Goal: Task Accomplishment & Management: Manage account settings

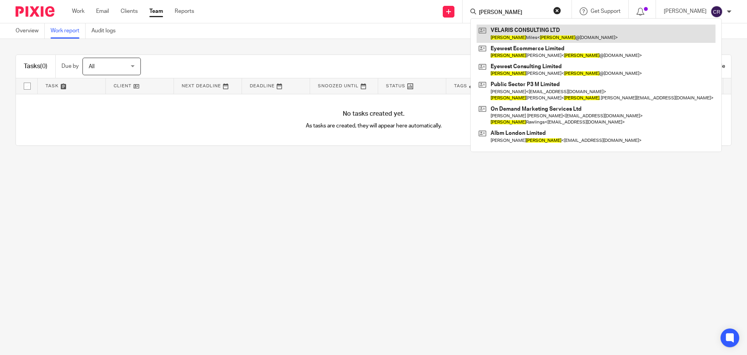
type input "jason"
click at [570, 32] on link at bounding box center [596, 34] width 239 height 18
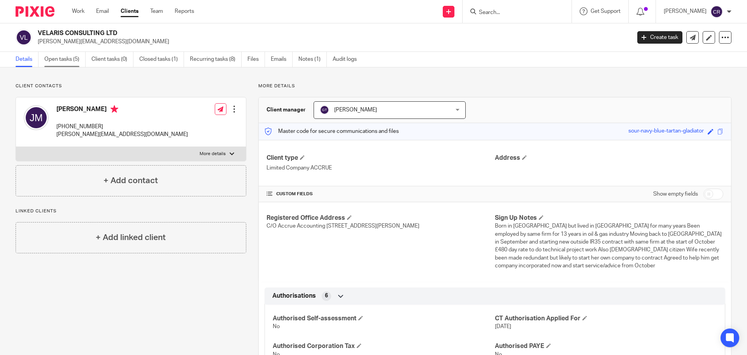
drag, startPoint x: 62, startPoint y: 68, endPoint x: 66, endPoint y: 59, distance: 9.9
click at [65, 62] on main "VELARIS CONSULTING LTD jason@jdmiles.net Create task Update from Companies Hous…" at bounding box center [373, 177] width 747 height 355
click at [66, 59] on link "Open tasks (5)" at bounding box center [64, 59] width 41 height 15
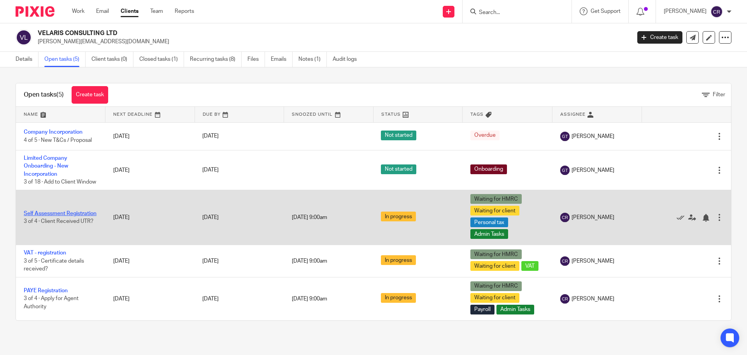
click at [35, 216] on link "Self Assessment Registration" at bounding box center [60, 213] width 73 height 5
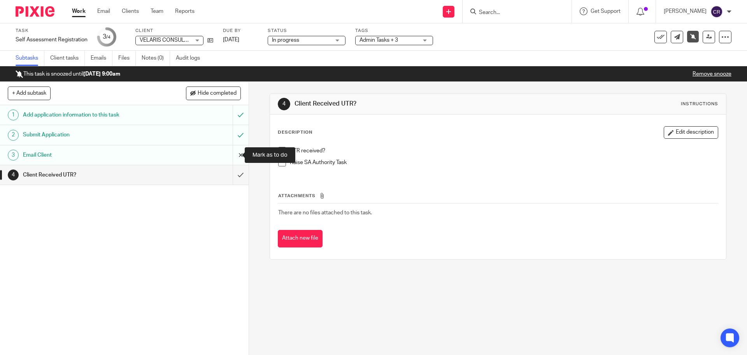
click at [234, 154] on input "submit" at bounding box center [124, 154] width 249 height 19
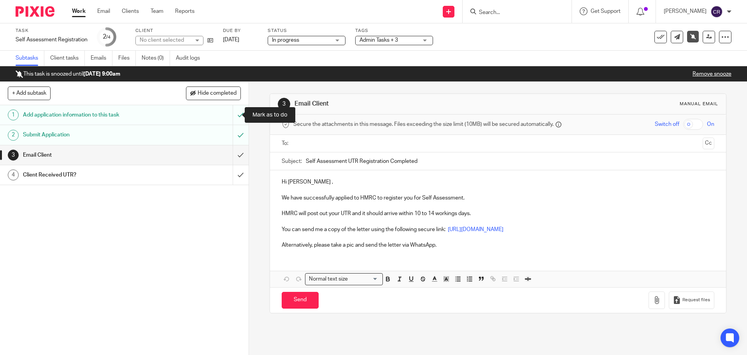
click at [234, 112] on input "submit" at bounding box center [124, 114] width 249 height 19
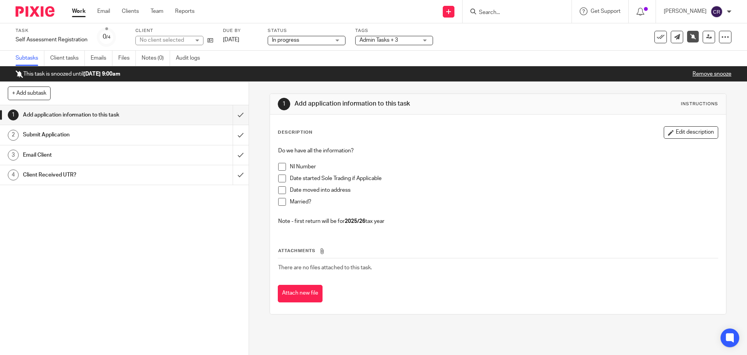
click at [228, 36] on link "[DATE]" at bounding box center [240, 40] width 35 height 8
click at [698, 75] on link "Remove snooze" at bounding box center [712, 73] width 39 height 5
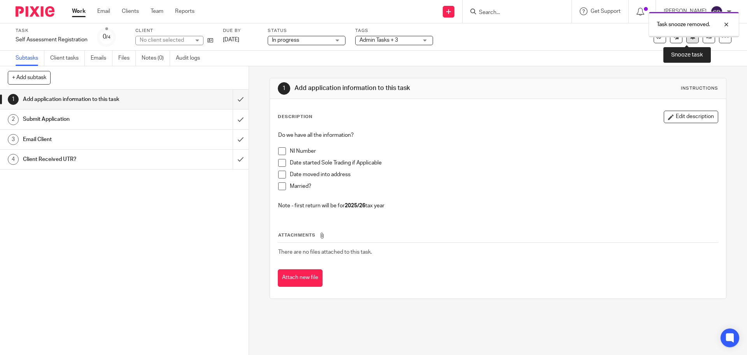
click at [690, 39] on icon at bounding box center [693, 36] width 6 height 6
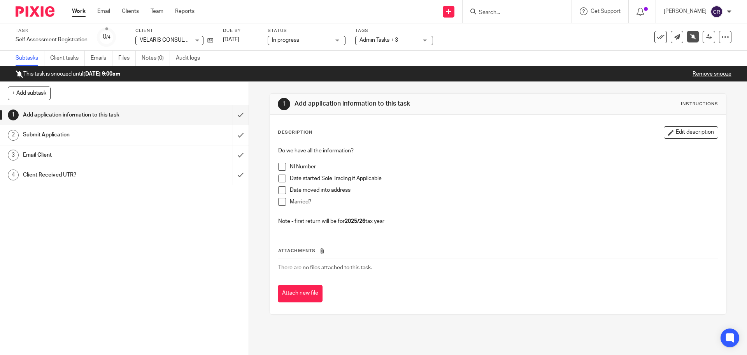
click at [497, 12] on input "Search" at bounding box center [513, 12] width 70 height 7
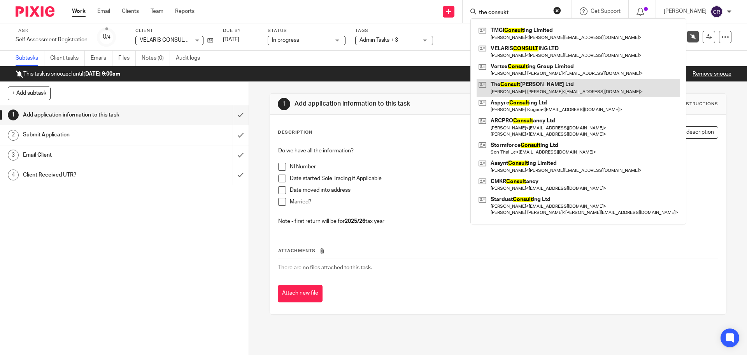
type input "the consukt"
click at [583, 83] on link at bounding box center [579, 88] width 204 height 18
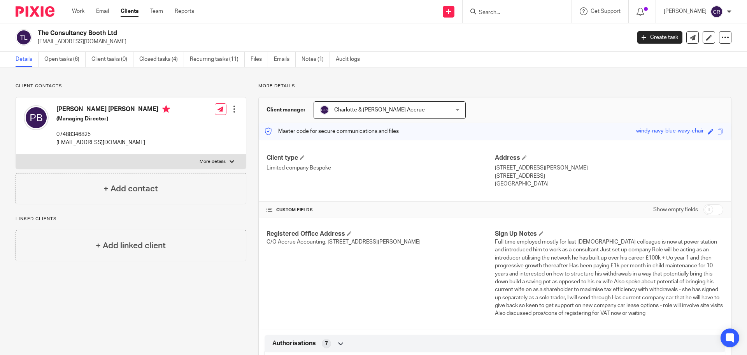
click at [521, 14] on input "Search" at bounding box center [513, 12] width 70 height 7
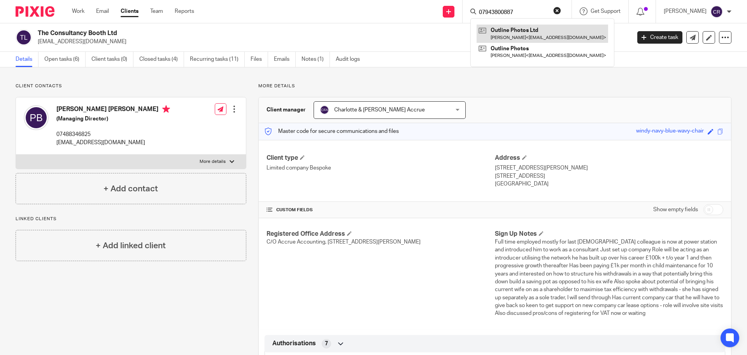
type input "07943800887"
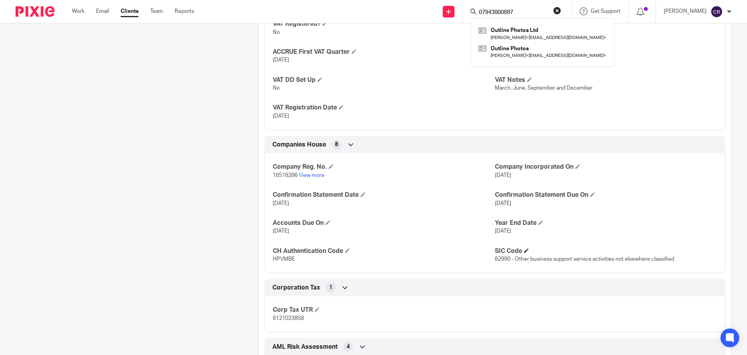
scroll to position [572, 0]
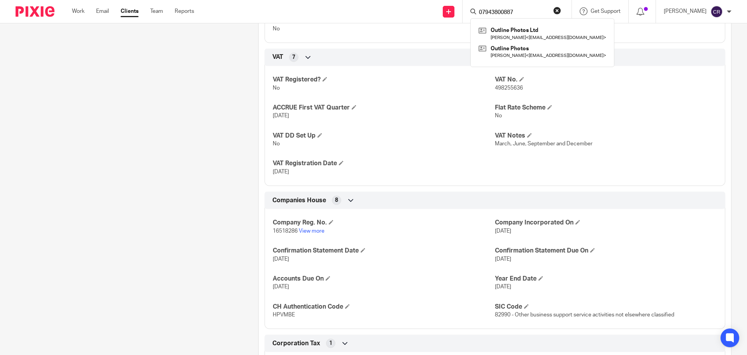
click at [559, 7] on button "reset" at bounding box center [557, 11] width 8 height 8
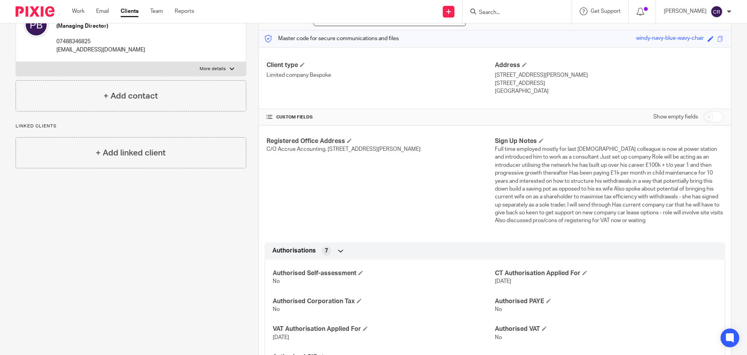
scroll to position [0, 0]
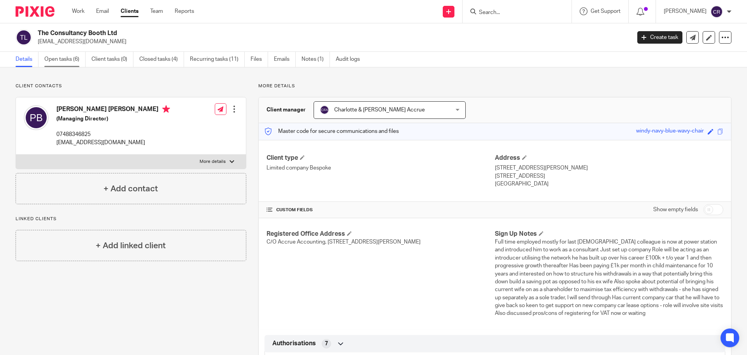
click at [60, 58] on link "Open tasks (6)" at bounding box center [64, 59] width 41 height 15
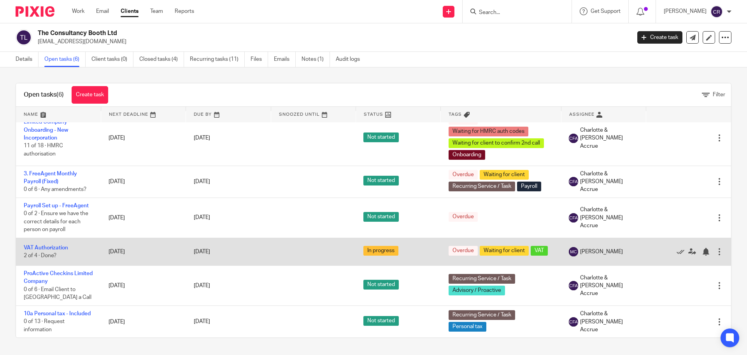
scroll to position [20, 0]
click at [37, 245] on link "VAT Authorization" at bounding box center [46, 247] width 44 height 5
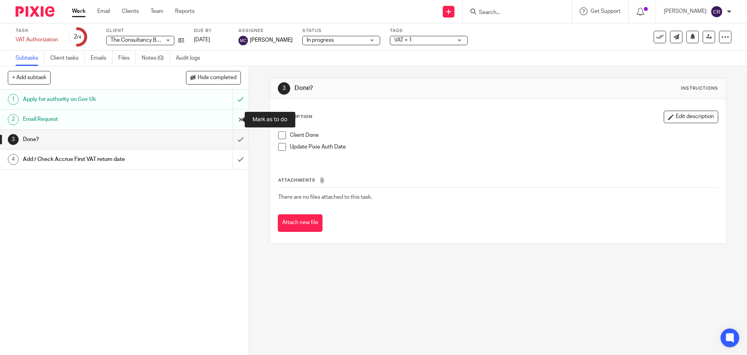
click at [228, 123] on input "submit" at bounding box center [124, 118] width 249 height 19
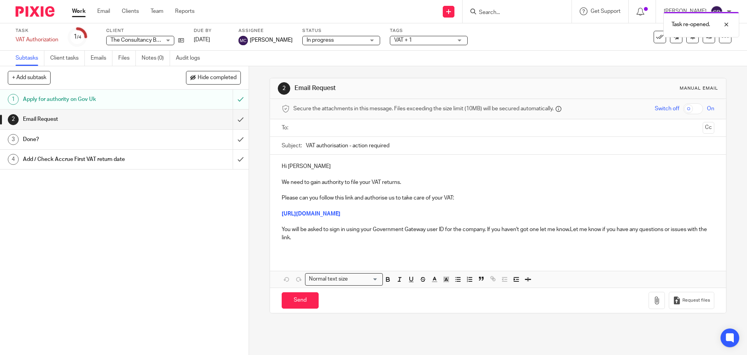
click at [310, 165] on p "Hi [PERSON_NAME]" at bounding box center [498, 166] width 432 height 8
click at [353, 197] on p "Please can you follow this link and authorise us to take care of your VAT:" at bounding box center [498, 194] width 432 height 16
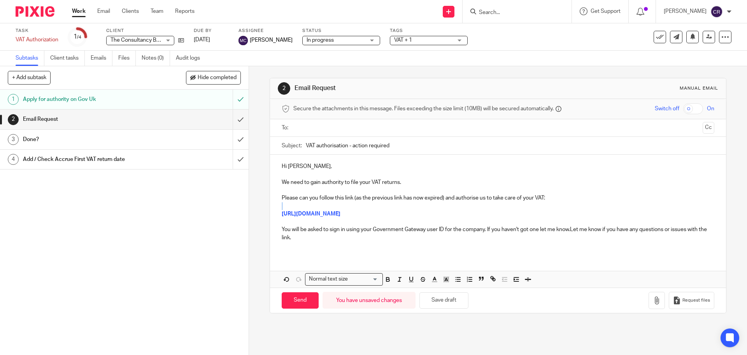
drag, startPoint x: 667, startPoint y: 208, endPoint x: 278, endPoint y: 215, distance: 388.8
click at [278, 215] on div "Hi Paul, We need to gain authority to file your VAT returns. Please can you fol…" at bounding box center [498, 204] width 456 height 100
drag, startPoint x: 676, startPoint y: 213, endPoint x: 255, endPoint y: 213, distance: 421.5
click at [255, 213] on div "2 Email Request Manual email Secure the attachments in this message. Files exce…" at bounding box center [498, 210] width 498 height 288
click at [372, 227] on p "You will be asked to sign in using your Government Gateway user ID for the comp…" at bounding box center [498, 233] width 432 height 16
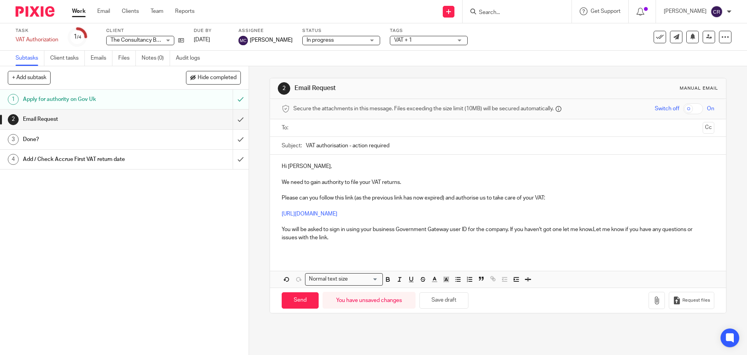
click at [496, 228] on p "You will be asked to sign in using your business Government Gateway user ID for…" at bounding box center [498, 233] width 432 height 16
drag, startPoint x: 593, startPoint y: 229, endPoint x: 594, endPoint y: 234, distance: 5.5
click at [593, 230] on p "You will be asked to sign in using your business Government Gateway user ID for…" at bounding box center [498, 233] width 432 height 16
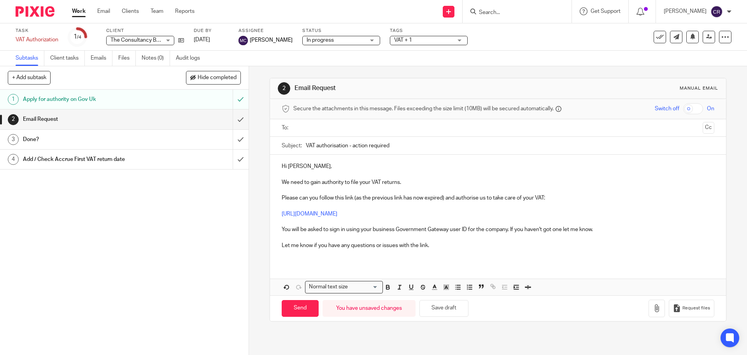
click at [593, 229] on p "You will be asked to sign in using your business Government Gateway user ID for…" at bounding box center [498, 229] width 432 height 8
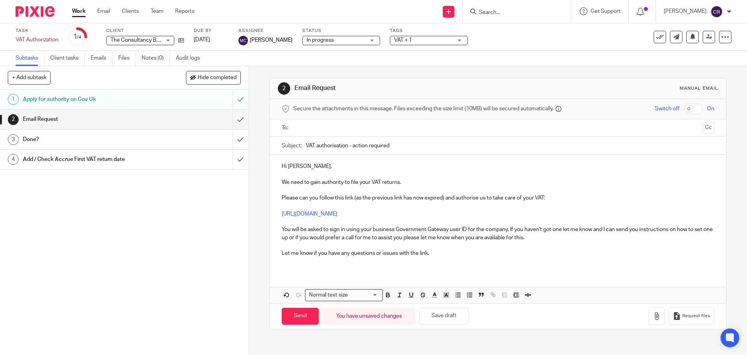
click at [323, 125] on input "text" at bounding box center [497, 127] width 403 height 9
click at [296, 317] on input "Send" at bounding box center [300, 317] width 37 height 17
type input "Sent"
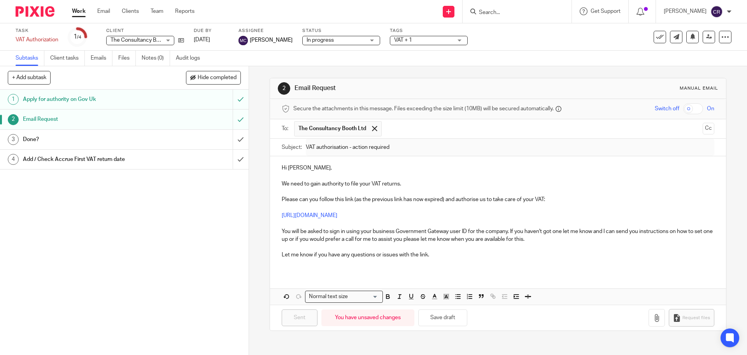
click at [79, 10] on link "Work" at bounding box center [79, 11] width 14 height 8
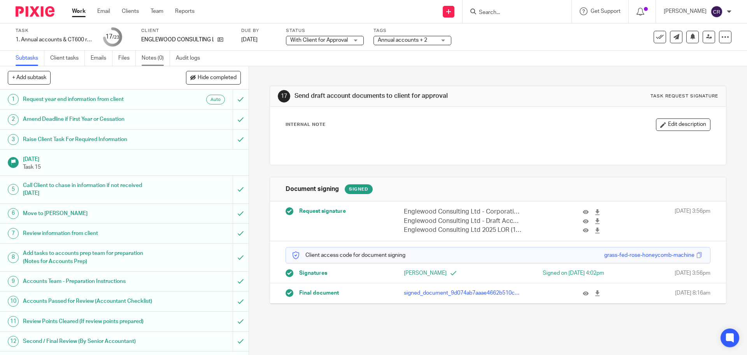
click at [147, 53] on link "Notes (0)" at bounding box center [156, 58] width 28 height 15
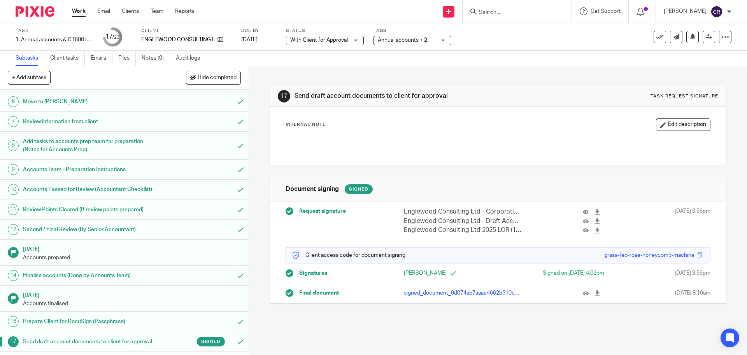
scroll to position [250, 0]
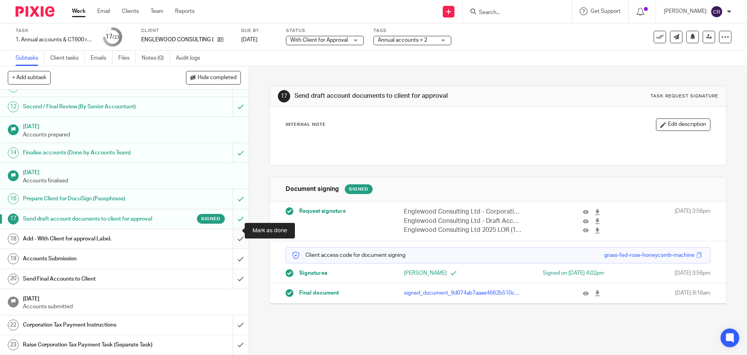
click at [232, 229] on input "submit" at bounding box center [124, 238] width 249 height 19
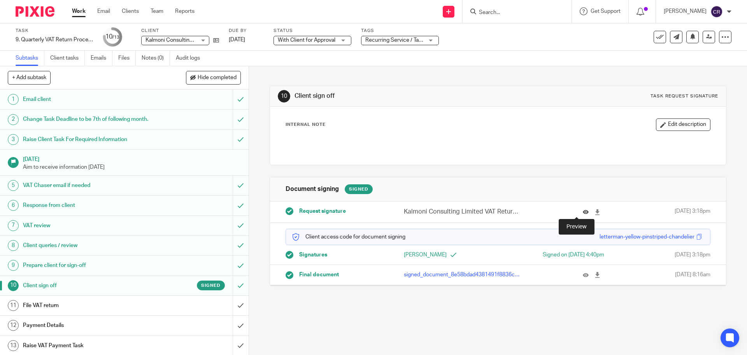
click at [583, 211] on icon at bounding box center [586, 212] width 6 height 6
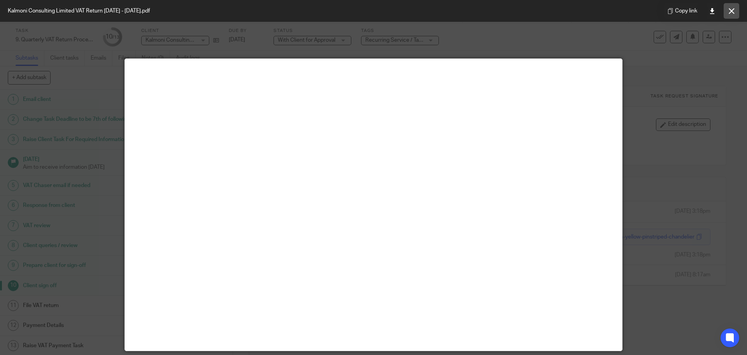
click at [732, 11] on icon at bounding box center [732, 11] width 6 height 6
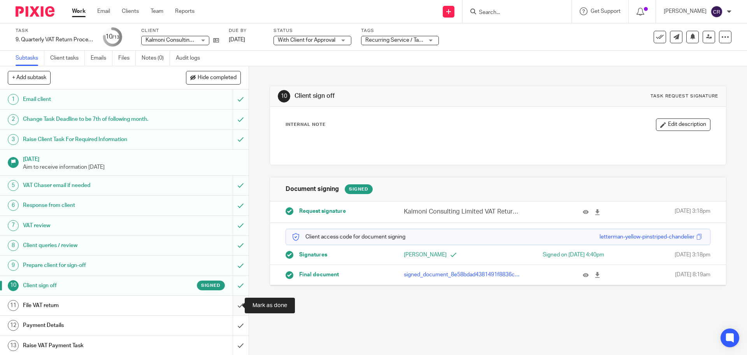
click at [234, 303] on input "submit" at bounding box center [124, 304] width 249 height 19
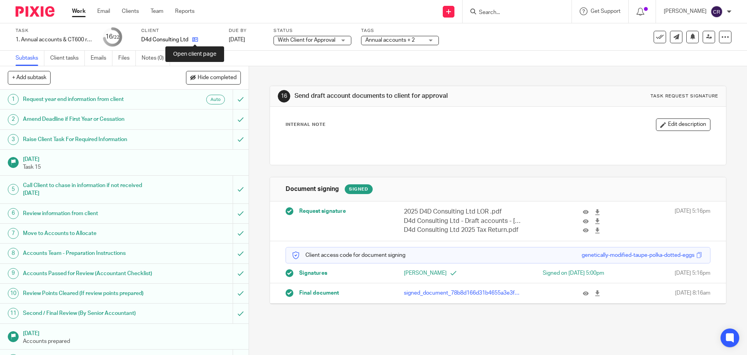
click at [197, 41] on icon at bounding box center [195, 40] width 6 height 6
click at [153, 63] on link "Notes (0)" at bounding box center [156, 58] width 28 height 15
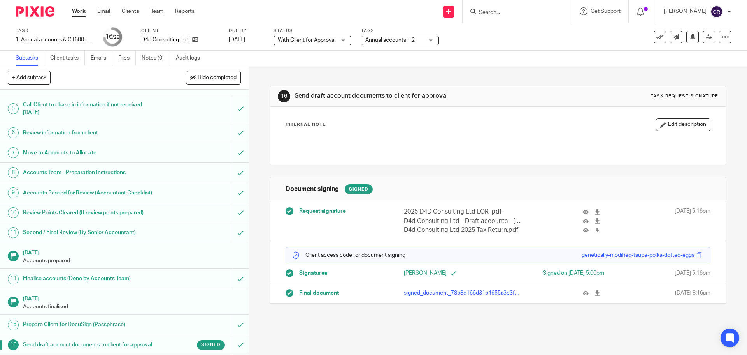
scroll to position [222, 0]
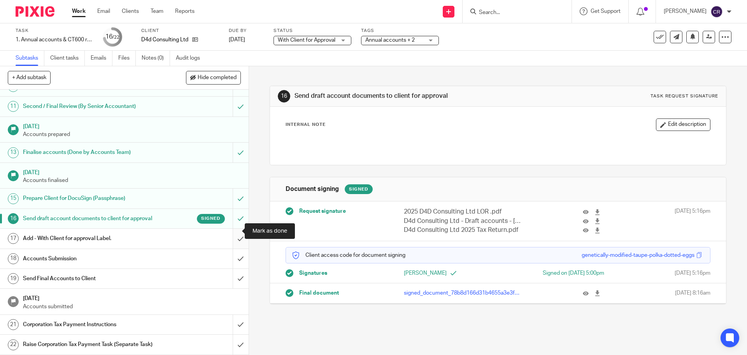
click at [229, 228] on input "submit" at bounding box center [124, 237] width 249 height 19
drag, startPoint x: 232, startPoint y: 252, endPoint x: 499, endPoint y: 227, distance: 268.1
click at [233, 252] on input "submit" at bounding box center [124, 258] width 249 height 19
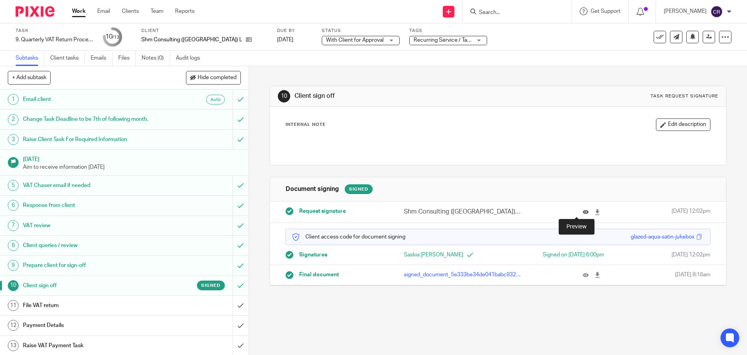
click at [583, 212] on icon at bounding box center [586, 212] width 6 height 6
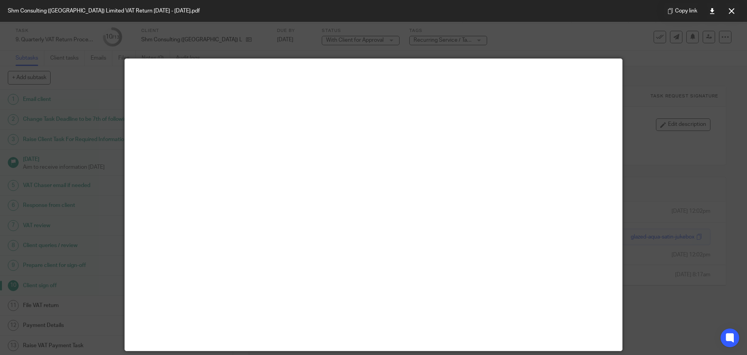
click at [738, 9] on button at bounding box center [732, 11] width 16 height 16
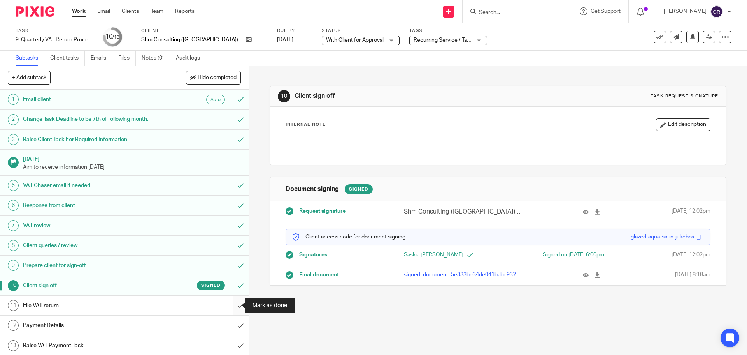
click at [233, 304] on input "submit" at bounding box center [124, 304] width 249 height 19
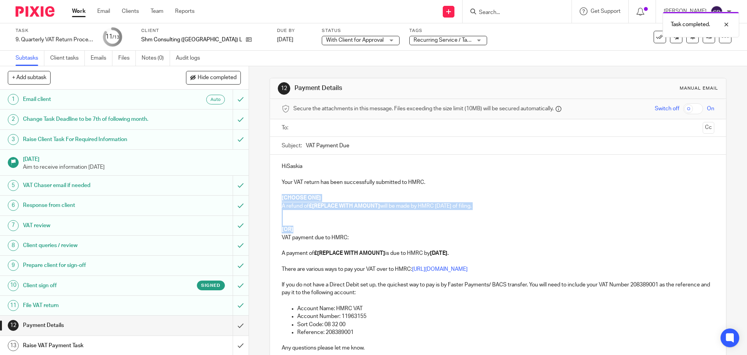
drag, startPoint x: 293, startPoint y: 231, endPoint x: 272, endPoint y: 198, distance: 39.2
click at [272, 198] on div "HiSaskia Your VAT return has been successfully submitted to HMRC. [CHOOSE ONE] …" at bounding box center [498, 259] width 456 height 211
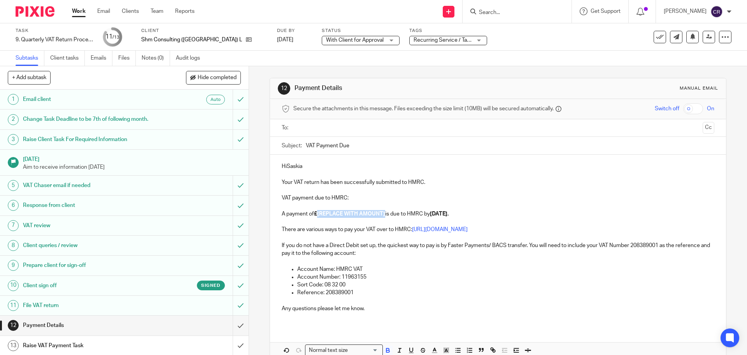
drag, startPoint x: 385, startPoint y: 214, endPoint x: 316, endPoint y: 215, distance: 68.9
click at [316, 215] on p "A payment of £[REPLACE WITH AMOUNT] is due to HMRC by [DATE]." at bounding box center [498, 214] width 432 height 8
click at [284, 167] on p "HiSaskia" at bounding box center [498, 166] width 432 height 8
click at [313, 166] on p "Hi Saskia" at bounding box center [498, 166] width 432 height 8
click at [315, 132] on input "text" at bounding box center [497, 127] width 403 height 9
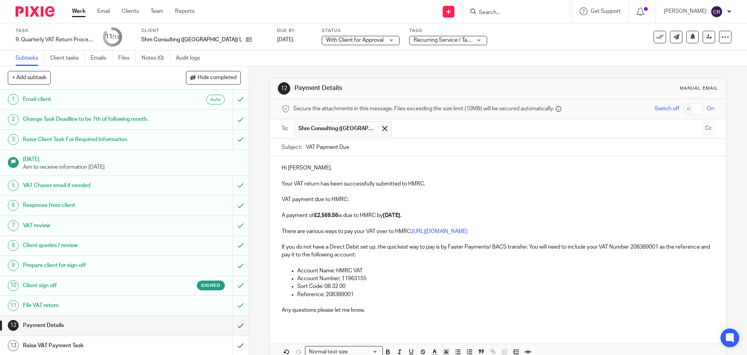
drag, startPoint x: 377, startPoint y: 146, endPoint x: 379, endPoint y: 153, distance: 6.7
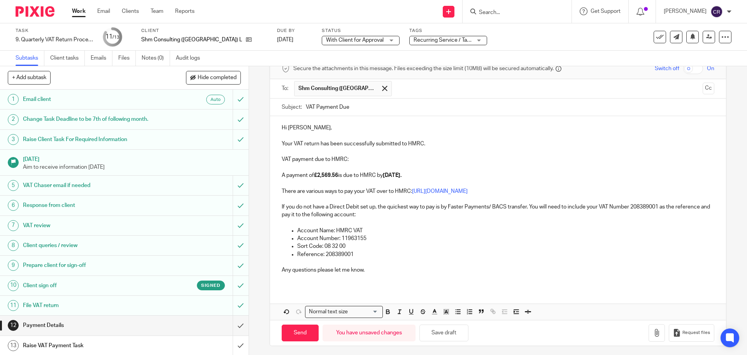
scroll to position [43, 0]
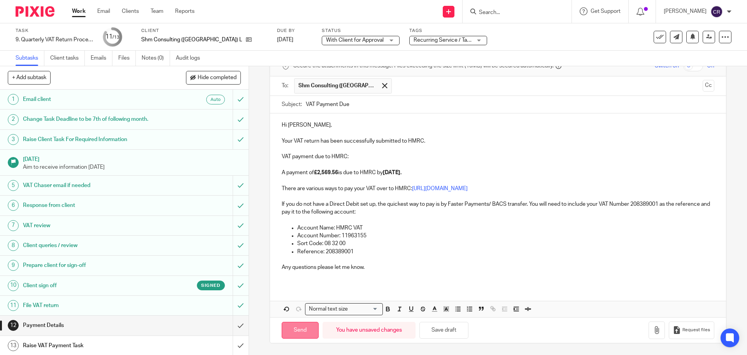
click at [296, 331] on input "Send" at bounding box center [300, 329] width 37 height 17
type input "Sent"
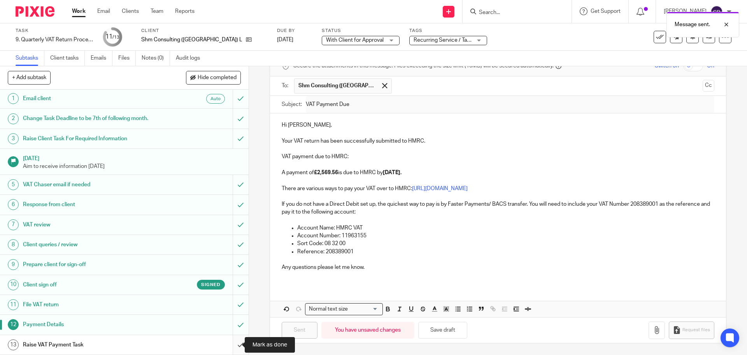
click at [231, 342] on input "submit" at bounding box center [124, 344] width 249 height 19
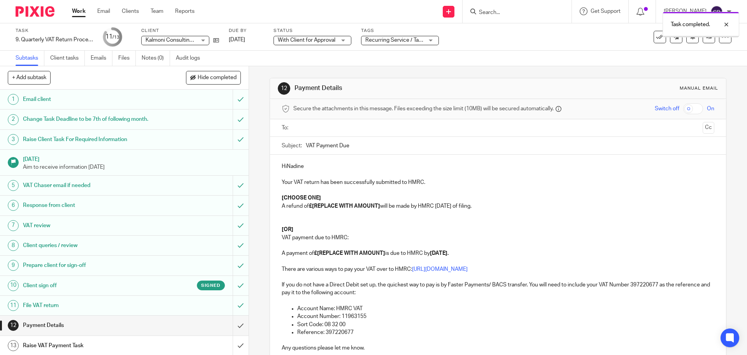
click at [286, 167] on p "HiNadine" at bounding box center [498, 166] width 432 height 8
click at [309, 168] on p "Hi Nadine" at bounding box center [498, 166] width 432 height 8
click at [341, 130] on input "text" at bounding box center [497, 127] width 403 height 9
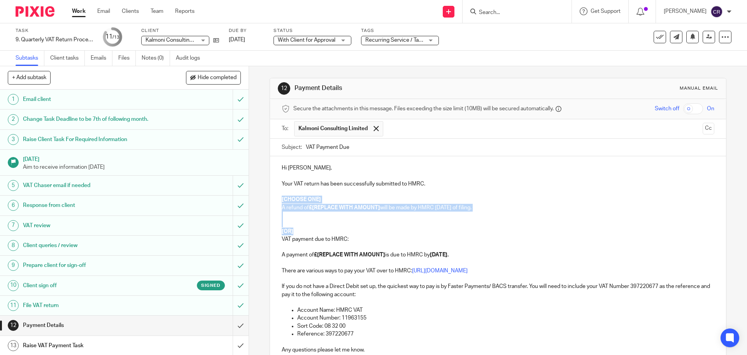
drag, startPoint x: 293, startPoint y: 231, endPoint x: 279, endPoint y: 197, distance: 37.0
click at [279, 197] on div "Hi Nadine, Your VAT return has been successfully submitted to HMRC. [CHOOSE ONE…" at bounding box center [498, 261] width 456 height 211
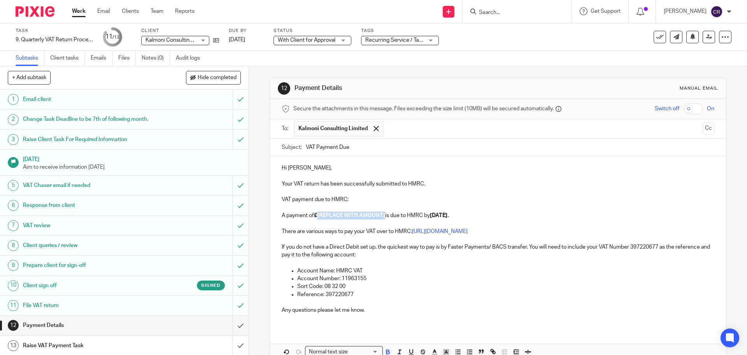
drag, startPoint x: 385, startPoint y: 215, endPoint x: 316, endPoint y: 214, distance: 68.9
click at [316, 214] on p "A payment of £[REPLACE WITH AMOUNT] is due to HMRC by 7 Oct 2025." at bounding box center [498, 215] width 432 height 8
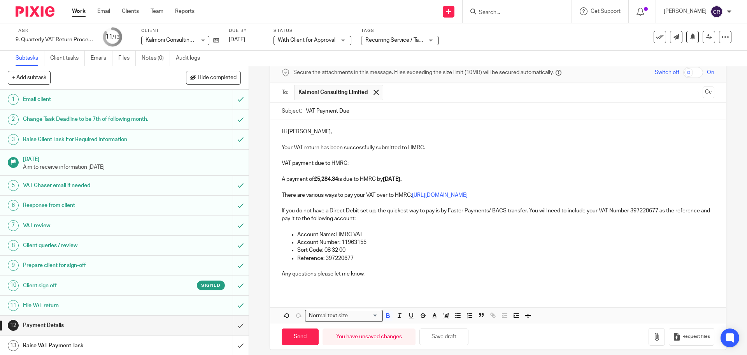
scroll to position [43, 0]
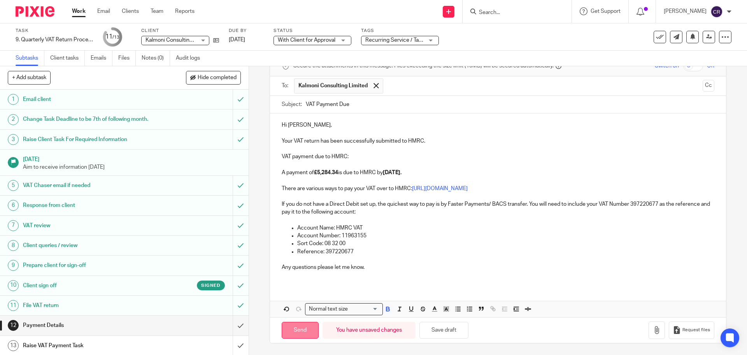
click at [302, 323] on input "Send" at bounding box center [300, 329] width 37 height 17
type input "Sent"
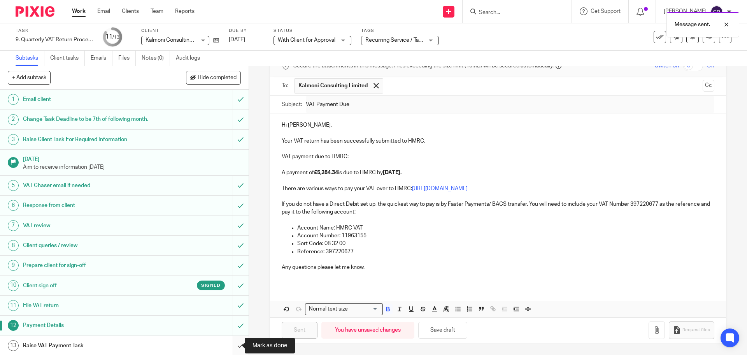
click at [235, 343] on input "submit" at bounding box center [124, 344] width 249 height 19
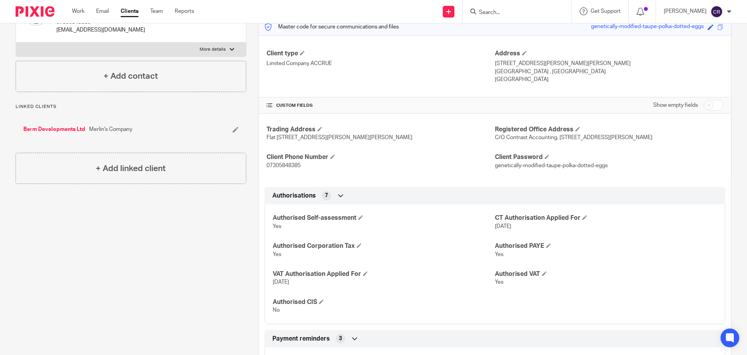
scroll to position [78, 0]
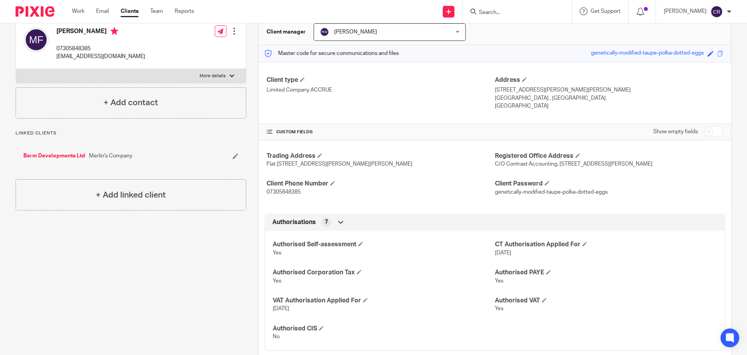
click at [707, 133] on input "checkbox" at bounding box center [714, 131] width 20 height 11
checkbox input "true"
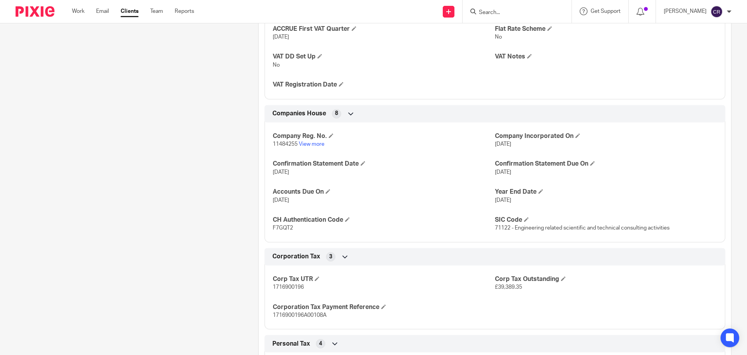
scroll to position [895, 0]
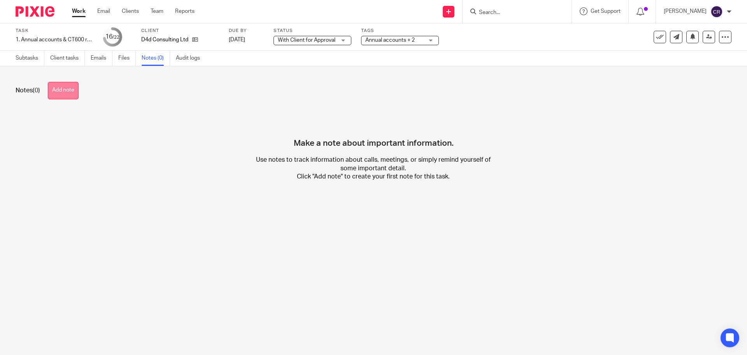
click at [74, 88] on button "Add note" at bounding box center [63, 91] width 31 height 18
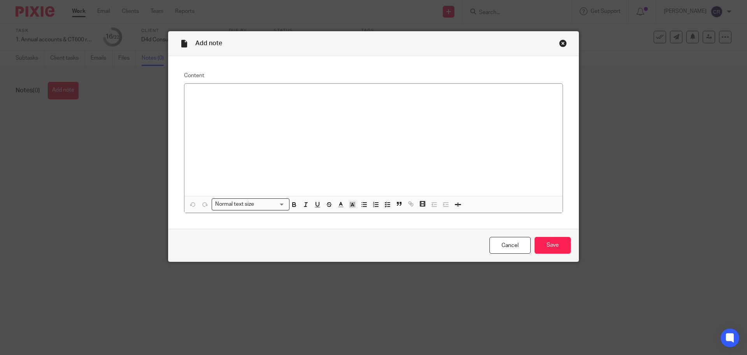
click at [308, 134] on div at bounding box center [373, 140] width 378 height 112
click at [554, 246] on input "Save" at bounding box center [553, 245] width 36 height 17
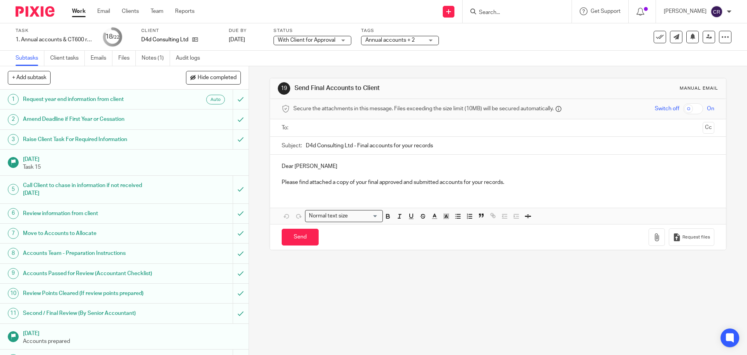
click at [323, 125] on input "text" at bounding box center [497, 127] width 403 height 9
click at [704, 128] on div "To: D4d Consulting Ltd D4d Consulting Ltd Cc" at bounding box center [498, 128] width 456 height 19
click at [703, 128] on button "Cc" at bounding box center [709, 129] width 12 height 12
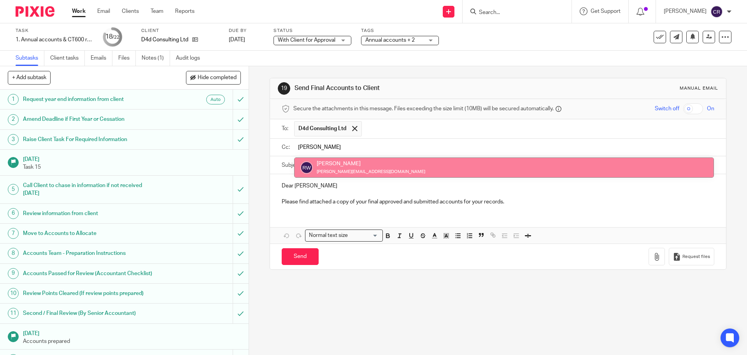
type input "ricky"
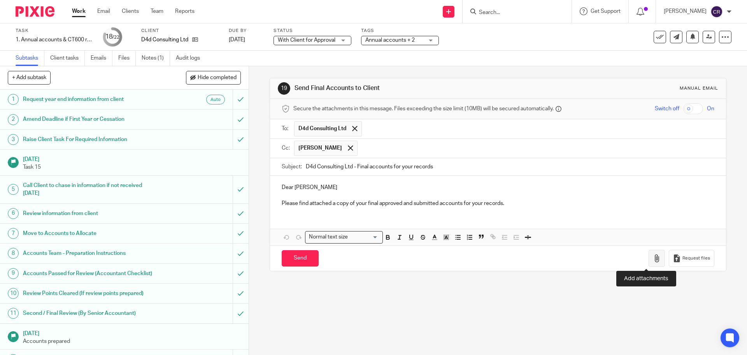
click at [649, 260] on button "button" at bounding box center [657, 258] width 16 height 18
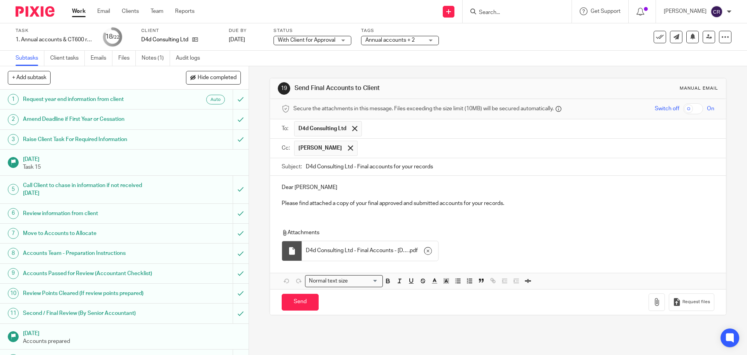
click at [684, 109] on input "checkbox" at bounding box center [693, 108] width 20 height 11
drag, startPoint x: 309, startPoint y: 300, endPoint x: 197, endPoint y: 295, distance: 112.2
click at [306, 300] on input "Send" at bounding box center [300, 301] width 37 height 17
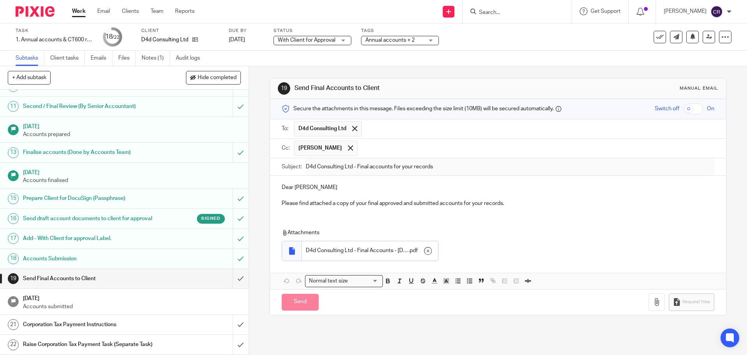
checkbox input "false"
type input "Sent"
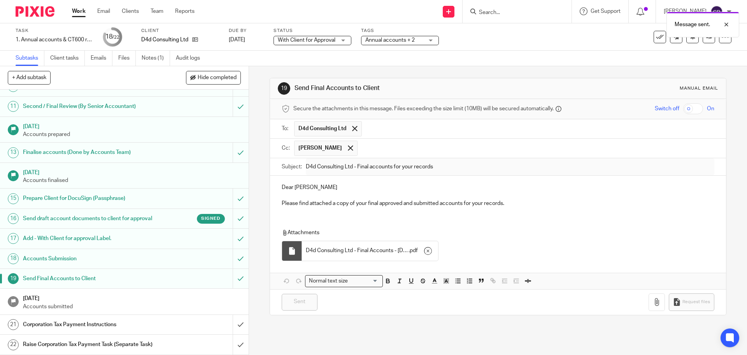
click at [142, 318] on h1 "Corporation Tax Payment Instructions" at bounding box center [90, 324] width 135 height 12
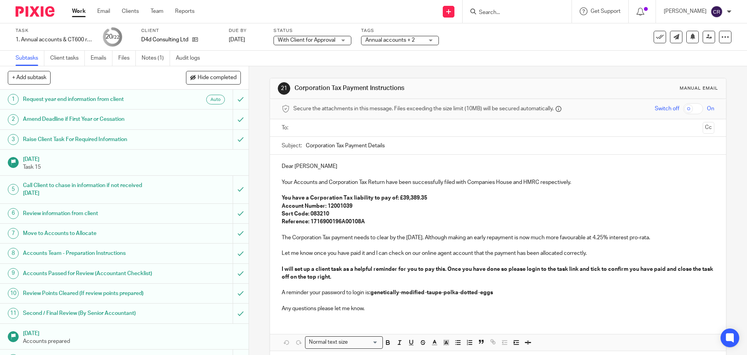
click at [621, 236] on p "The Corporation Tax payment needs to clear by the [DATE]. Although making an ea…" at bounding box center [498, 237] width 432 height 8
drag, startPoint x: 618, startPoint y: 239, endPoint x: 607, endPoint y: 239, distance: 10.5
click at [607, 239] on p "The Corporation Tax payment needs to clear by the [DATE]. Although making an ea…" at bounding box center [498, 237] width 432 height 8
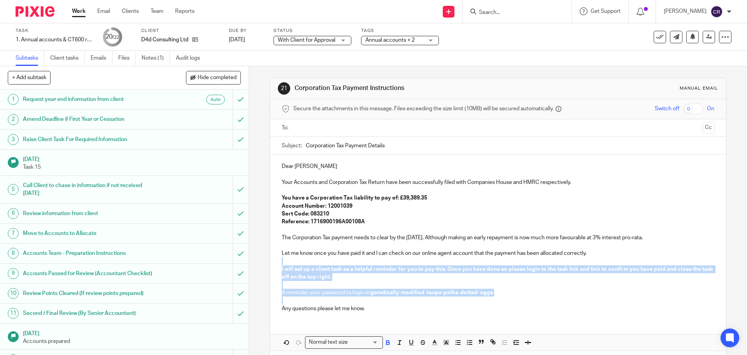
drag, startPoint x: 279, startPoint y: 303, endPoint x: 269, endPoint y: 260, distance: 44.2
click at [270, 260] on div "Dear [PERSON_NAME] Your Accounts and Corporation Tax Return have been successfu…" at bounding box center [498, 235] width 456 height 163
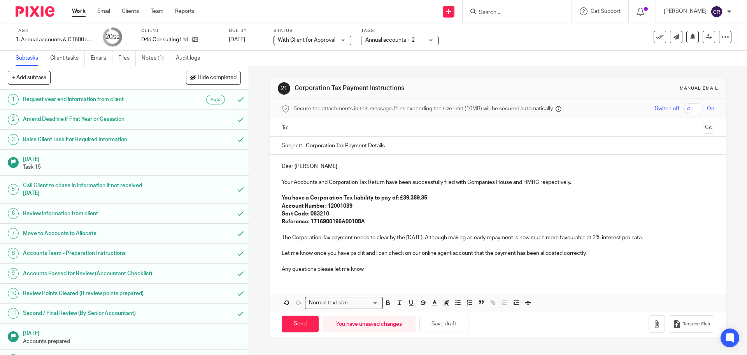
click at [358, 125] on input "text" at bounding box center [497, 127] width 403 height 9
click at [289, 330] on input "Send" at bounding box center [300, 325] width 37 height 17
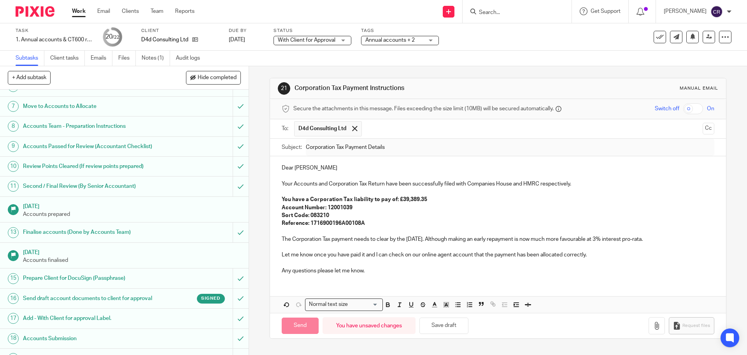
scroll to position [195, 0]
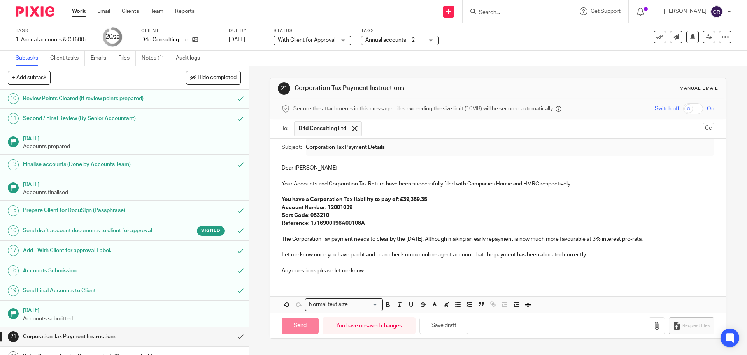
type input "Sent"
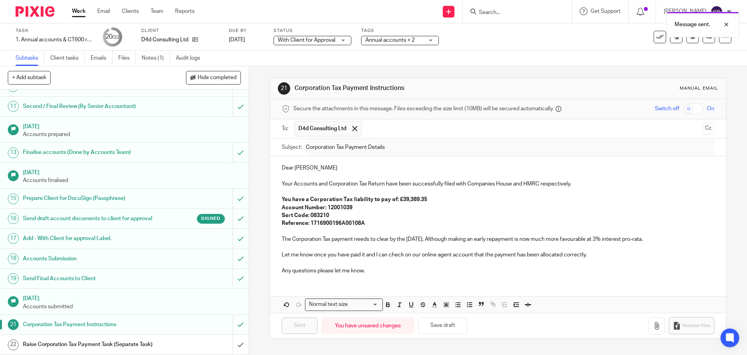
scroll to position [222, 0]
click at [233, 347] on input "submit" at bounding box center [124, 343] width 249 height 19
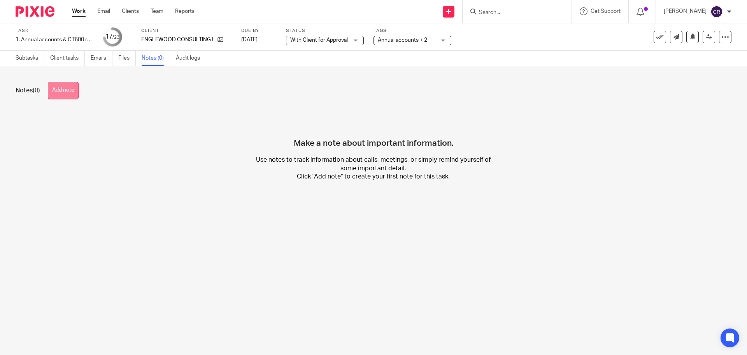
drag, startPoint x: 70, startPoint y: 98, endPoint x: 289, endPoint y: 137, distance: 222.1
click at [70, 98] on button "Add note" at bounding box center [63, 91] width 31 height 18
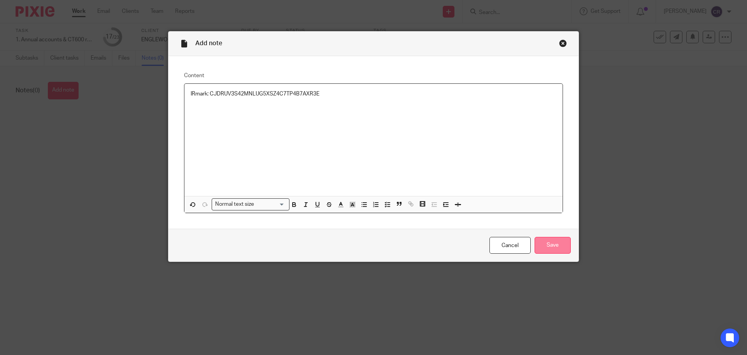
click at [559, 244] on input "Save" at bounding box center [553, 245] width 36 height 17
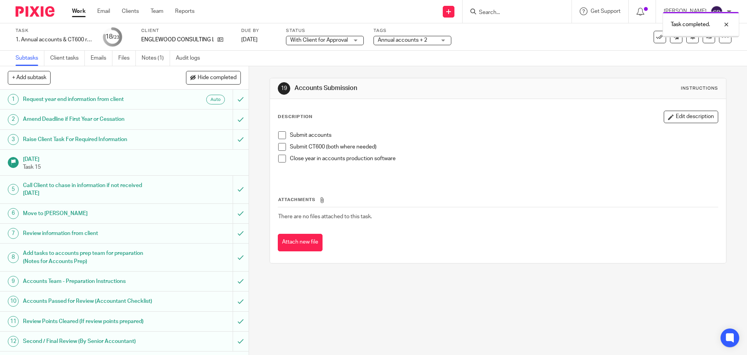
scroll to position [195, 0]
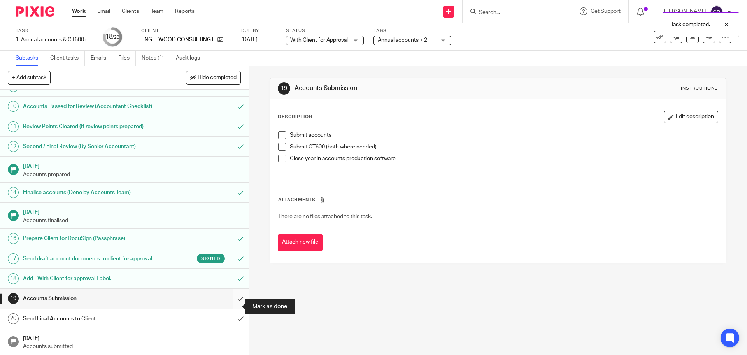
click at [234, 305] on input "submit" at bounding box center [124, 297] width 249 height 19
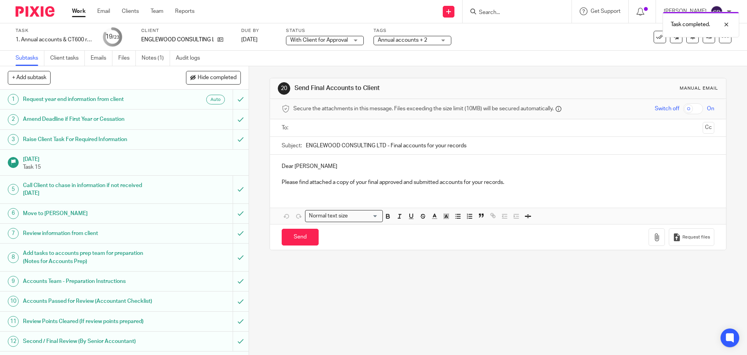
click at [332, 125] on input "text" at bounding box center [497, 127] width 403 height 9
click at [703, 127] on button "Cc" at bounding box center [709, 129] width 12 height 12
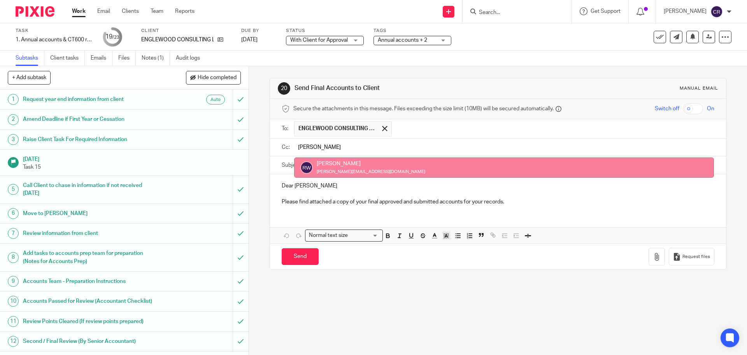
type input "ricky"
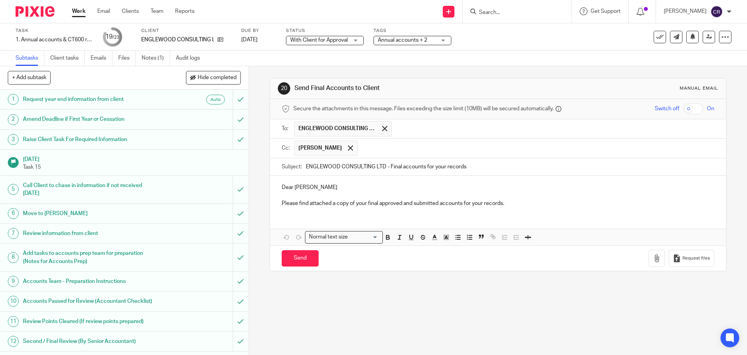
click at [425, 188] on p "Dear Aurelien" at bounding box center [498, 187] width 432 height 8
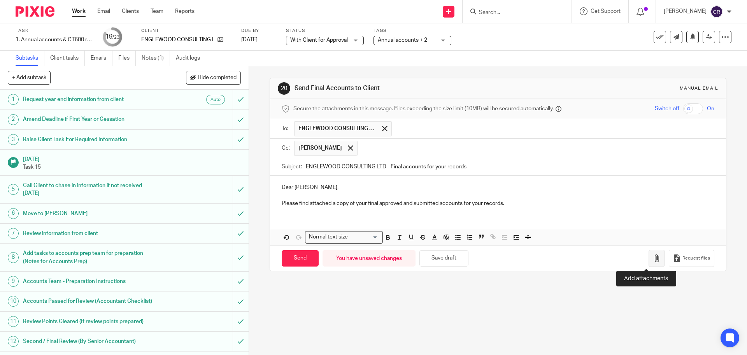
click at [649, 263] on button "button" at bounding box center [657, 258] width 16 height 18
click at [649, 261] on button "button" at bounding box center [657, 258] width 16 height 18
click at [649, 257] on button "button" at bounding box center [657, 258] width 16 height 18
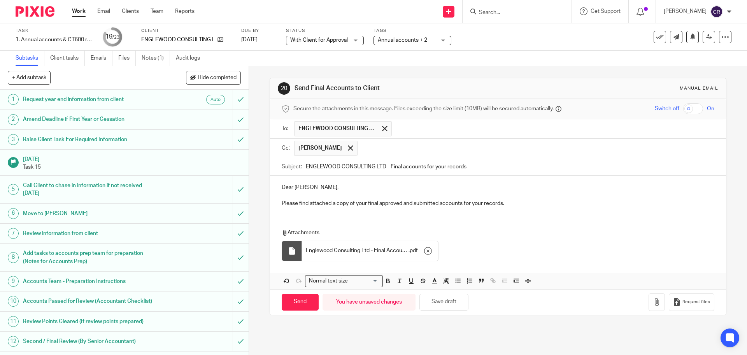
drag, startPoint x: 680, startPoint y: 95, endPoint x: 685, endPoint y: 104, distance: 9.8
click at [680, 95] on div "20 Send Final Accounts to Client Manual email" at bounding box center [498, 88] width 456 height 21
click at [685, 108] on input "checkbox" at bounding box center [693, 108] width 20 height 11
click at [298, 301] on input "Send" at bounding box center [300, 301] width 37 height 17
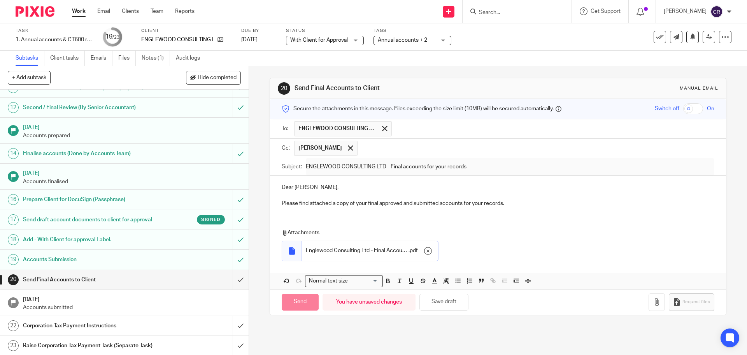
checkbox input "false"
type input "Sent"
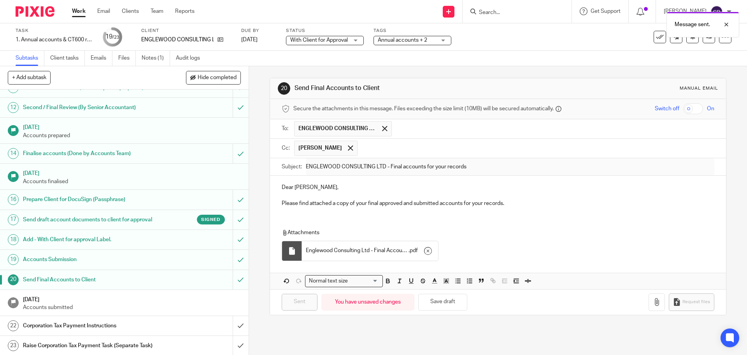
click at [170, 331] on div "Corporation Tax Payment Instructions" at bounding box center [124, 325] width 202 height 12
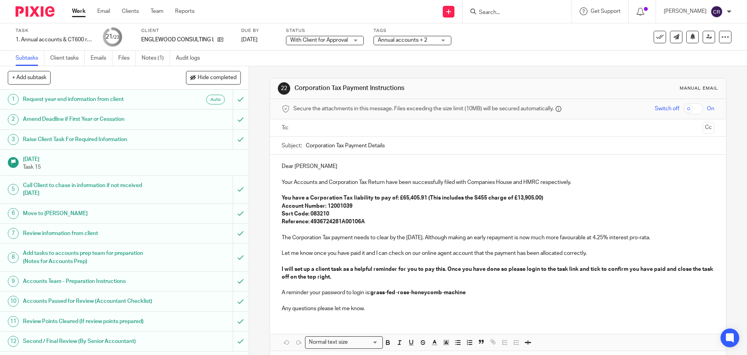
click at [602, 182] on p "Your Accounts and Corporation Tax Return have been successfully filed with Comp…" at bounding box center [498, 182] width 432 height 8
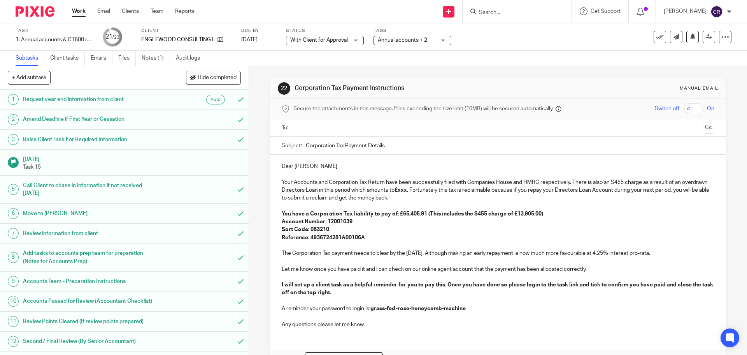
click at [657, 189] on p "Your Accounts and Corporation Tax Return have been successfully filed with Comp…" at bounding box center [498, 190] width 432 height 24
click at [291, 195] on p "Your Accounts and Corporation Tax Return have been successfully filed with Comp…" at bounding box center [498, 190] width 432 height 24
click at [329, 198] on p "Your Accounts and Corporation Tax Return have been successfully filed with Comp…" at bounding box center [498, 190] width 432 height 24
drag, startPoint x: 432, startPoint y: 198, endPoint x: 389, endPoint y: 199, distance: 43.2
click at [389, 199] on p "Your Accounts and Corporation Tax Return have been successfully filed with Comp…" at bounding box center [498, 190] width 432 height 24
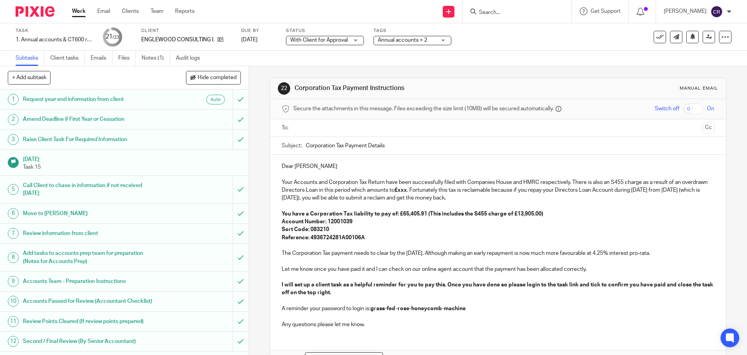
click at [342, 129] on input "text" at bounding box center [497, 127] width 403 height 9
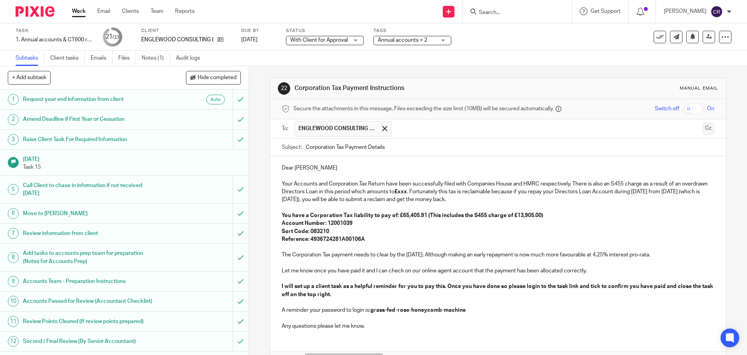
click at [703, 129] on button "Cc" at bounding box center [709, 129] width 12 height 12
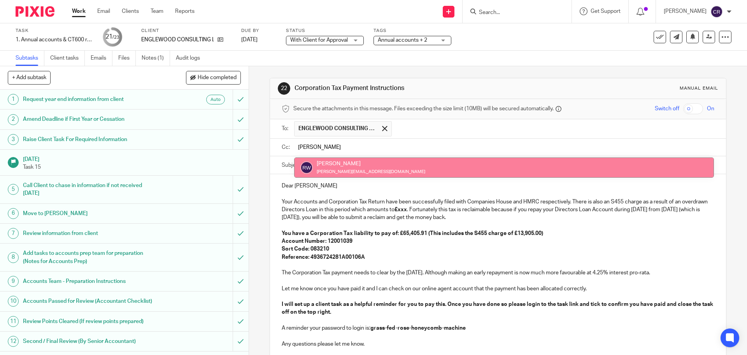
type input "rick"
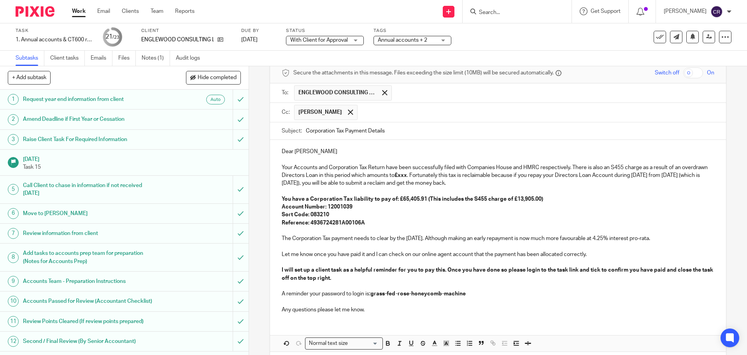
scroll to position [39, 0]
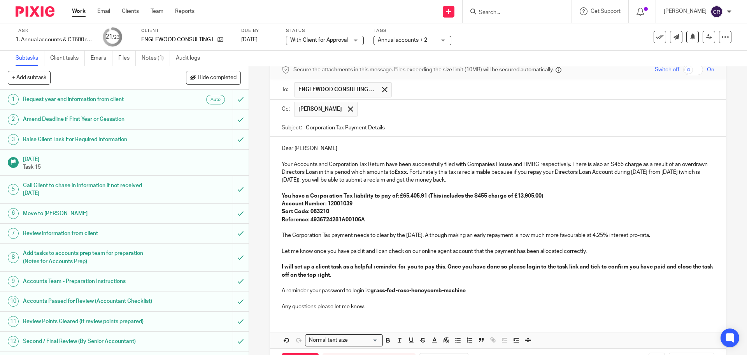
click at [353, 181] on p "Your Accounts and Corporation Tax Return have been successfully filed with Comp…" at bounding box center [498, 172] width 432 height 24
click at [398, 177] on p "Your Accounts and Corporation Tax Return have been successfully filed with Comp…" at bounding box center [498, 172] width 432 height 24
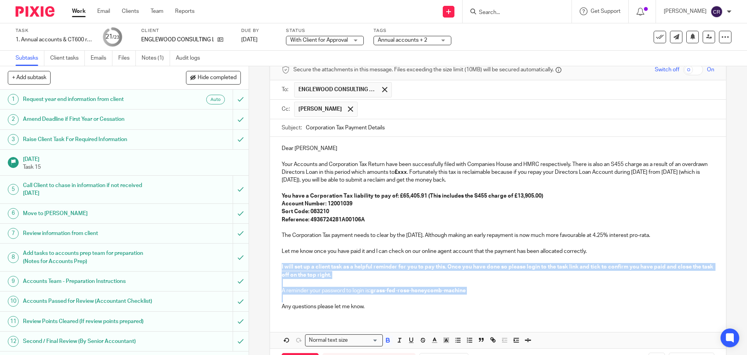
drag, startPoint x: 286, startPoint y: 295, endPoint x: 275, endPoint y: 267, distance: 30.2
click at [275, 267] on div "Dear Aurelien Your Accounts and Corporation Tax Return have been successfully f…" at bounding box center [498, 226] width 456 height 179
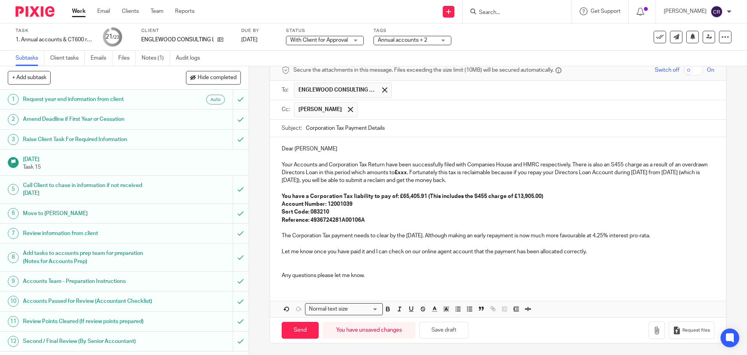
scroll to position [31, 0]
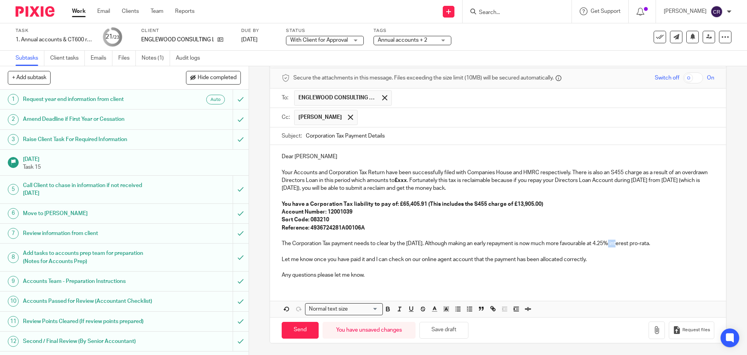
drag, startPoint x: 618, startPoint y: 244, endPoint x: 608, endPoint y: 244, distance: 10.1
click at [608, 244] on p "The Corporation Tax payment needs to clear by the 28 Feb 2026. Although making …" at bounding box center [498, 243] width 432 height 8
drag, startPoint x: 538, startPoint y: 204, endPoint x: 511, endPoint y: 204, distance: 26.9
click at [511, 204] on strong "You have a Corporation Tax liability to pay of: £65,405.91 (This includes the S…" at bounding box center [413, 203] width 262 height 5
copy strong "£13,905.00"
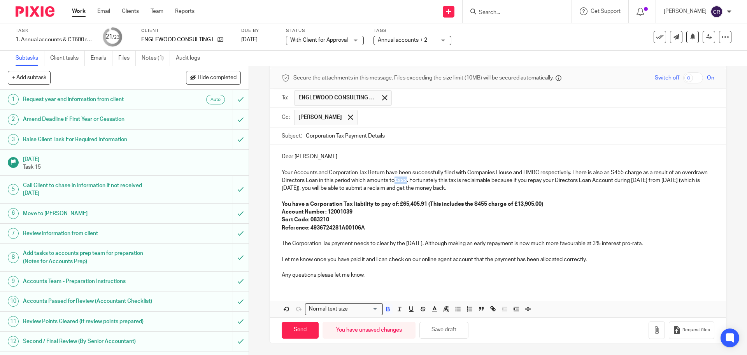
drag, startPoint x: 434, startPoint y: 179, endPoint x: 422, endPoint y: 182, distance: 12.4
click at [422, 182] on p "Your Accounts and Corporation Tax Return have been successfully filed with Comp…" at bounding box center [498, 181] width 432 height 24
click at [456, 181] on p "Your Accounts and Corporation Tax Return have been successfully filed with Comp…" at bounding box center [498, 181] width 432 height 24
click at [329, 152] on div "Dear Aurelien Your Accounts and Corporation Tax Return have been successfully f…" at bounding box center [498, 215] width 456 height 140
click at [288, 324] on input "Send" at bounding box center [300, 329] width 37 height 17
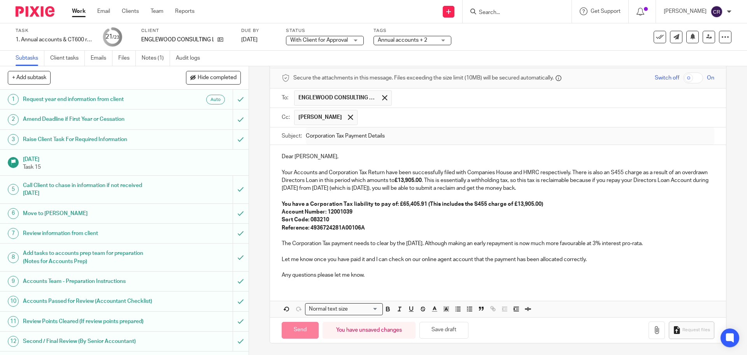
type input "Sent"
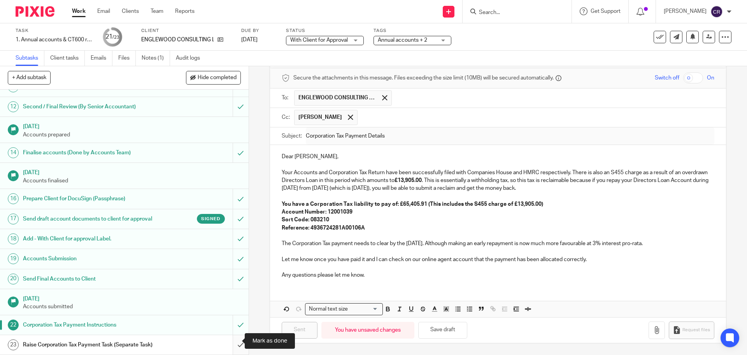
drag, startPoint x: 236, startPoint y: 341, endPoint x: 233, endPoint y: 338, distance: 4.4
click at [236, 341] on input "submit" at bounding box center [124, 344] width 249 height 19
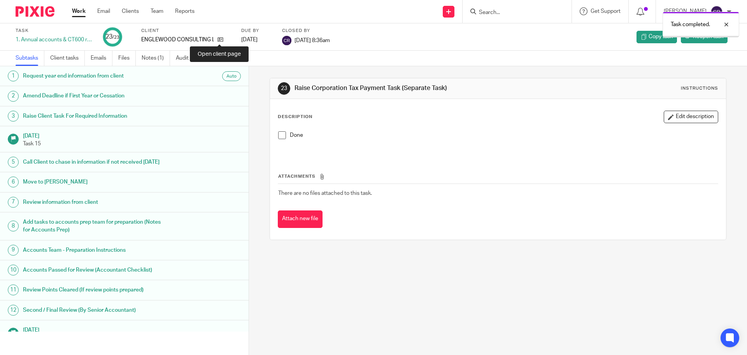
click at [221, 38] on icon at bounding box center [221, 40] width 6 height 6
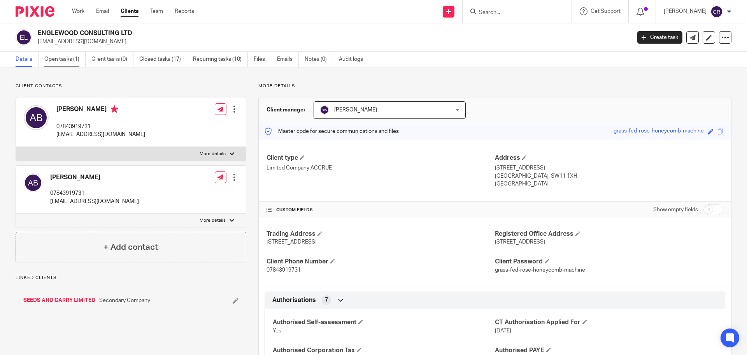
click at [56, 53] on link "Open tasks (1)" at bounding box center [64, 59] width 41 height 15
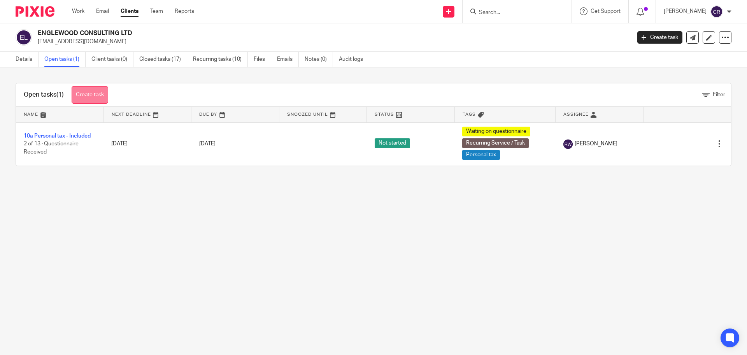
click at [89, 92] on link "Create task" at bounding box center [90, 95] width 37 height 18
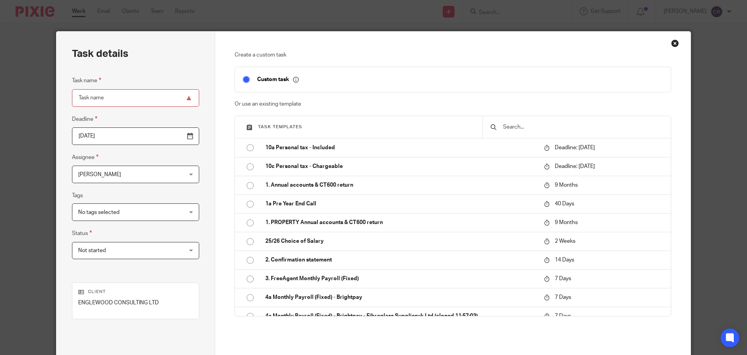
click at [560, 119] on div at bounding box center [577, 127] width 188 height 22
drag, startPoint x: 555, startPoint y: 128, endPoint x: 561, endPoint y: 126, distance: 6.3
click at [555, 128] on input "text" at bounding box center [582, 127] width 161 height 9
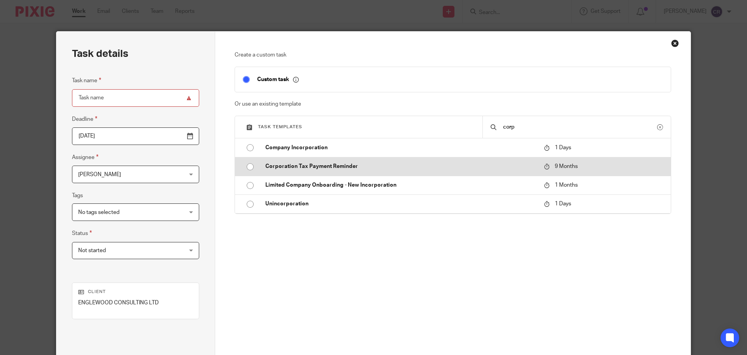
type input "corp"
click at [311, 161] on td "Corporation Tax Payment Reminder" at bounding box center [399, 166] width 283 height 19
type input "2026-06-17"
type input "Corporation Tax Payment Reminder"
checkbox input "false"
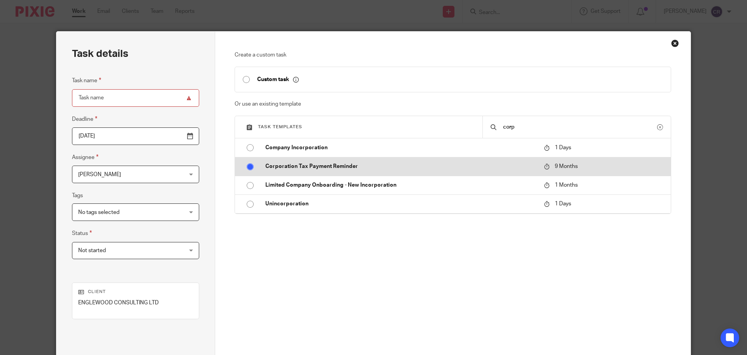
radio input "true"
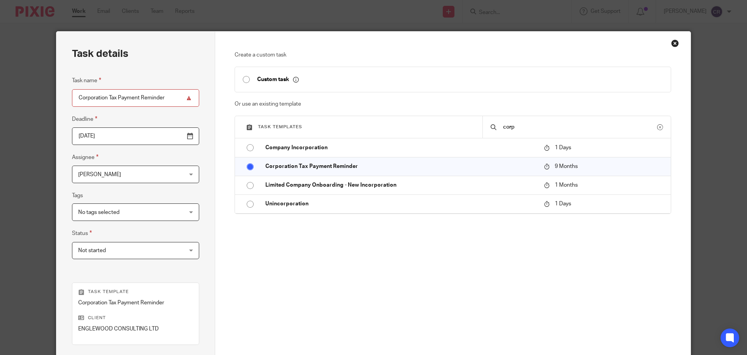
click at [173, 135] on input "2026-06-17" at bounding box center [135, 136] width 127 height 18
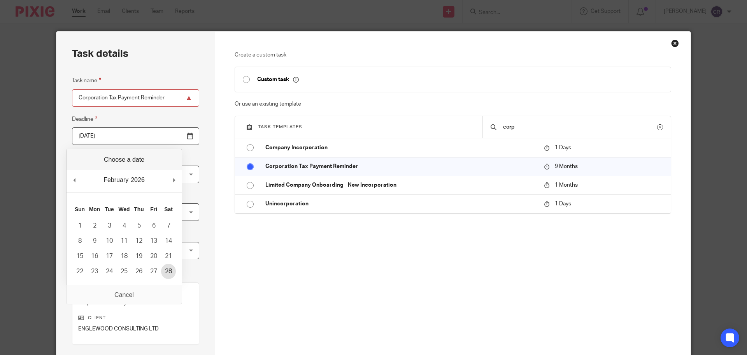
type input "2026-02-28"
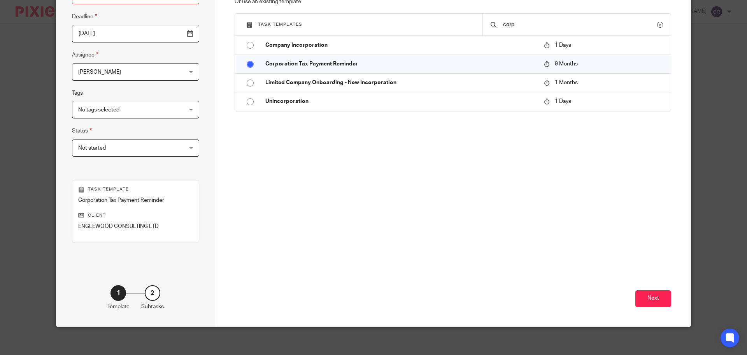
scroll to position [105, 0]
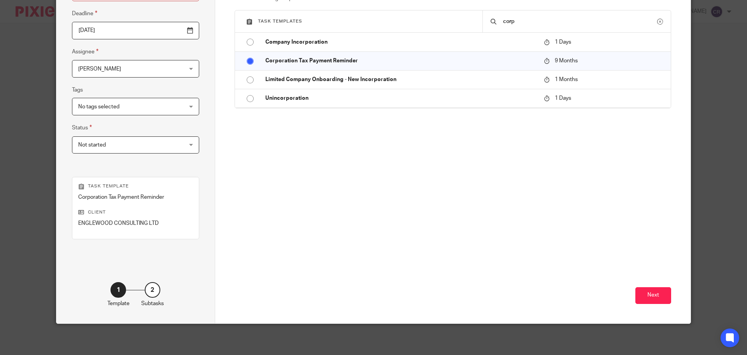
click at [84, 64] on span "[PERSON_NAME]" at bounding box center [126, 68] width 97 height 16
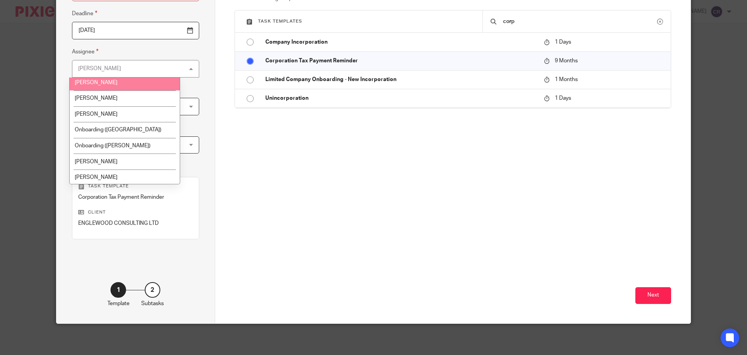
scroll to position [99, 0]
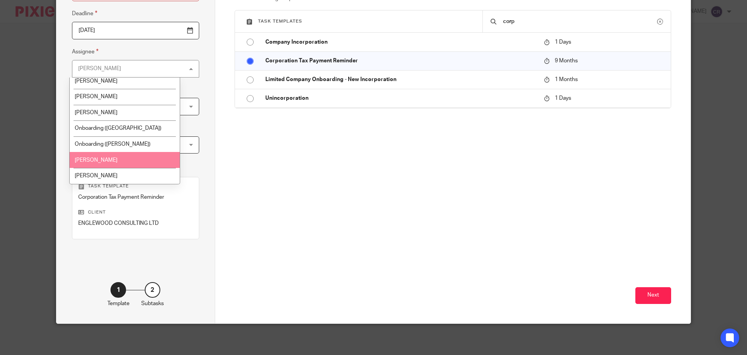
drag, startPoint x: 125, startPoint y: 155, endPoint x: 434, endPoint y: 189, distance: 310.8
click li "Ricky Whitfield"
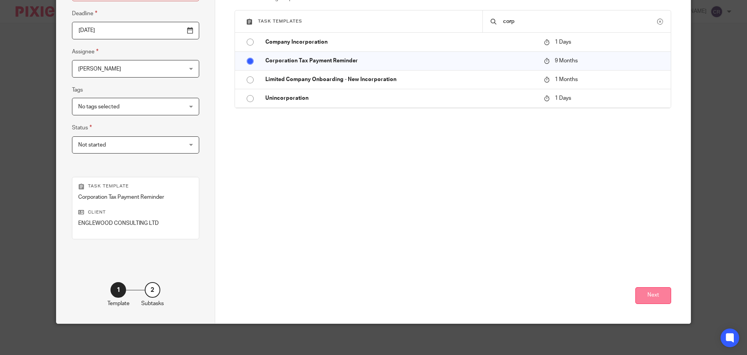
click button "Next"
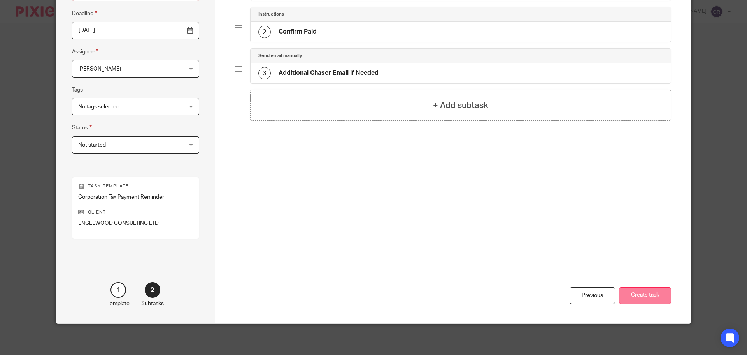
click button "Create task"
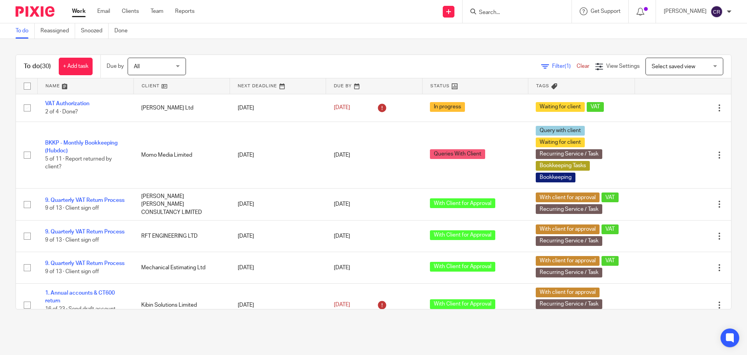
click at [501, 9] on input "Search" at bounding box center [513, 12] width 70 height 7
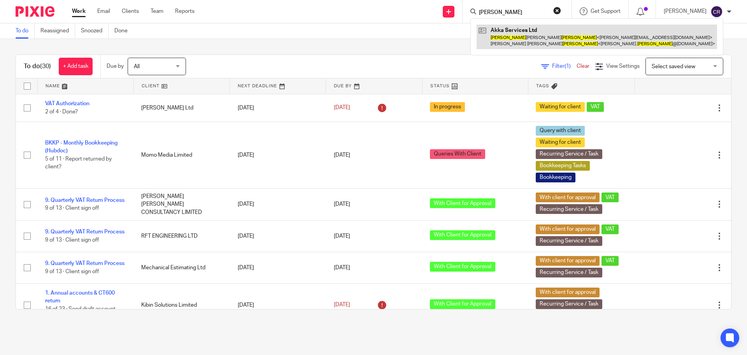
type input "[PERSON_NAME]"
click at [545, 29] on link at bounding box center [597, 37] width 240 height 24
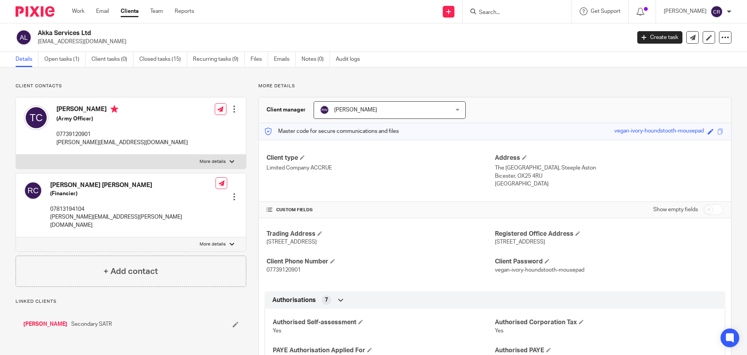
click at [708, 207] on input "checkbox" at bounding box center [714, 209] width 20 height 11
checkbox input "true"
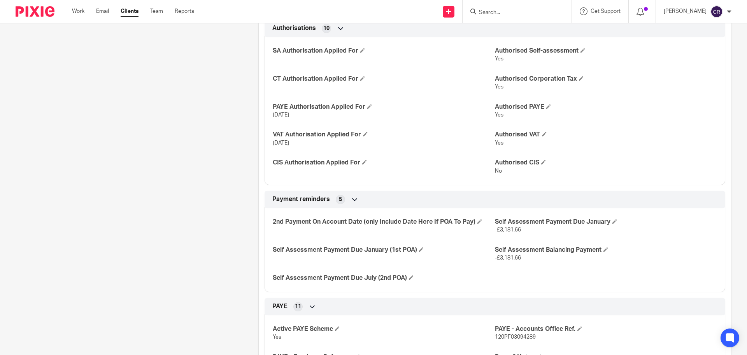
scroll to position [350, 0]
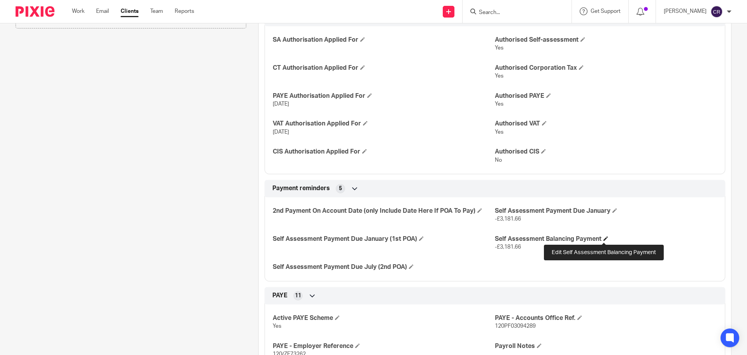
click at [606, 237] on span at bounding box center [606, 238] width 5 height 5
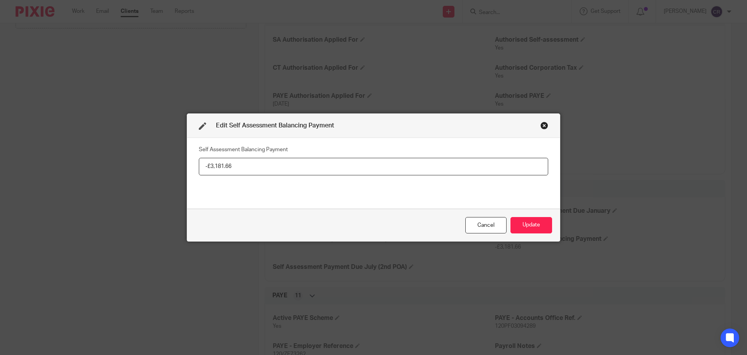
click at [244, 163] on input "-£3,181.66" at bounding box center [373, 167] width 349 height 18
type input "£13,905.00"
click at [526, 222] on button "Update" at bounding box center [532, 225] width 42 height 17
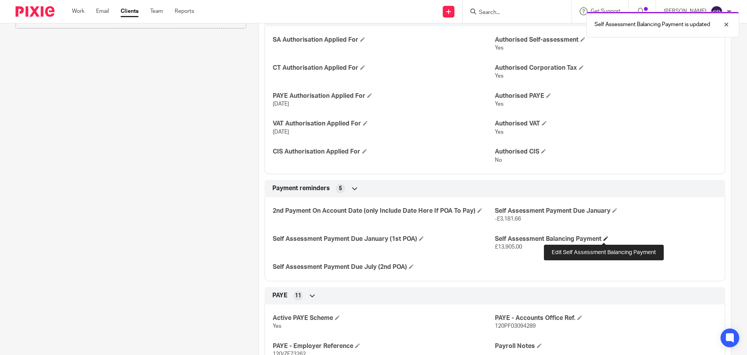
click at [606, 237] on span at bounding box center [606, 238] width 5 height 5
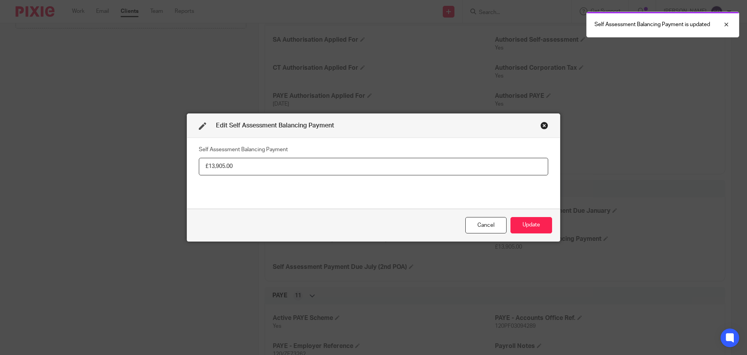
click at [244, 168] on input "£13,905.00" at bounding box center [373, 167] width 349 height 18
click at [243, 168] on input "£13,905.00" at bounding box center [373, 167] width 349 height 18
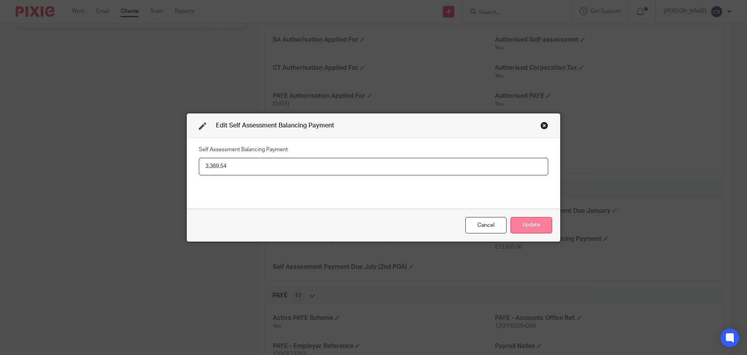
type input "3,369.54"
click at [539, 223] on button "Update" at bounding box center [532, 225] width 42 height 17
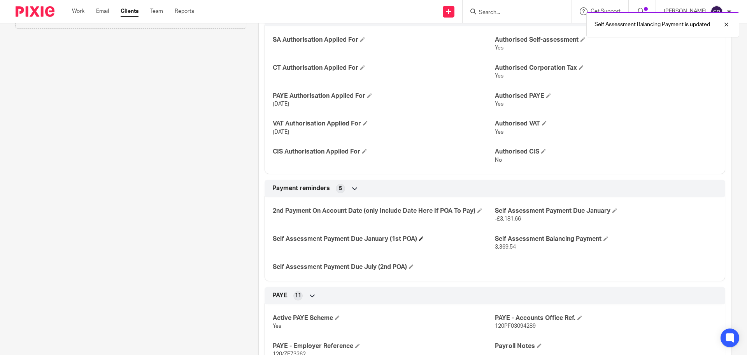
click at [419, 242] on h4 "Self Assessment Payment Due January (1st POA)" at bounding box center [384, 239] width 222 height 8
click at [420, 238] on span at bounding box center [421, 238] width 5 height 5
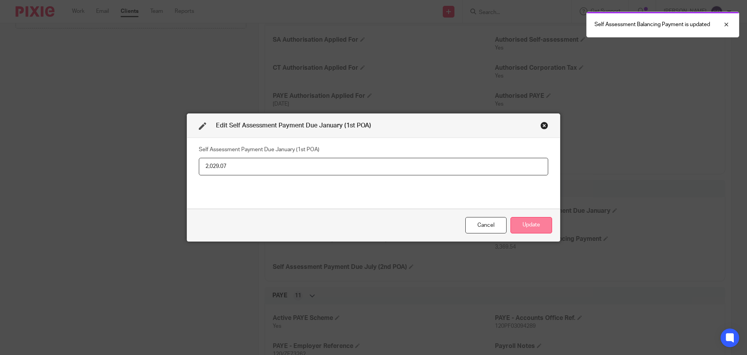
type input "2,029.07"
click at [531, 226] on button "Update" at bounding box center [532, 225] width 42 height 17
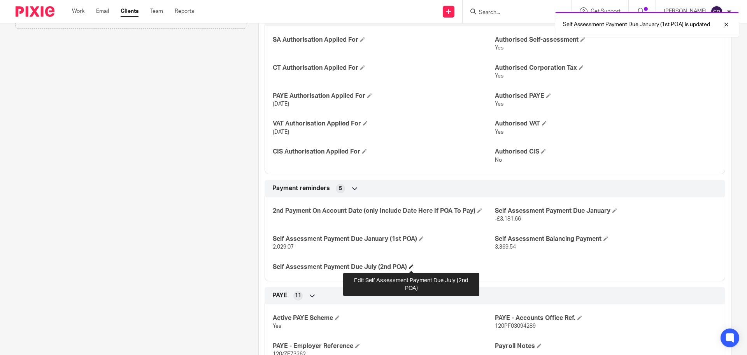
click at [413, 265] on span at bounding box center [411, 266] width 5 height 5
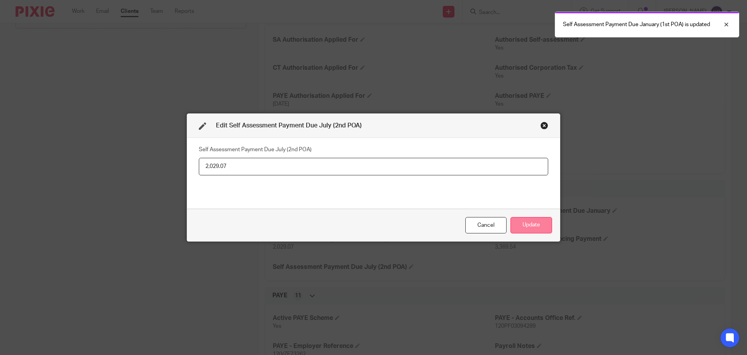
type input "2,029.07"
click at [539, 222] on button "Update" at bounding box center [532, 225] width 42 height 17
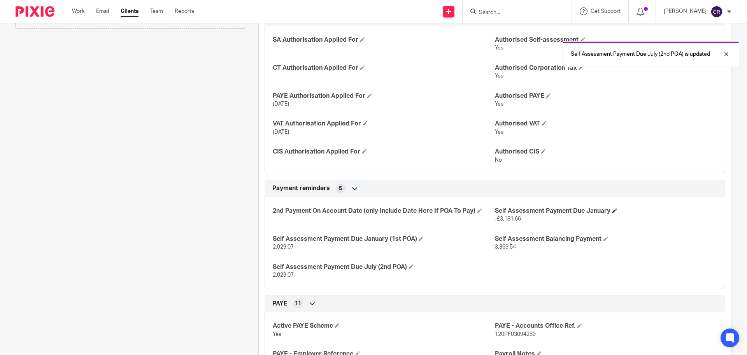
click at [615, 211] on h4 "Self Assessment Payment Due January" at bounding box center [606, 211] width 222 height 8
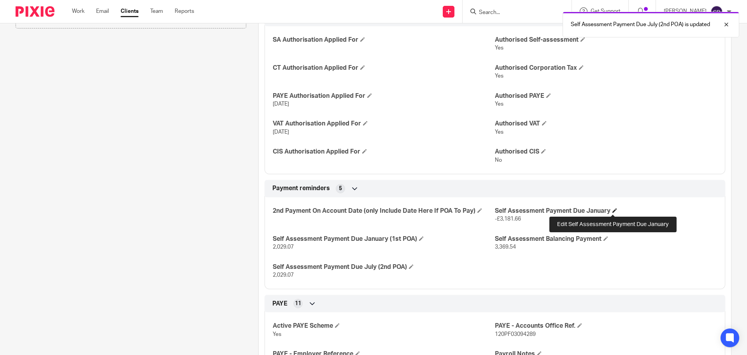
click at [613, 211] on span at bounding box center [615, 210] width 5 height 5
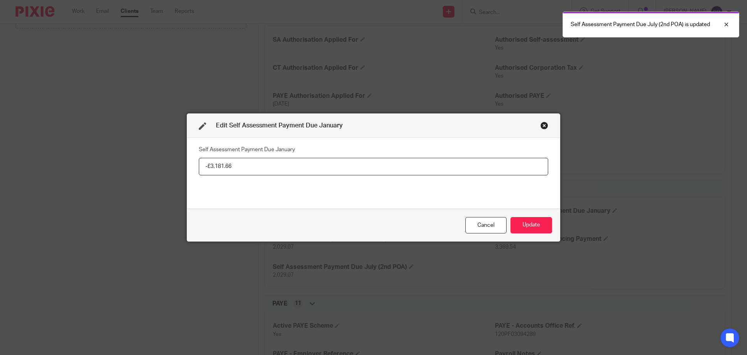
click at [271, 168] on input "-£3,181.66" at bounding box center [373, 167] width 349 height 18
type input "5,398.61"
click at [540, 225] on button "Update" at bounding box center [532, 225] width 42 height 17
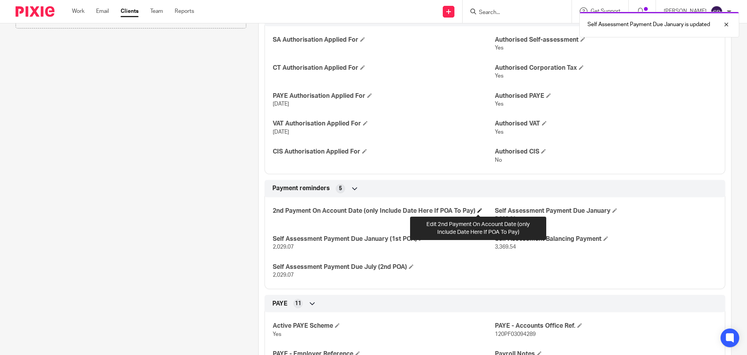
click at [478, 210] on span at bounding box center [479, 210] width 5 height 5
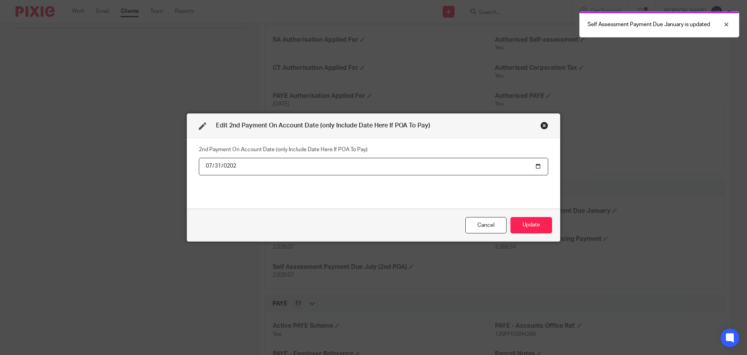
type input "[DATE]"
click at [524, 217] on button "Update" at bounding box center [532, 225] width 42 height 17
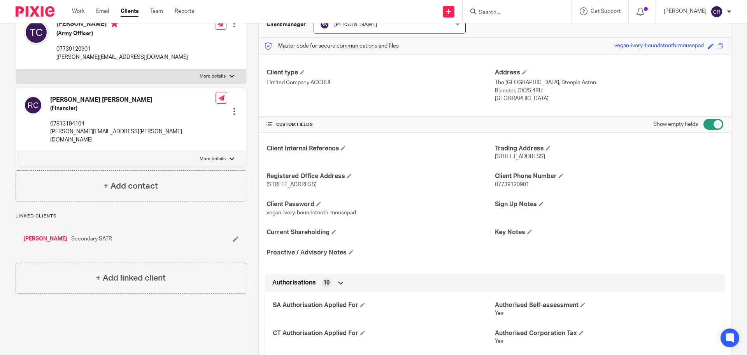
scroll to position [0, 0]
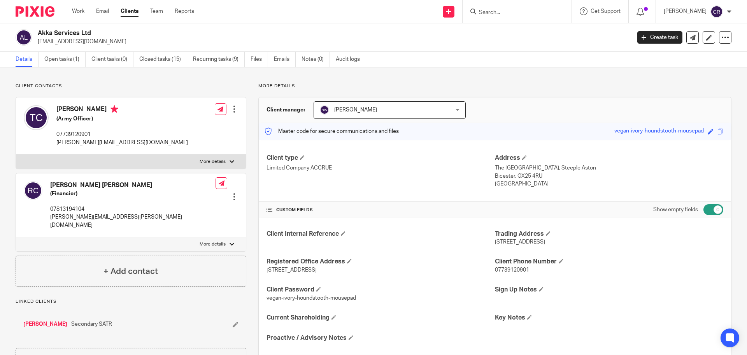
click at [493, 13] on input "Search" at bounding box center [513, 12] width 70 height 7
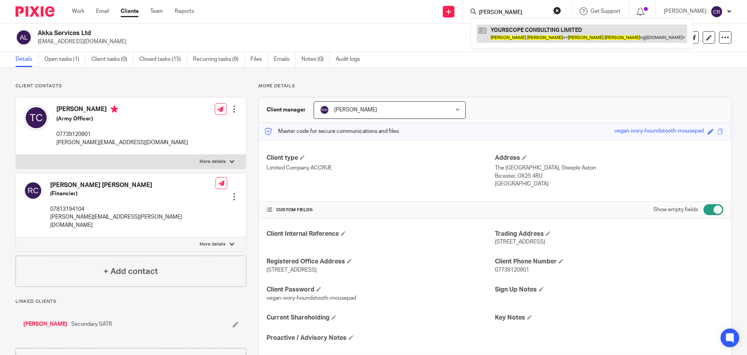
type input "[PERSON_NAME]"
click at [528, 35] on link at bounding box center [582, 34] width 211 height 18
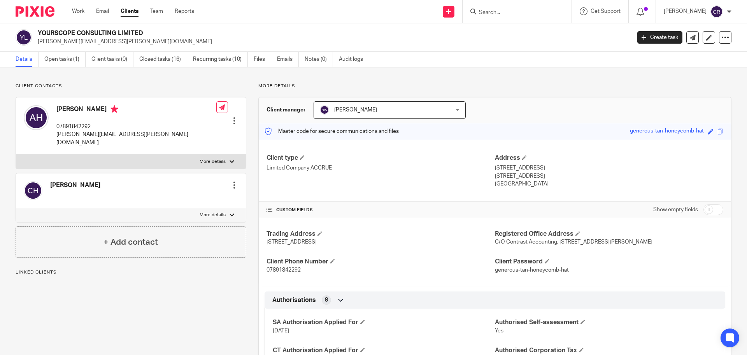
click at [493, 15] on input "Search" at bounding box center [513, 12] width 70 height 7
click at [505, 11] on input "Search" at bounding box center [513, 12] width 70 height 7
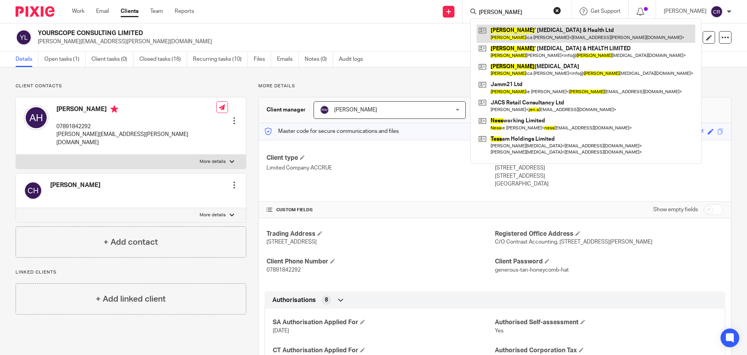
type input "[PERSON_NAME]"
click at [533, 32] on link at bounding box center [586, 34] width 219 height 18
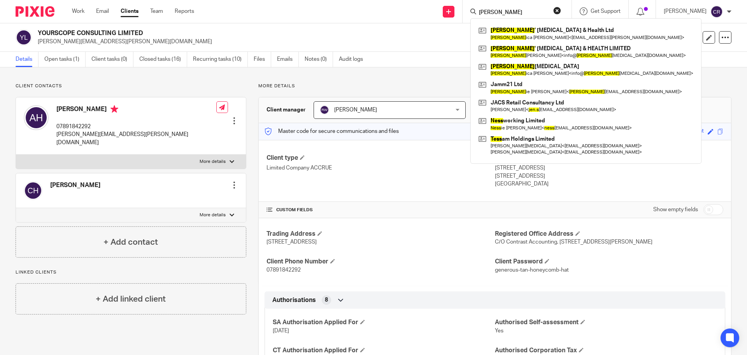
drag, startPoint x: 558, startPoint y: 8, endPoint x: 500, endPoint y: 16, distance: 59.2
click at [558, 8] on button "reset" at bounding box center [557, 11] width 8 height 8
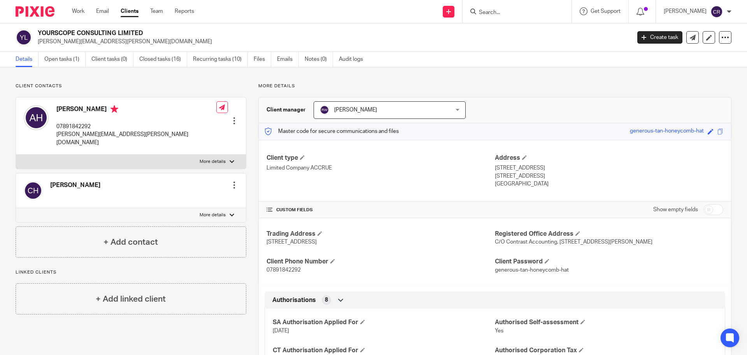
click at [499, 14] on input "Search" at bounding box center [513, 12] width 70 height 7
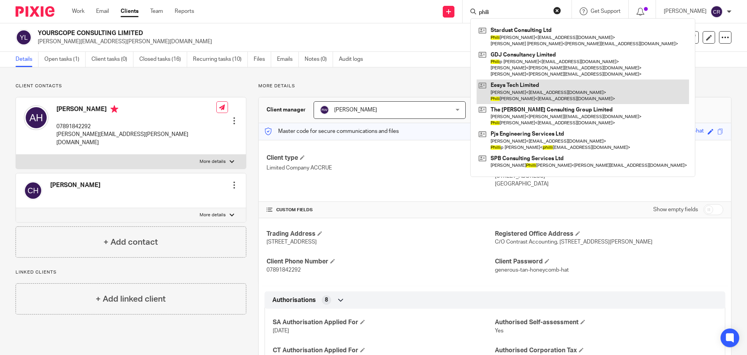
type input "phili"
click at [531, 93] on link at bounding box center [583, 91] width 212 height 24
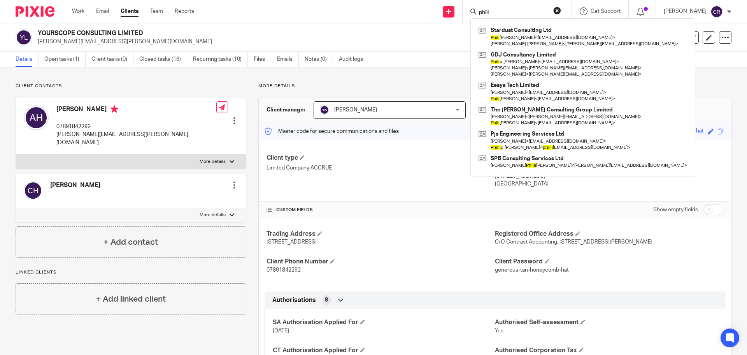
drag, startPoint x: 556, startPoint y: 9, endPoint x: 491, endPoint y: 9, distance: 64.6
click at [556, 9] on button "reset" at bounding box center [557, 11] width 8 height 8
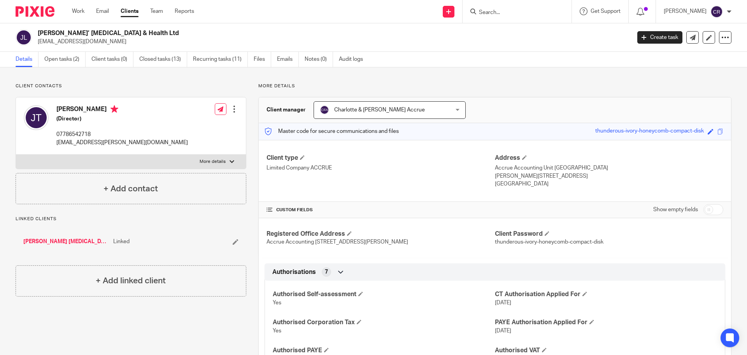
click at [161, 161] on label "More details" at bounding box center [131, 161] width 230 height 14
click at [16, 154] on input "More details" at bounding box center [16, 154] width 0 height 0
checkbox input "true"
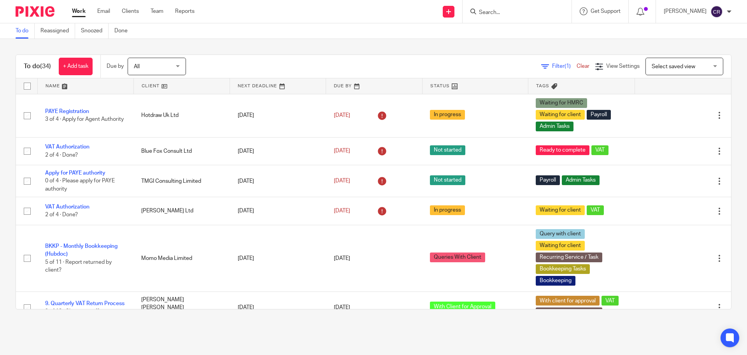
click at [504, 11] on input "Search" at bounding box center [513, 12] width 70 height 7
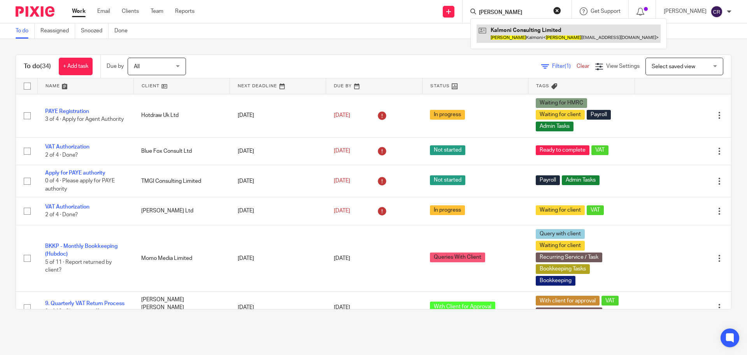
type input "nadine"
click at [504, 33] on link at bounding box center [569, 34] width 184 height 18
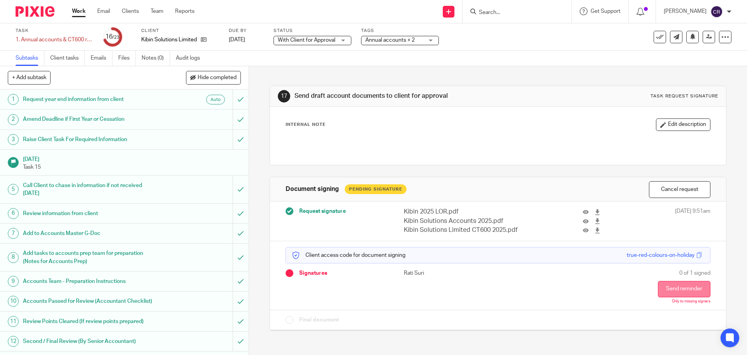
click at [676, 286] on button "Send reminder" at bounding box center [684, 289] width 53 height 16
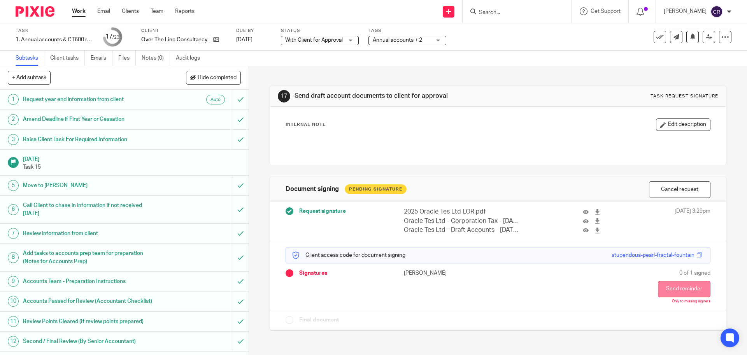
click at [675, 286] on button "Send reminder" at bounding box center [684, 289] width 53 height 16
click at [665, 283] on button "Send reminder" at bounding box center [684, 289] width 53 height 16
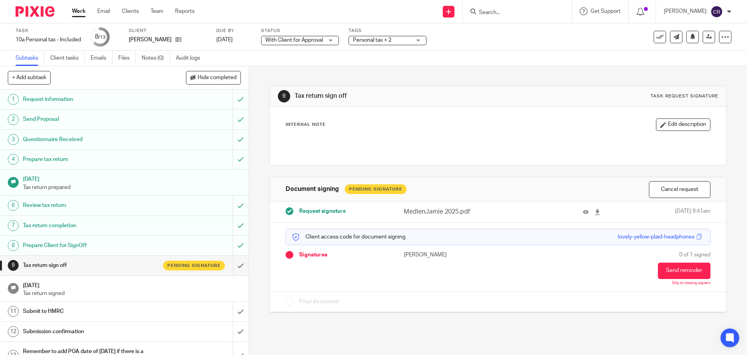
click at [681, 276] on button "Send reminder" at bounding box center [684, 270] width 53 height 16
click at [672, 268] on button "Send reminder" at bounding box center [684, 270] width 53 height 16
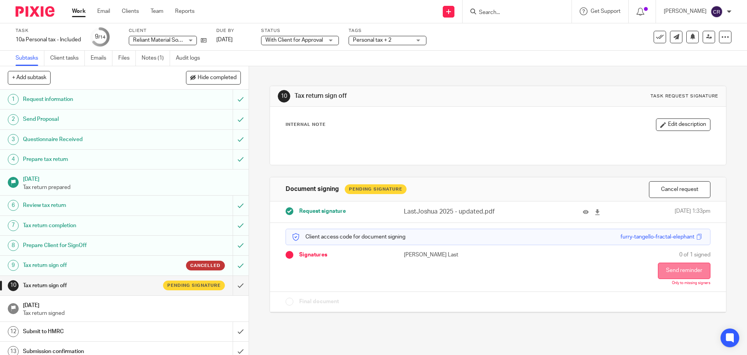
click at [675, 266] on button "Send reminder" at bounding box center [684, 270] width 53 height 16
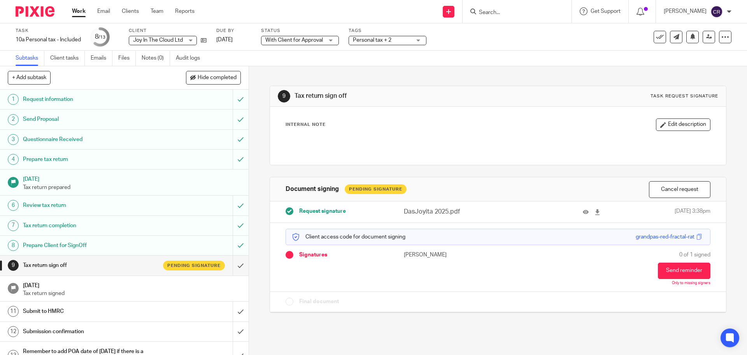
drag, startPoint x: 681, startPoint y: 266, endPoint x: 381, endPoint y: 14, distance: 391.6
click at [680, 265] on button "Send reminder" at bounding box center [684, 270] width 53 height 16
drag, startPoint x: 690, startPoint y: 270, endPoint x: 667, endPoint y: 248, distance: 32.5
click at [689, 270] on button "Send reminder" at bounding box center [684, 270] width 53 height 16
click at [672, 269] on button "Send reminder" at bounding box center [684, 270] width 53 height 16
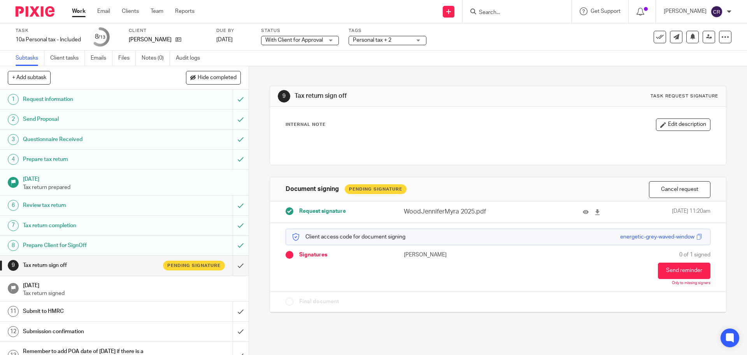
click at [679, 257] on span "0 of 1 signed" at bounding box center [694, 255] width 31 height 8
click at [668, 265] on button "Send reminder" at bounding box center [684, 270] width 53 height 16
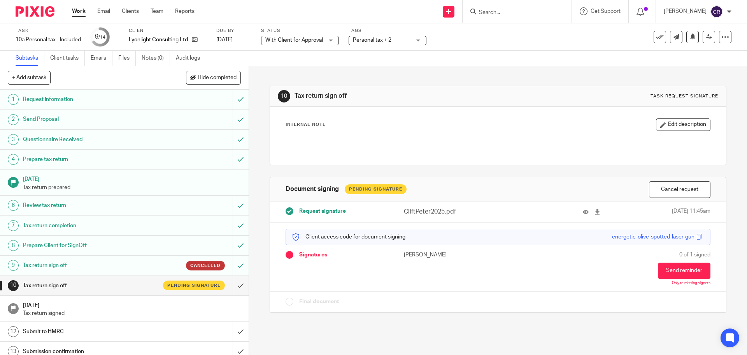
click at [672, 259] on div "0 of 1 signed Send reminder Only to missing signers" at bounding box center [663, 268] width 94 height 35
click at [678, 269] on button "Send reminder" at bounding box center [684, 270] width 53 height 16
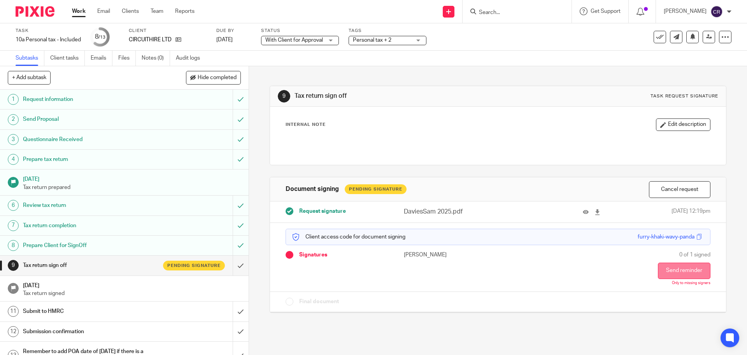
click at [660, 274] on button "Send reminder" at bounding box center [684, 270] width 53 height 16
click at [667, 268] on button "Send reminder" at bounding box center [684, 270] width 53 height 16
click at [672, 265] on button "Send reminder" at bounding box center [684, 270] width 53 height 16
click at [664, 268] on button "Send reminder" at bounding box center [684, 270] width 53 height 16
click at [674, 270] on button "Send reminder" at bounding box center [684, 270] width 53 height 16
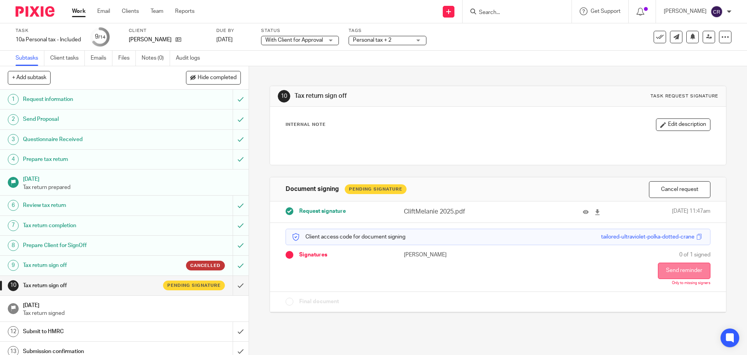
drag, startPoint x: 670, startPoint y: 273, endPoint x: 666, endPoint y: 275, distance: 4.2
click at [669, 274] on button "Send reminder" at bounding box center [684, 270] width 53 height 16
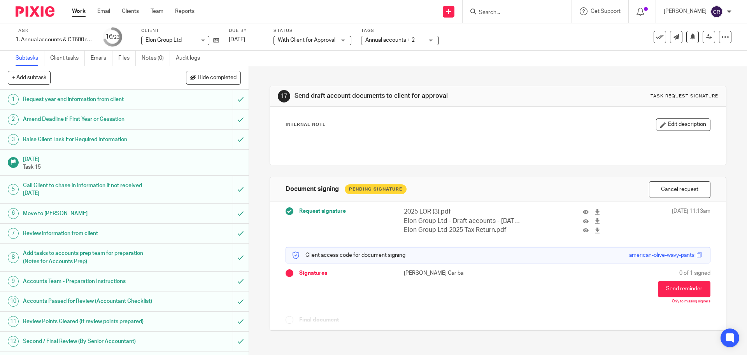
click at [682, 278] on div "0 of 1 signed Send reminder Only to missing signers" at bounding box center [663, 286] width 94 height 35
click at [680, 285] on button "Send reminder" at bounding box center [684, 289] width 53 height 16
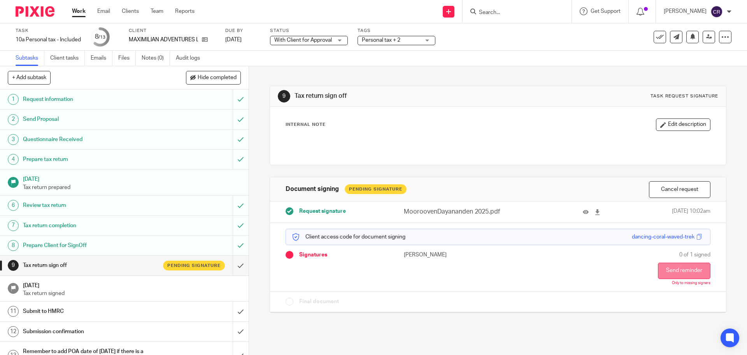
click at [689, 278] on button "Send reminder" at bounding box center [684, 270] width 53 height 16
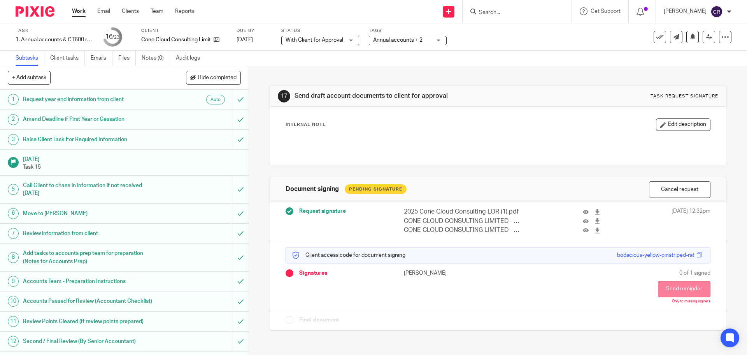
click at [685, 286] on button "Send reminder" at bounding box center [684, 289] width 53 height 16
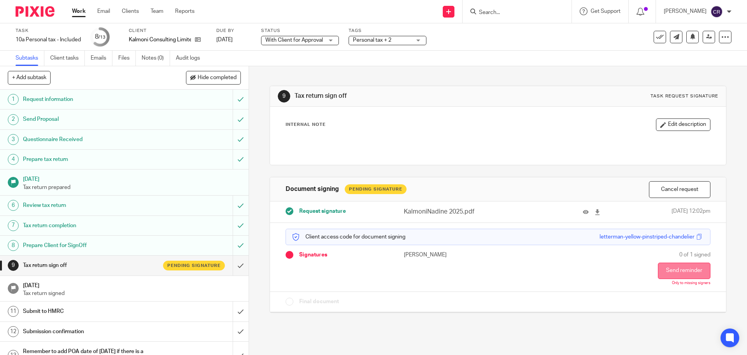
click at [658, 266] on button "Send reminder" at bounding box center [684, 270] width 53 height 16
click at [669, 272] on button "Send reminder" at bounding box center [684, 270] width 53 height 16
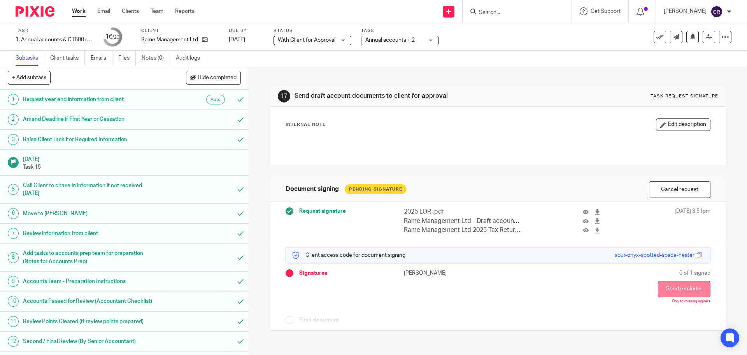
click at [676, 291] on button "Send reminder" at bounding box center [684, 289] width 53 height 16
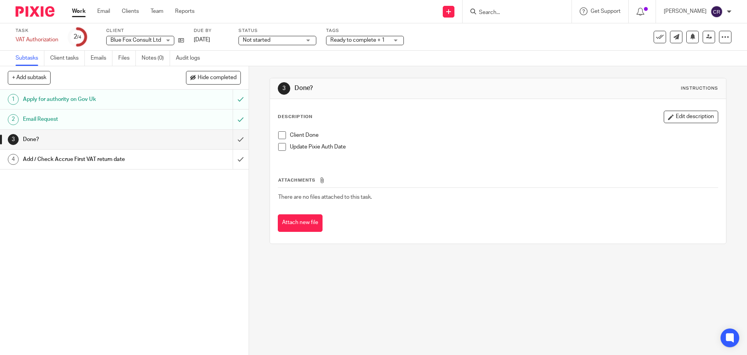
click at [314, 35] on div "Status Not started Not started Not started In progress Ready to Complete With M…" at bounding box center [278, 37] width 78 height 19
click at [279, 41] on span "Not started" at bounding box center [272, 40] width 58 height 8
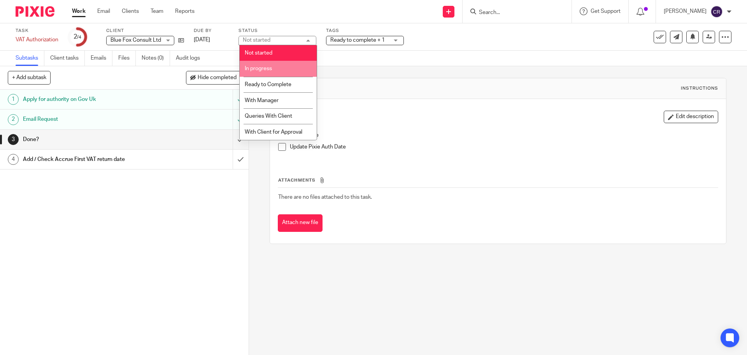
click at [276, 71] on li "In progress" at bounding box center [278, 69] width 77 height 16
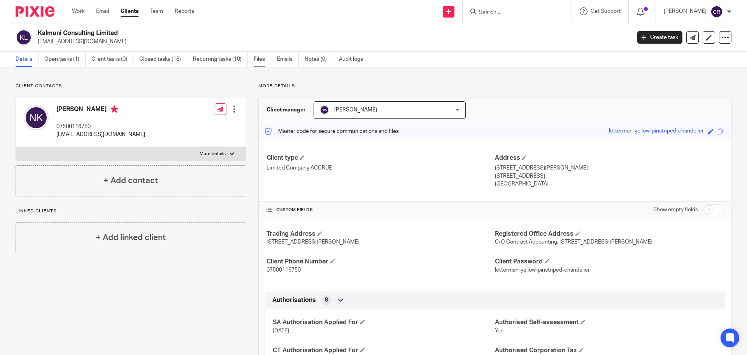
click at [256, 56] on link "Files" at bounding box center [263, 59] width 18 height 15
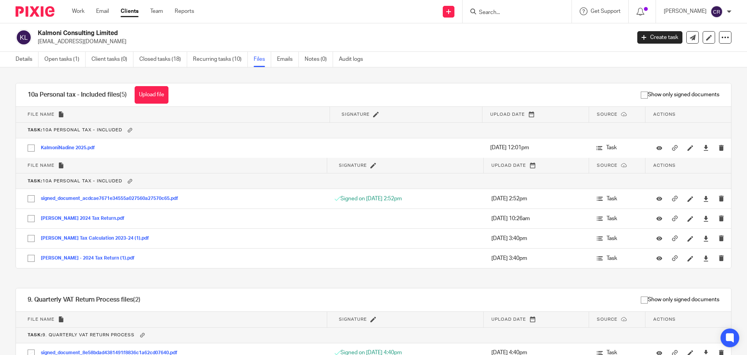
click at [279, 60] on link "Emails" at bounding box center [288, 59] width 22 height 15
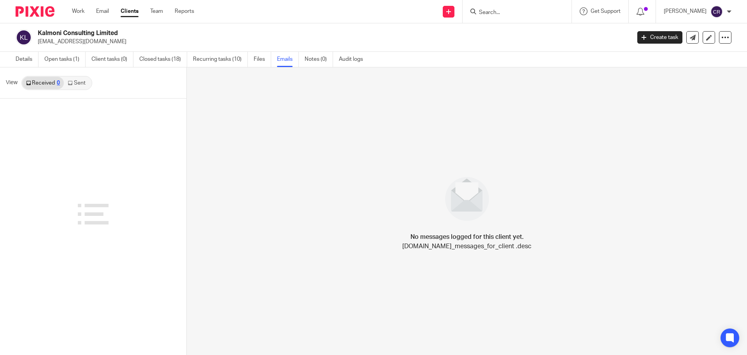
click at [85, 85] on link "Sent" at bounding box center [77, 83] width 27 height 12
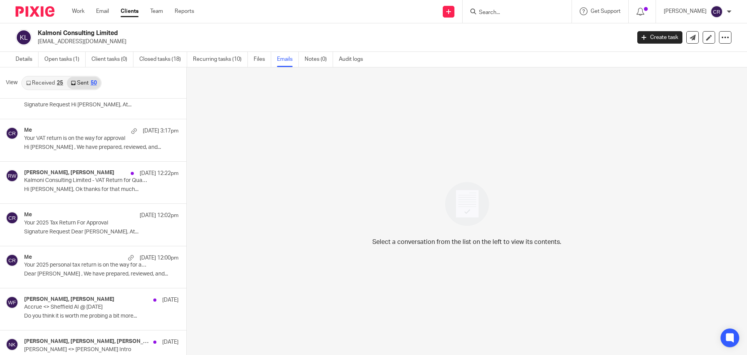
scroll to position [195, 0]
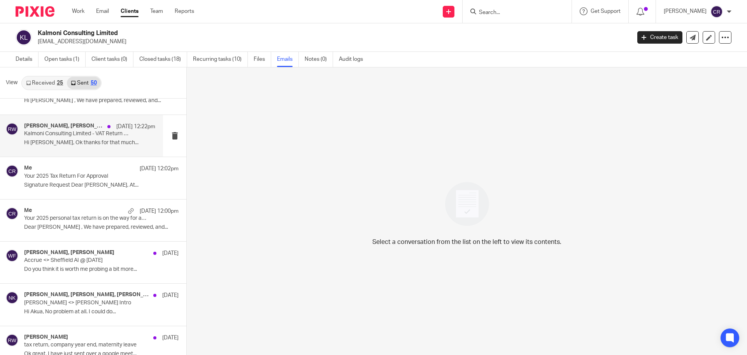
click at [77, 136] on p "Kalmoni Consulting Limited - VAT Return for Quarter Ended 31st August 2025 - Se…" at bounding box center [76, 133] width 105 height 7
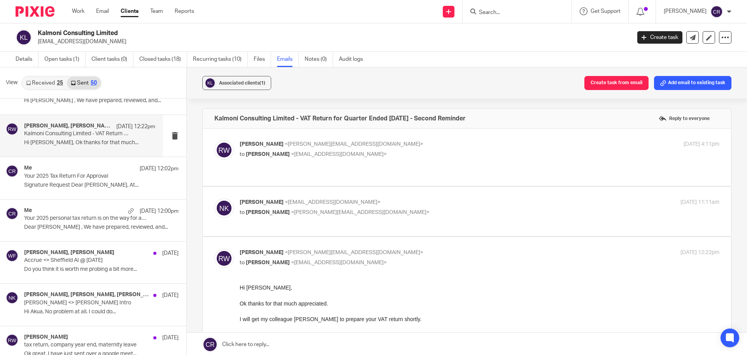
scroll to position [0, 0]
click at [418, 144] on p "Ricky Whitfield <ricky@accrueaccounting.co.uk>" at bounding box center [400, 144] width 320 height 8
checkbox input "true"
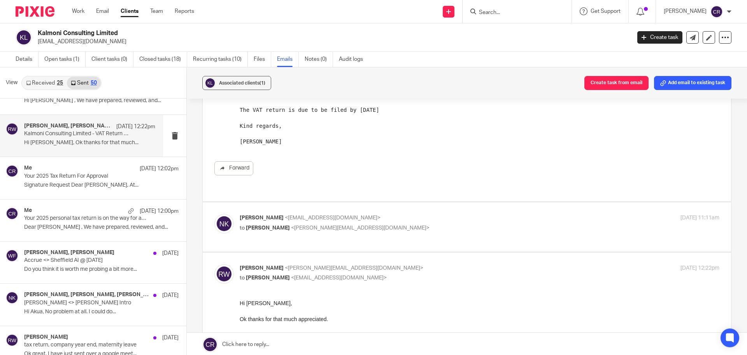
scroll to position [117, 0]
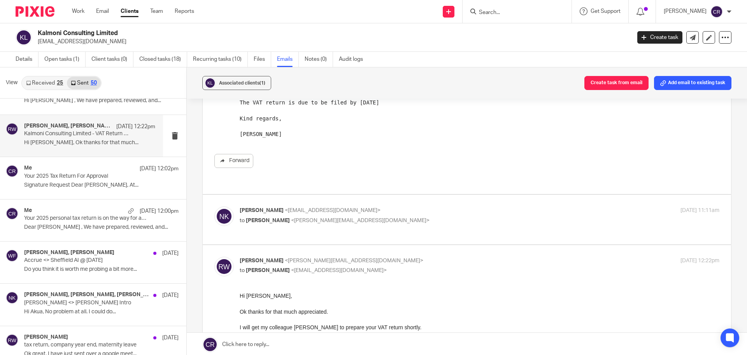
click at [433, 230] on div "Nadine Kalmoni <nadinekalmoni@gmail.com> to Ricky Whitfield <ricky@accrueaccoun…" at bounding box center [466, 219] width 505 height 26
click at [432, 218] on p "to Ricky Whitfield <ricky@accrueaccounting.co.uk>" at bounding box center [400, 220] width 320 height 8
checkbox input "true"
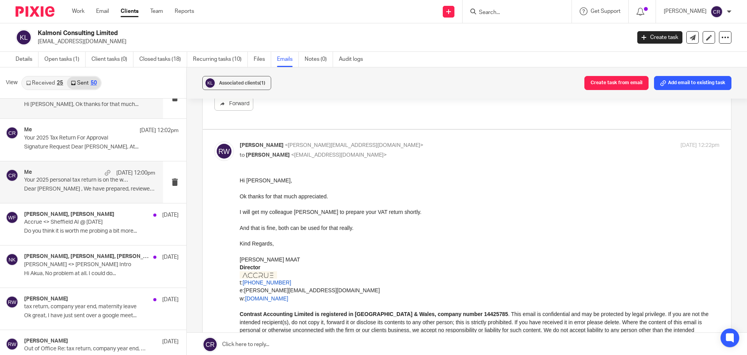
scroll to position [233, 0]
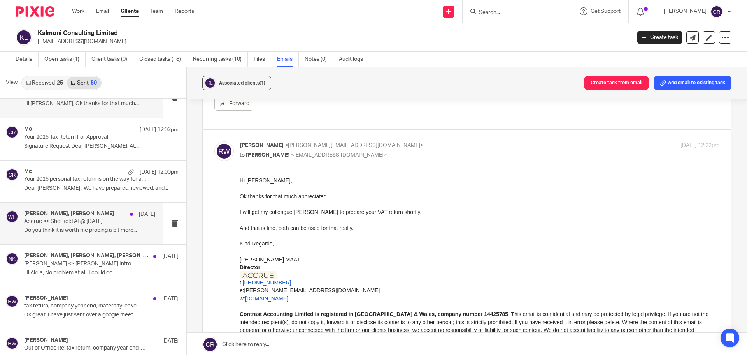
click at [98, 225] on div "Will Franceys, Ricky Whitfield 10 Sep Accrue <> Sheffield AI @ Fri, Aug 22, 202…" at bounding box center [89, 223] width 131 height 26
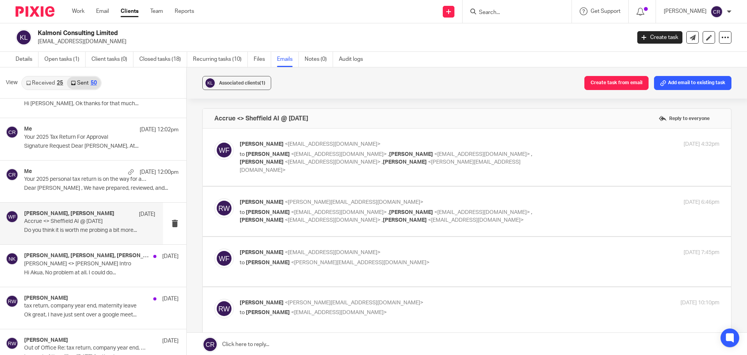
scroll to position [0, 0]
click at [577, 150] on div "Will Franceys <will.franceys@gmail.com> to Ricky Whitfield <accounts@contrastac…" at bounding box center [480, 157] width 480 height 34
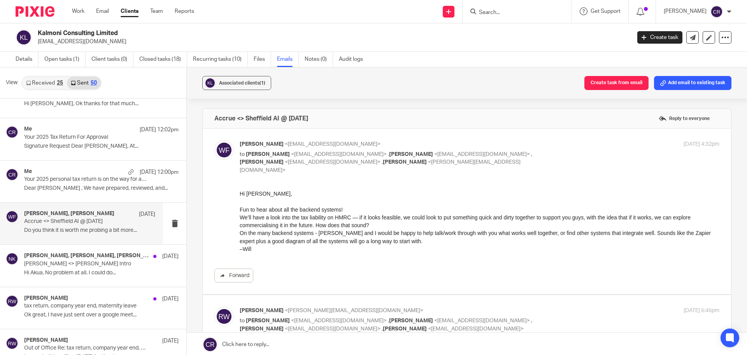
click at [591, 146] on div "22 Aug 2025 4:32pm" at bounding box center [640, 144] width 160 height 8
checkbox input "false"
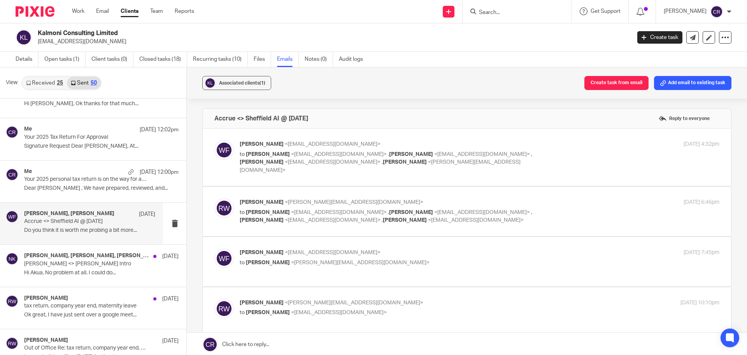
click at [592, 198] on div "22 Aug 2025 6:46pm" at bounding box center [640, 202] width 160 height 8
checkbox input "true"
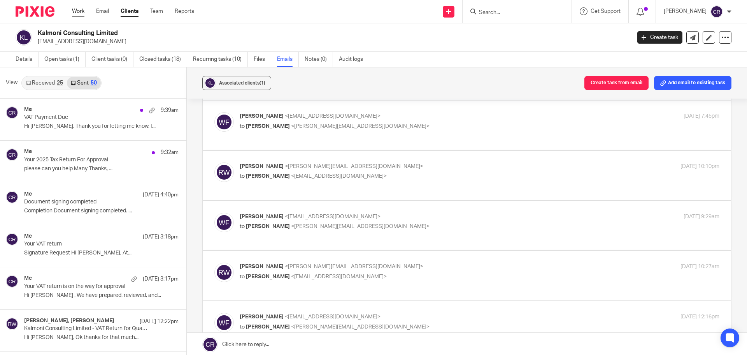
click at [78, 11] on link "Work" at bounding box center [78, 11] width 12 height 8
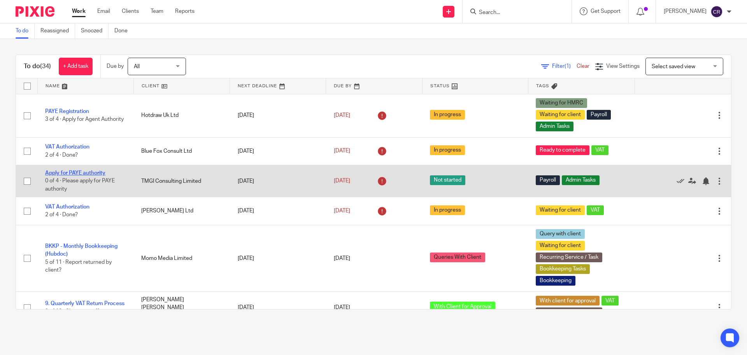
click at [91, 170] on link "Apply for PAYE authority" at bounding box center [75, 172] width 60 height 5
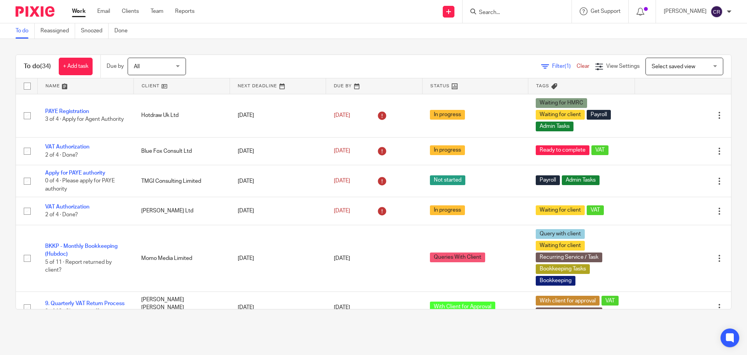
drag, startPoint x: 677, startPoint y: 64, endPoint x: 676, endPoint y: 71, distance: 7.4
click at [678, 64] on span "Select saved view" at bounding box center [674, 66] width 44 height 5
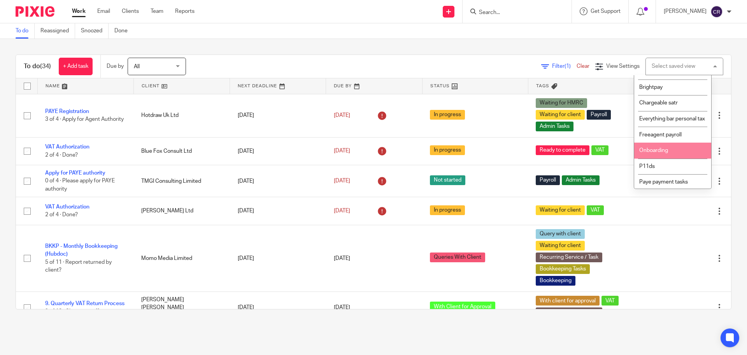
scroll to position [117, 0]
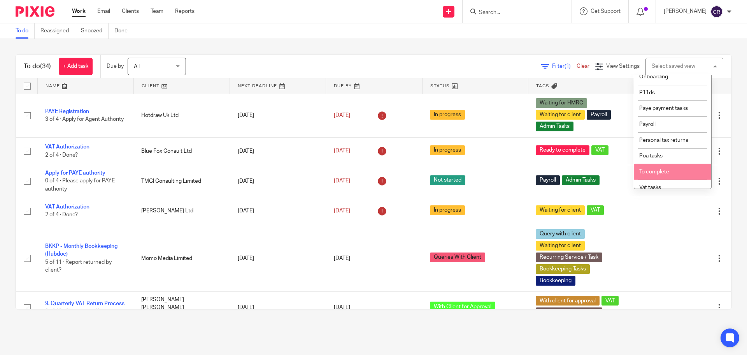
click at [658, 172] on li "To complete" at bounding box center [672, 171] width 77 height 16
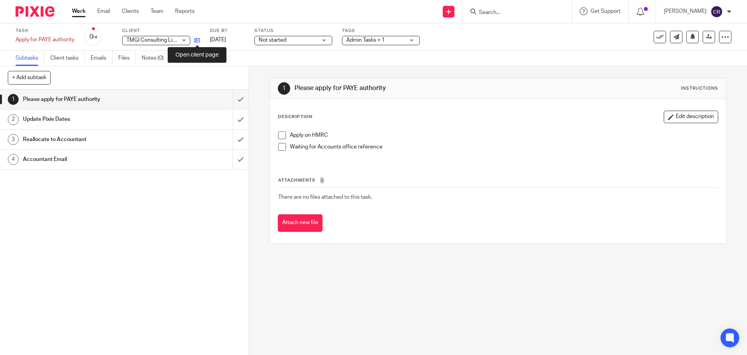
click at [196, 42] on icon at bounding box center [197, 40] width 6 height 6
click at [230, 97] on input "submit" at bounding box center [124, 99] width 249 height 19
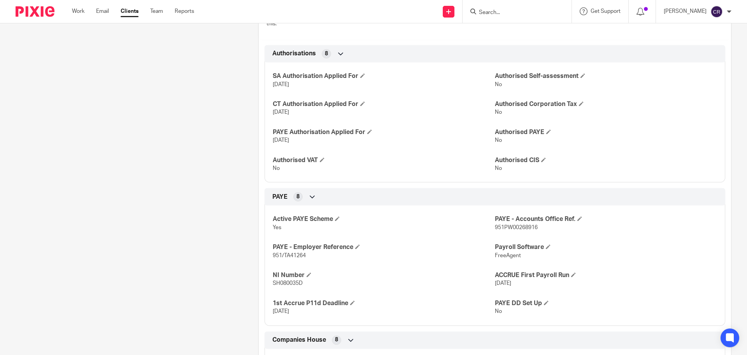
scroll to position [311, 0]
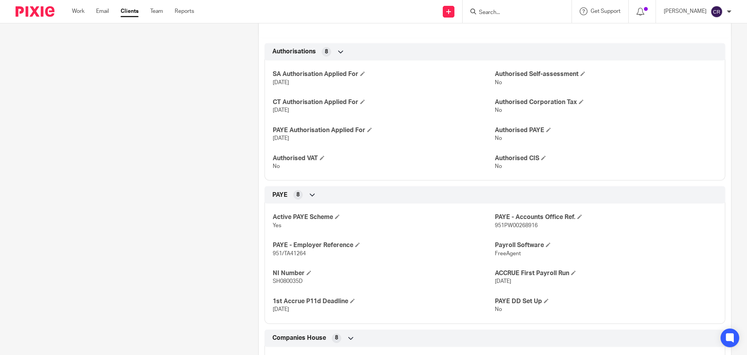
click at [511, 228] on span "951PW00268916" at bounding box center [516, 225] width 43 height 5
copy span "951PW00268916"
click at [290, 256] on span "951/TA41264" at bounding box center [289, 253] width 33 height 5
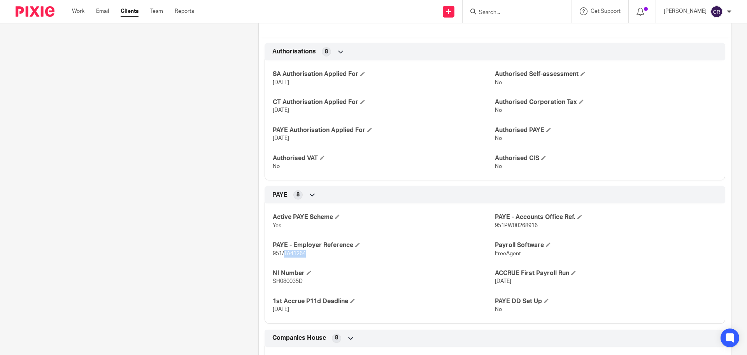
copy span "TA41264"
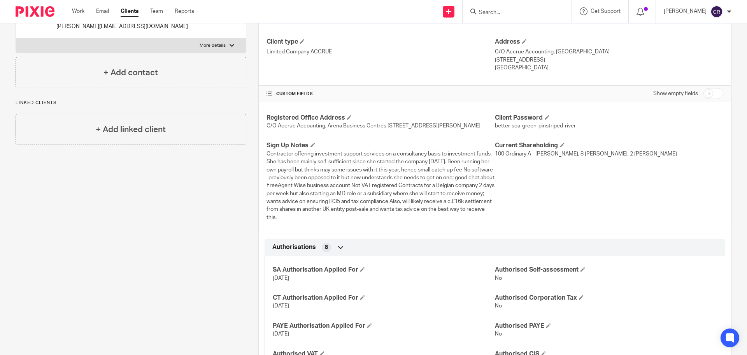
scroll to position [0, 0]
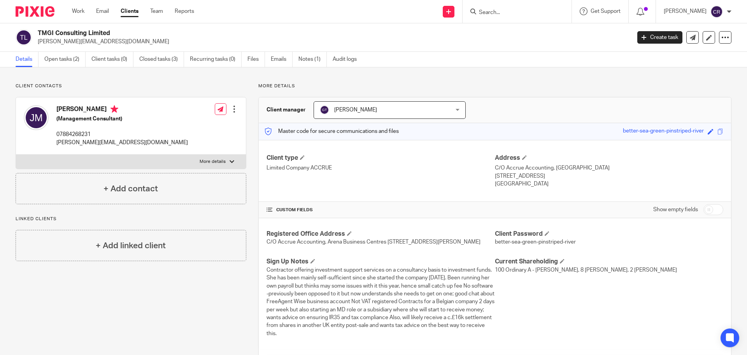
click at [76, 33] on h2 "TMGI Consulting Limited" at bounding box center [273, 33] width 470 height 8
copy div "TMGI Consulting Limited"
click at [157, 55] on link "Closed tasks (3)" at bounding box center [161, 59] width 45 height 15
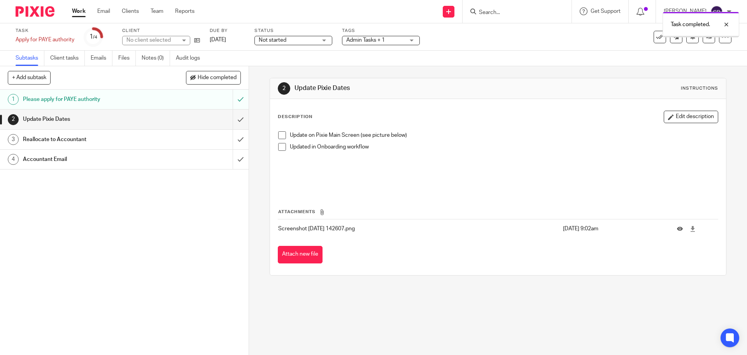
click at [233, 121] on input "submit" at bounding box center [124, 118] width 249 height 19
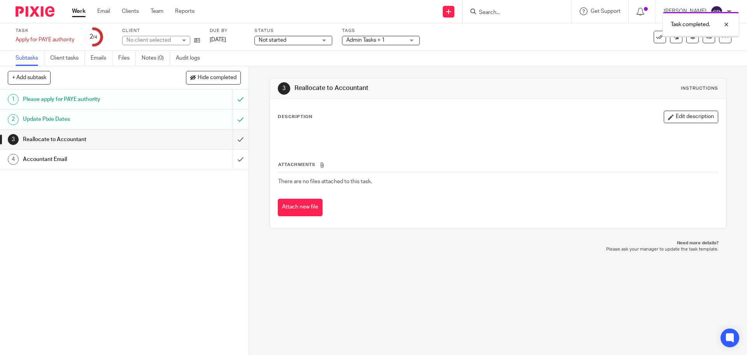
click at [249, 142] on div "3 Reallocate to Accountant Instructions Description Edit description Attachment…" at bounding box center [498, 210] width 498 height 288
click at [232, 133] on input "submit" at bounding box center [124, 139] width 249 height 19
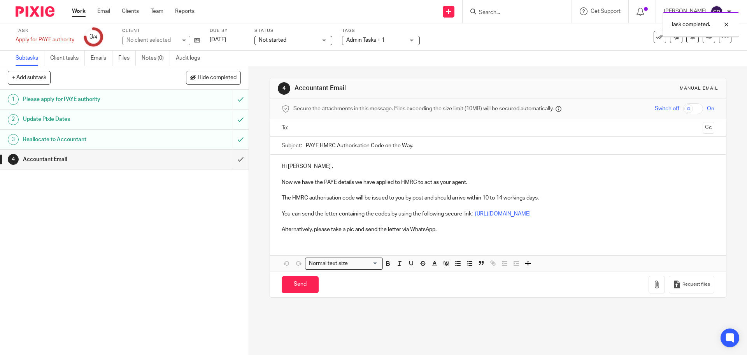
click at [329, 123] on input "text" at bounding box center [497, 127] width 403 height 9
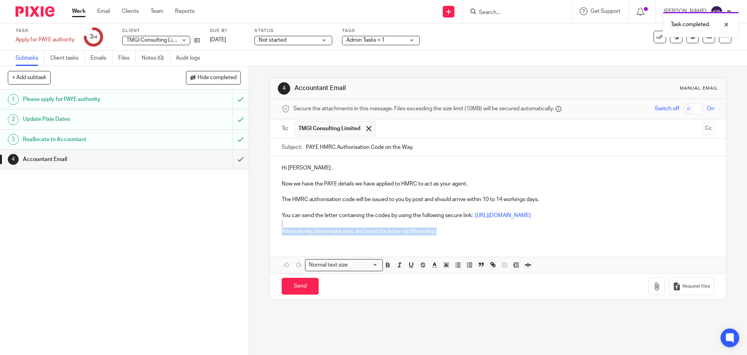
drag, startPoint x: 434, startPoint y: 230, endPoint x: 278, endPoint y: 227, distance: 156.1
click at [278, 227] on div "Hi Jennifer , Now we have the PAYE details we have applied to HMRC to act as yo…" at bounding box center [498, 198] width 456 height 84
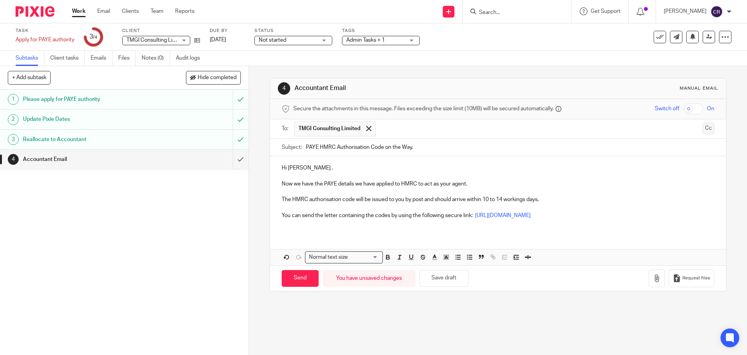
click at [703, 128] on button "Cc" at bounding box center [709, 129] width 12 height 12
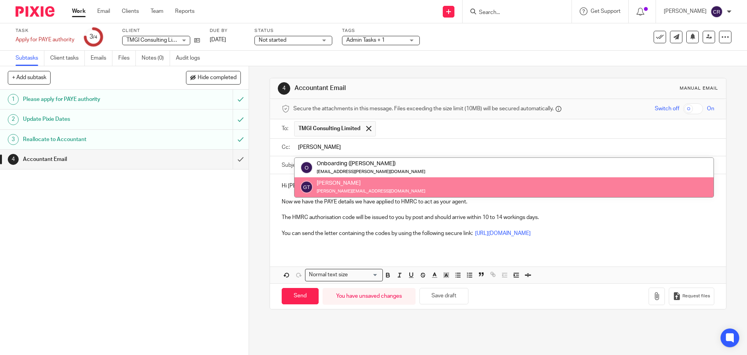
type input "greg"
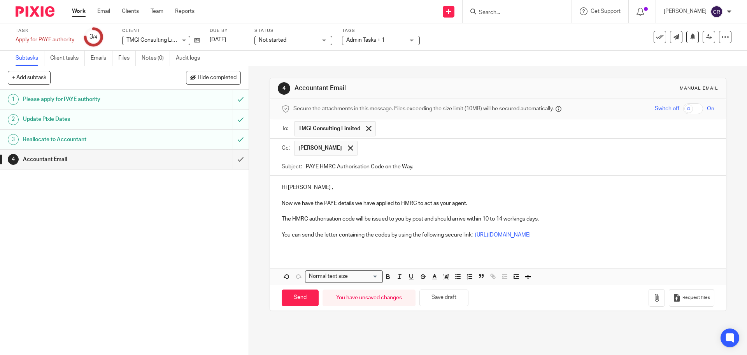
drag, startPoint x: 298, startPoint y: 306, endPoint x: 340, endPoint y: 214, distance: 101.5
click at [298, 306] on div "Send You have unsaved changes Save draft Request files" at bounding box center [498, 297] width 456 height 26
click at [297, 251] on div "Hi Jennifer , Now we have the PAYE details we have applied to HMRC to act as yo…" at bounding box center [498, 214] width 456 height 77
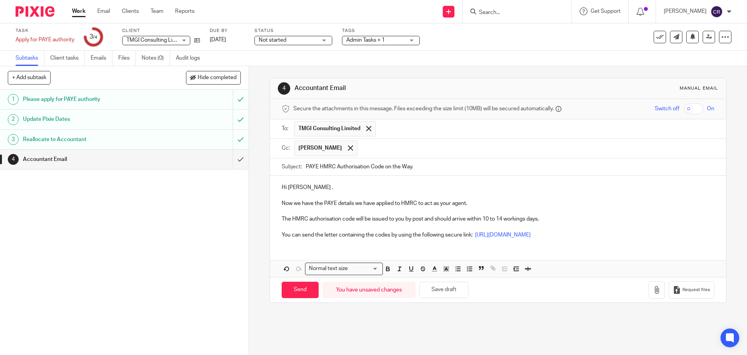
drag, startPoint x: 302, startPoint y: 282, endPoint x: 308, endPoint y: 273, distance: 10.7
click at [302, 282] on input "Send" at bounding box center [300, 289] width 37 height 17
type input "Sent"
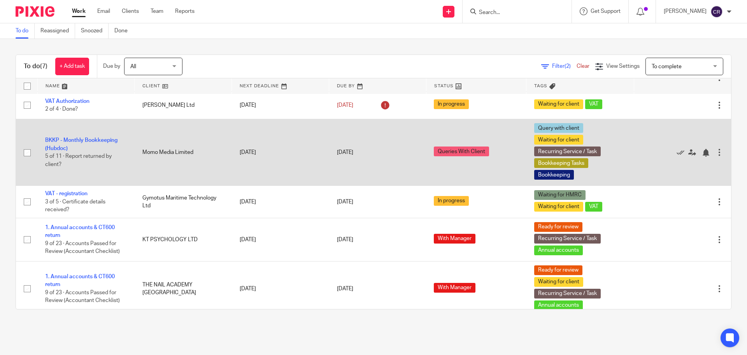
scroll to position [81, 0]
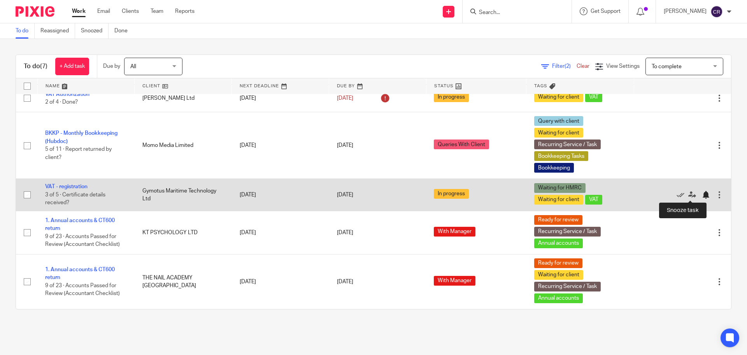
click at [702, 193] on div at bounding box center [706, 195] width 8 height 8
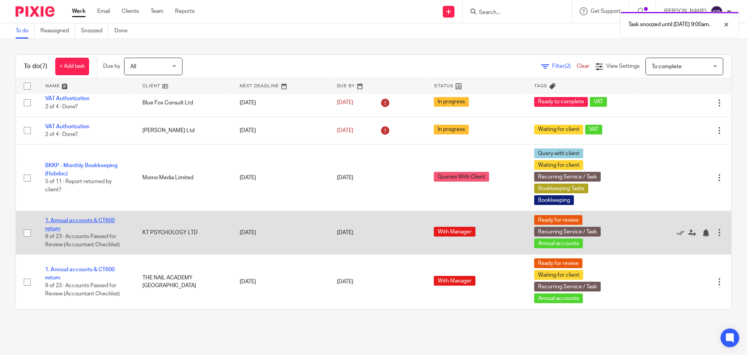
scroll to position [48, 0]
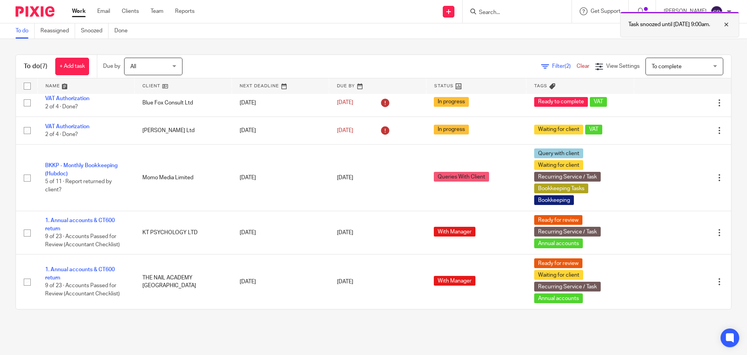
click at [660, 22] on p "Task snoozed until [DATE] 9:00am." at bounding box center [669, 25] width 82 height 8
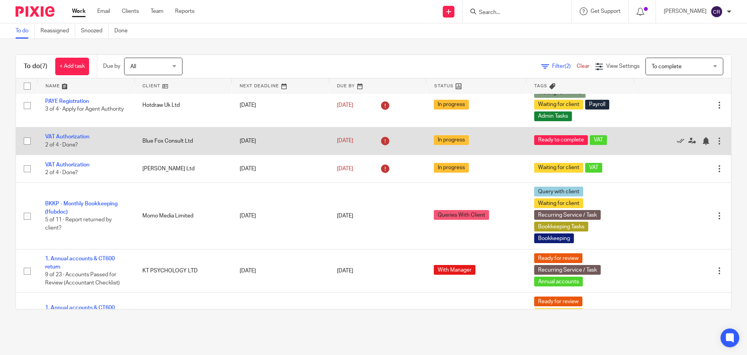
scroll to position [0, 0]
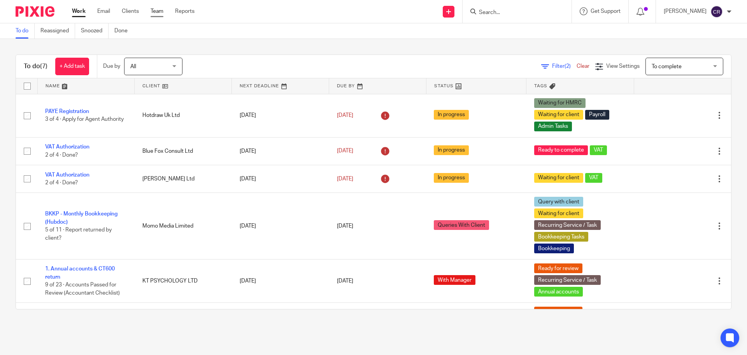
drag, startPoint x: 159, startPoint y: 8, endPoint x: 162, endPoint y: 17, distance: 9.1
click at [159, 9] on link "Team" at bounding box center [157, 11] width 13 height 8
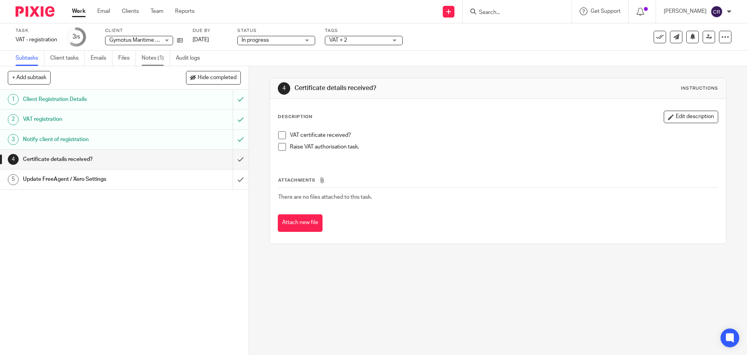
click at [154, 56] on link "Notes (1)" at bounding box center [156, 58] width 28 height 15
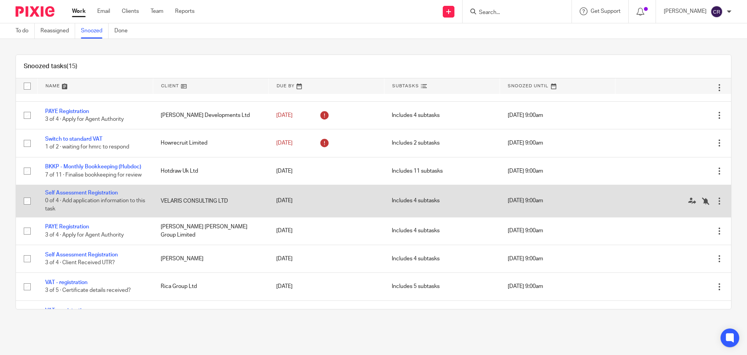
scroll to position [78, 0]
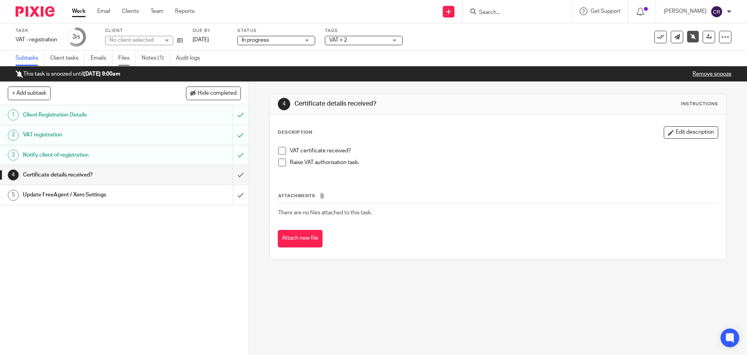
click at [123, 55] on link "Files" at bounding box center [127, 58] width 18 height 15
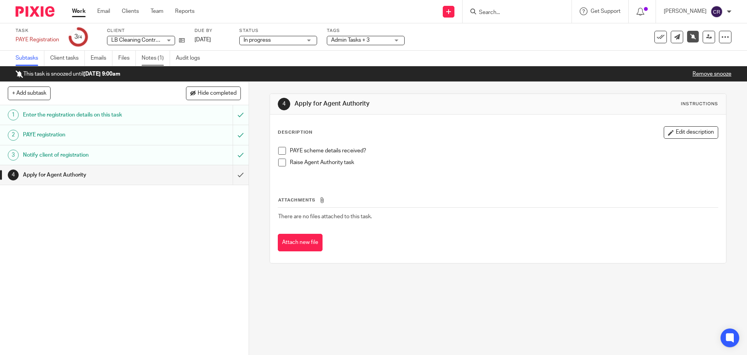
click at [161, 56] on link "Notes (1)" at bounding box center [156, 58] width 28 height 15
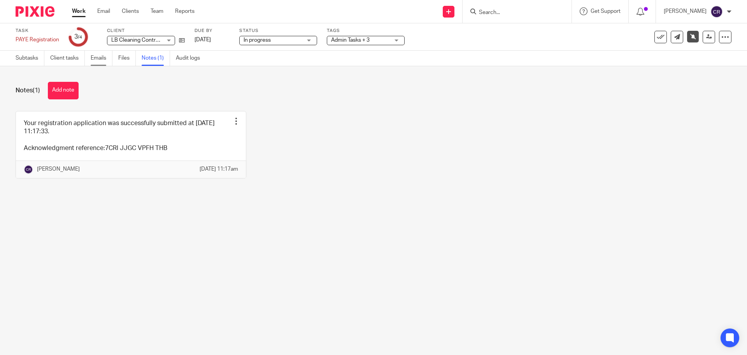
click at [91, 55] on link "Emails" at bounding box center [102, 58] width 22 height 15
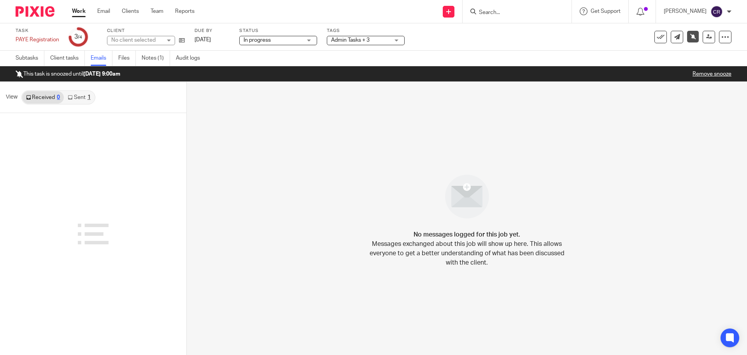
click at [82, 95] on link "Sent 1" at bounding box center [79, 97] width 30 height 12
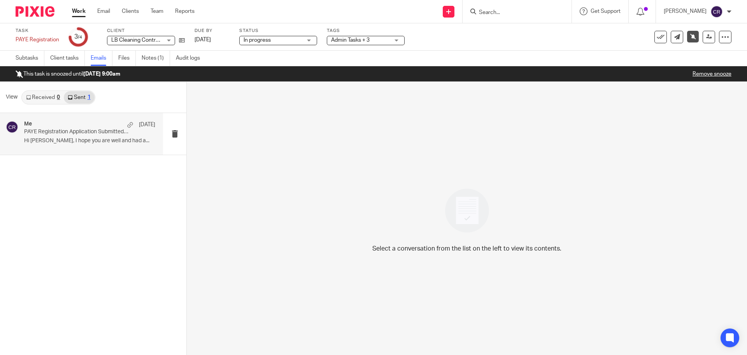
click at [74, 125] on div "Me 1 Sep" at bounding box center [89, 125] width 131 height 8
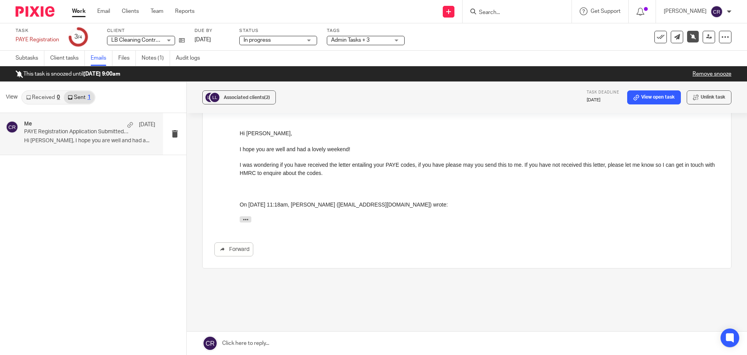
scroll to position [117, 0]
click at [179, 39] on icon at bounding box center [182, 40] width 6 height 6
drag, startPoint x: 650, startPoint y: 33, endPoint x: 635, endPoint y: 40, distance: 16.4
click at [655, 33] on button at bounding box center [661, 37] width 12 height 12
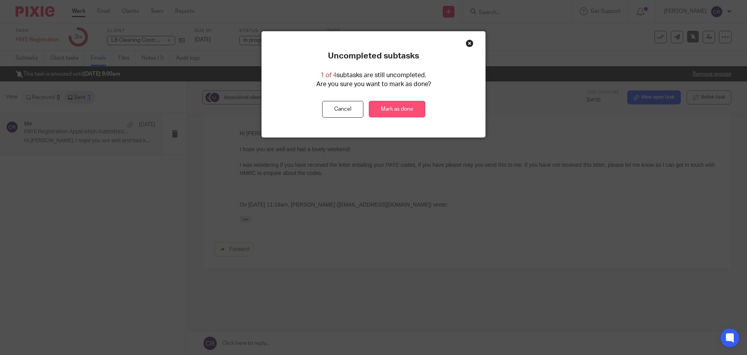
click at [410, 112] on link "Mark as done" at bounding box center [397, 109] width 56 height 17
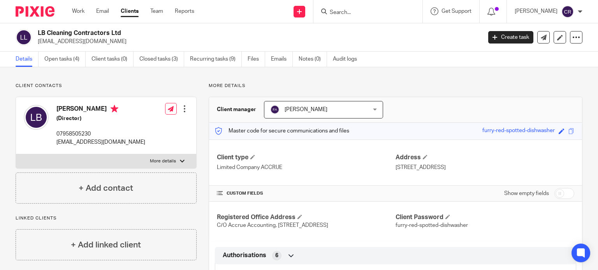
click at [560, 188] on input "checkbox" at bounding box center [564, 193] width 20 height 11
checkbox input "true"
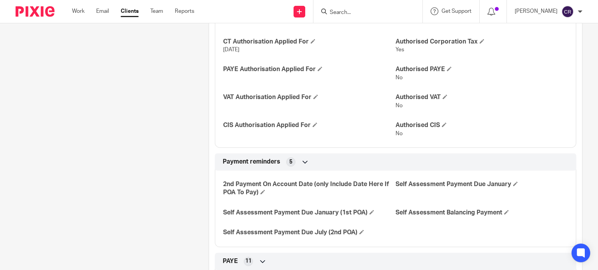
scroll to position [350, 0]
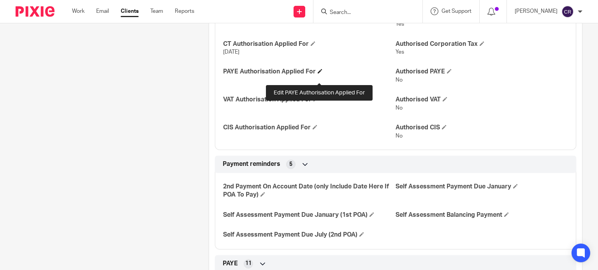
click at [319, 74] on span at bounding box center [320, 71] width 5 height 5
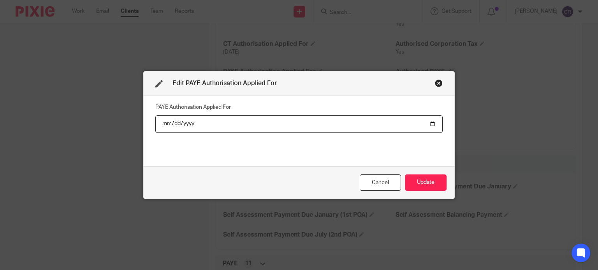
click at [431, 123] on input "date" at bounding box center [298, 125] width 287 height 18
type input "[DATE]"
click at [439, 179] on button "Update" at bounding box center [426, 183] width 42 height 17
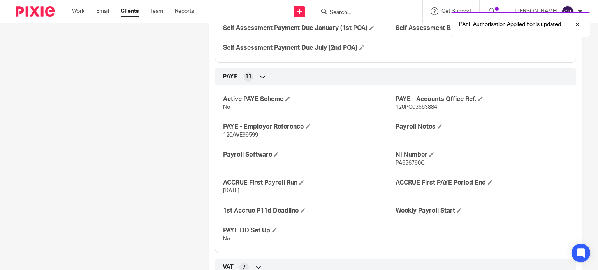
scroll to position [545, 0]
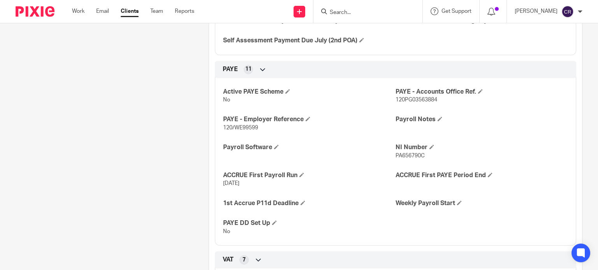
click at [411, 103] on span "120PG03563884" at bounding box center [416, 99] width 42 height 5
copy span "120PG03563884"
click at [285, 94] on span at bounding box center [287, 91] width 5 height 5
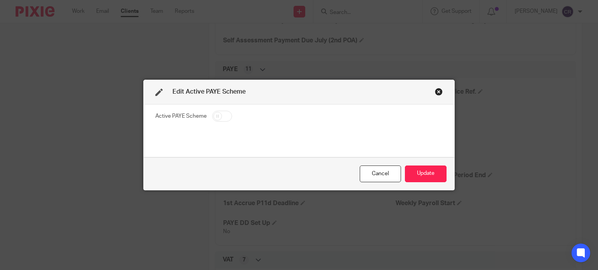
drag, startPoint x: 223, startPoint y: 114, endPoint x: 448, endPoint y: 141, distance: 227.0
click at [231, 114] on fieldset "Active PAYE Scheme" at bounding box center [298, 118] width 287 height 14
drag, startPoint x: 216, startPoint y: 116, endPoint x: 455, endPoint y: 148, distance: 240.6
click at [218, 116] on input "checkbox" at bounding box center [222, 116] width 20 height 11
checkbox input "true"
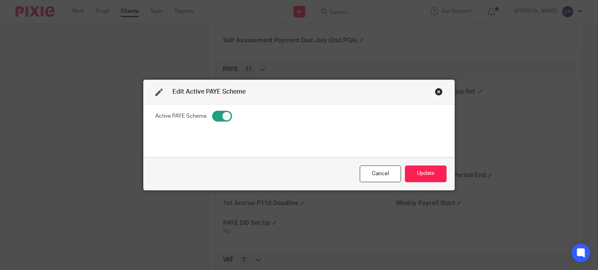
drag, startPoint x: 422, startPoint y: 174, endPoint x: 48, endPoint y: 127, distance: 376.8
click at [420, 172] on button "Update" at bounding box center [426, 174] width 42 height 17
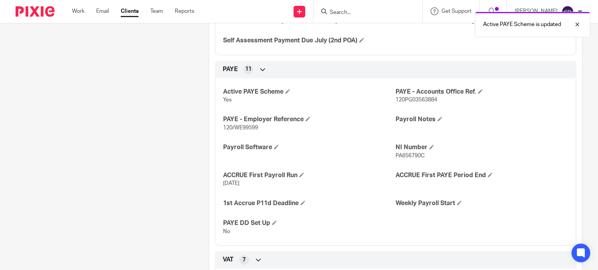
click at [402, 103] on span "120PG03563884" at bounding box center [416, 99] width 42 height 5
copy span "120PG03563884"
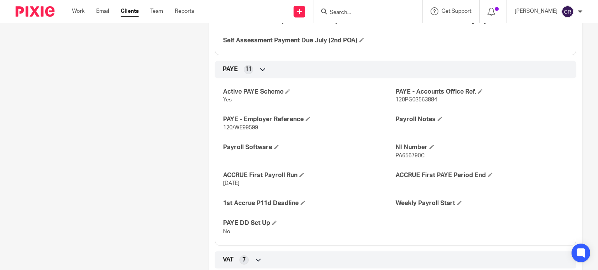
click at [238, 131] on span "120/WE99599" at bounding box center [240, 127] width 35 height 5
copy span "WE99599"
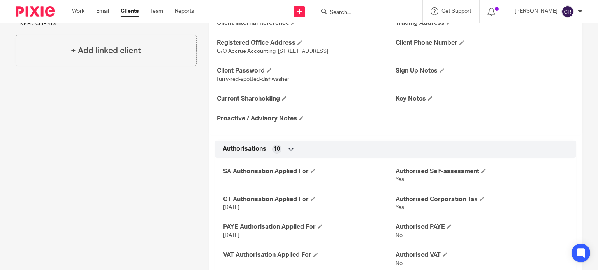
scroll to position [0, 0]
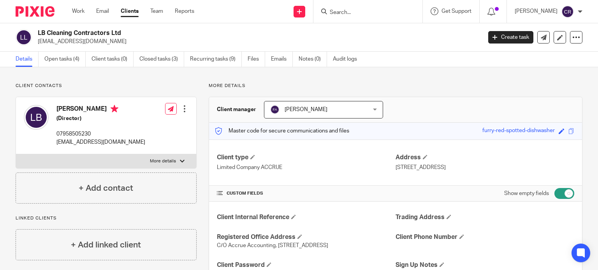
click at [51, 35] on h2 "LB Cleaning Contractors Ltd" at bounding box center [213, 33] width 351 height 8
copy div "LB Cleaning Contractors Ltd"
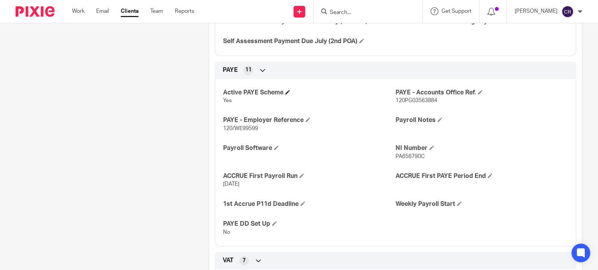
scroll to position [545, 0]
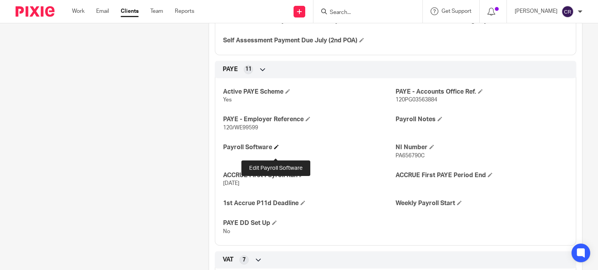
click at [274, 149] on span at bounding box center [276, 147] width 5 height 5
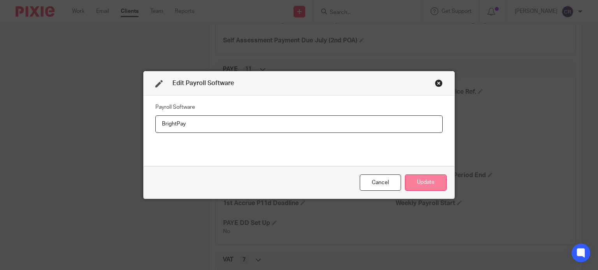
type input "BrightPay"
click at [428, 188] on button "Update" at bounding box center [426, 183] width 42 height 17
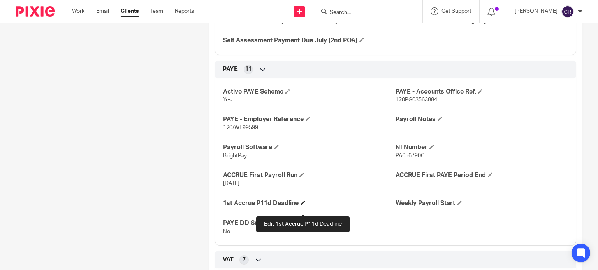
click at [302, 205] on span at bounding box center [302, 203] width 5 height 5
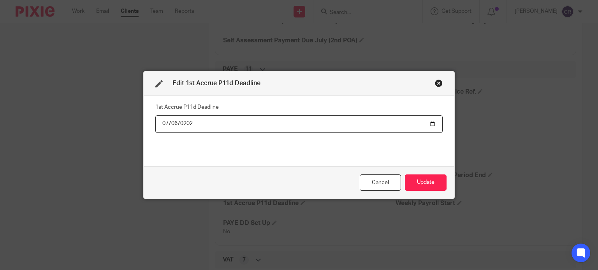
type input "2026-07-06"
click at [405, 175] on button "Update" at bounding box center [426, 183] width 42 height 17
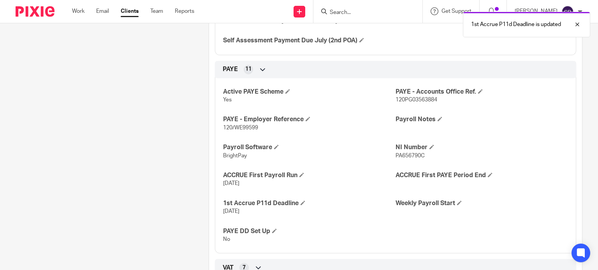
scroll to position [272, 0]
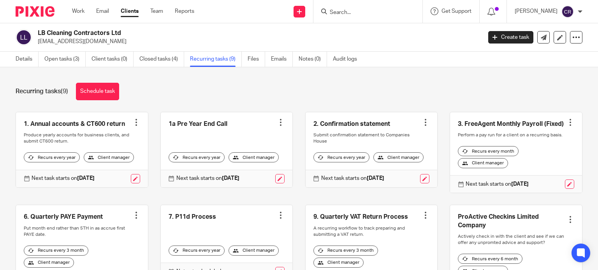
scroll to position [39, 0]
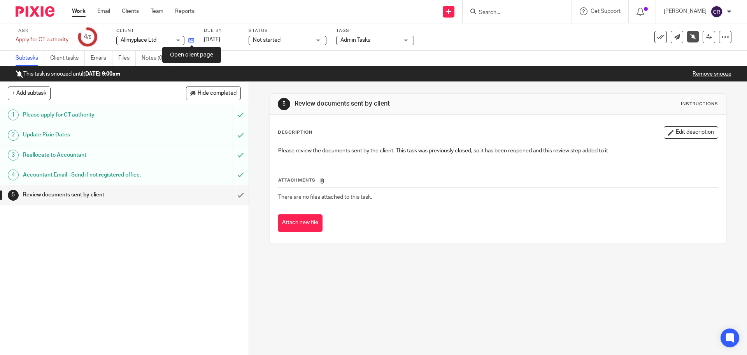
click at [191, 39] on icon at bounding box center [191, 40] width 6 height 6
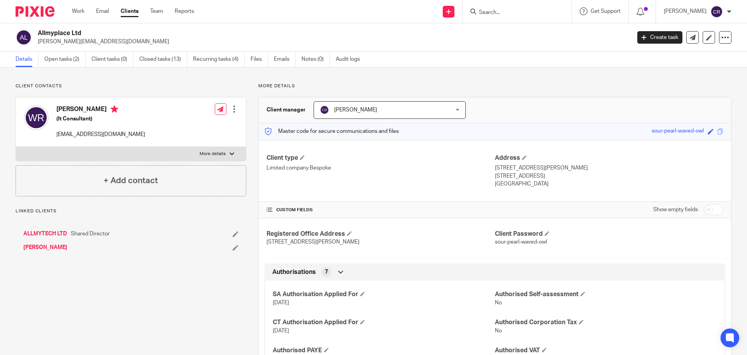
scroll to position [156, 0]
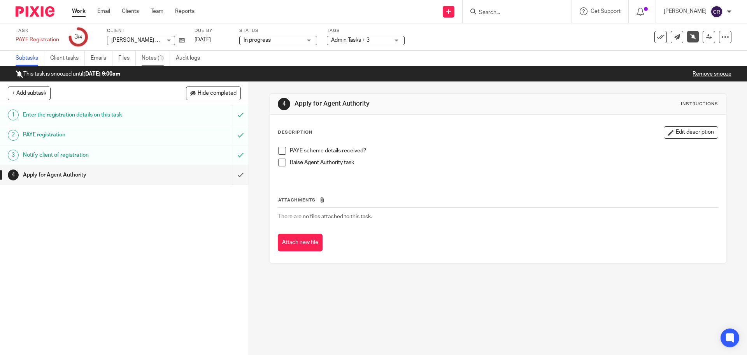
click at [148, 60] on link "Notes (1)" at bounding box center [156, 58] width 28 height 15
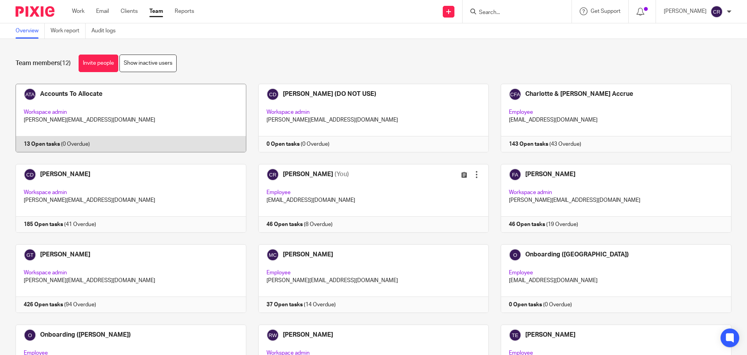
click at [179, 111] on link at bounding box center [125, 118] width 243 height 68
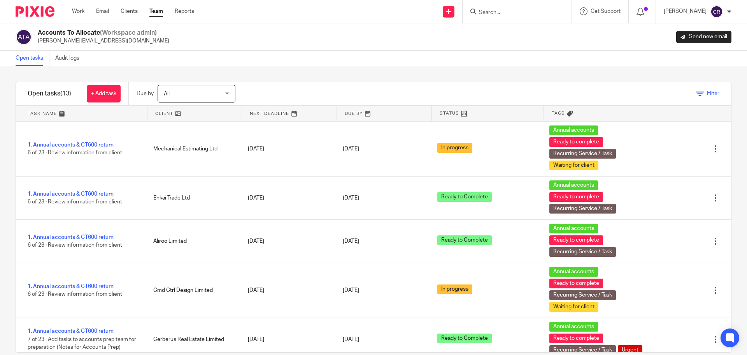
click at [696, 93] on link "Filter" at bounding box center [707, 93] width 23 height 5
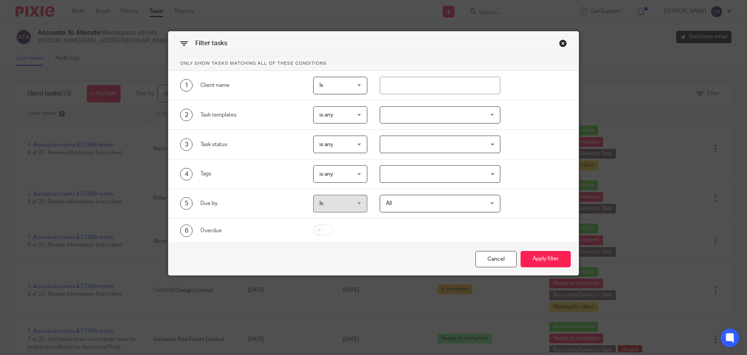
click at [330, 167] on span "is any" at bounding box center [338, 173] width 38 height 16
click at [330, 167] on div "is any is any" at bounding box center [340, 174] width 54 height 18
click at [333, 145] on span "is any" at bounding box center [338, 144] width 38 height 16
drag, startPoint x: 333, startPoint y: 145, endPoint x: 325, endPoint y: 117, distance: 28.7
click at [334, 141] on div "is any is any" at bounding box center [340, 144] width 54 height 18
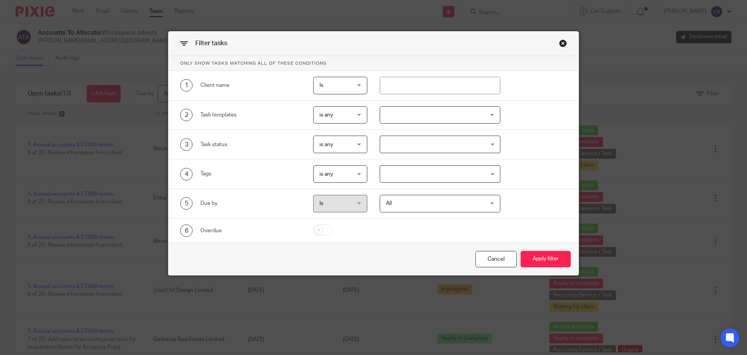
click at [324, 112] on span "is any" at bounding box center [326, 114] width 14 height 5
click at [559, 39] on div "Filter tasks" at bounding box center [374, 44] width 410 height 25
click at [559, 42] on div "Close this dialog window" at bounding box center [563, 43] width 8 height 8
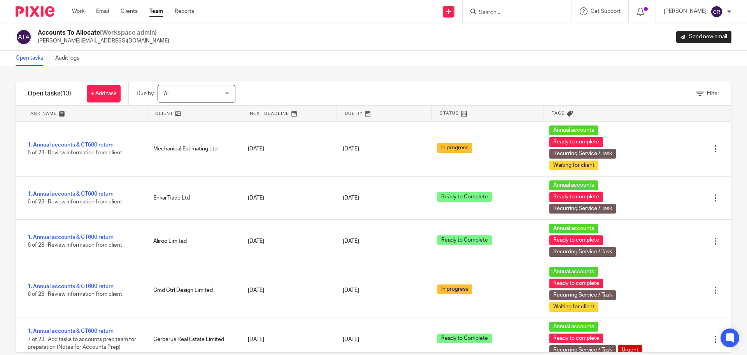
drag, startPoint x: 155, startPoint y: 14, endPoint x: 167, endPoint y: 13, distance: 11.7
click at [155, 14] on link "Team" at bounding box center [156, 11] width 14 height 8
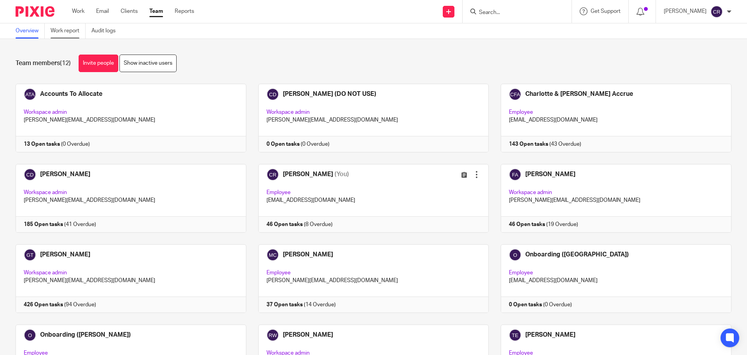
click at [70, 32] on link "Work report" at bounding box center [68, 30] width 35 height 15
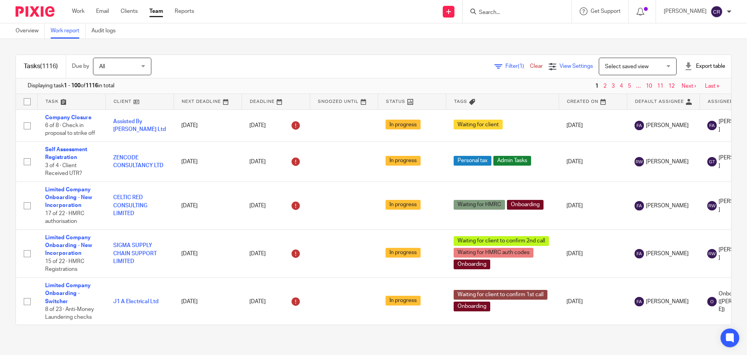
click at [549, 65] on div "View Settings" at bounding box center [571, 66] width 44 height 8
click at [506, 66] on span "Filter (1)" at bounding box center [518, 65] width 25 height 5
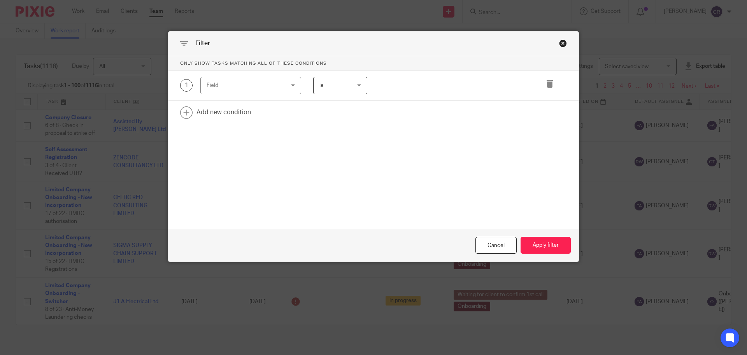
click at [238, 87] on div "Field" at bounding box center [244, 85] width 75 height 16
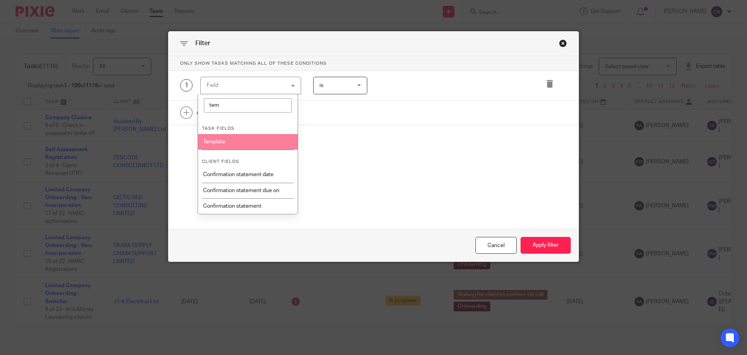
type input "tem"
click at [230, 138] on li "Template" at bounding box center [248, 142] width 100 height 16
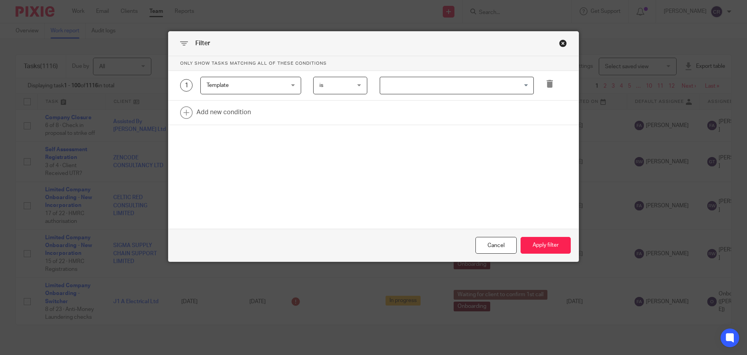
click at [446, 74] on div "1 Template Template Task fields Due by date Status Tags Created on Default assi…" at bounding box center [374, 86] width 410 height 30
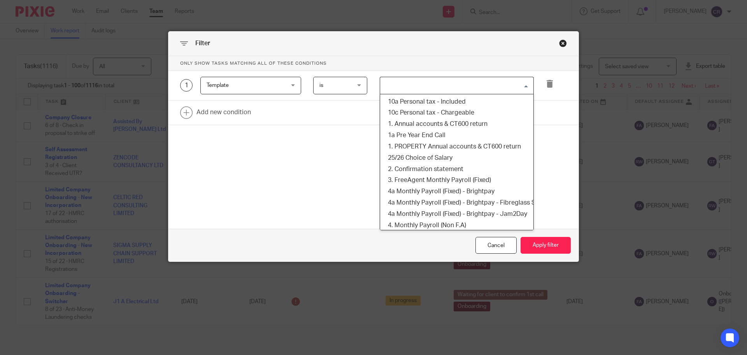
click at [446, 81] on input "Search for option" at bounding box center [455, 86] width 148 height 14
type input "c"
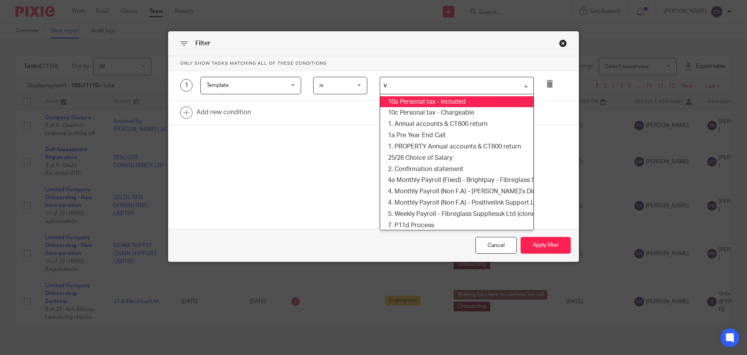
type input "va"
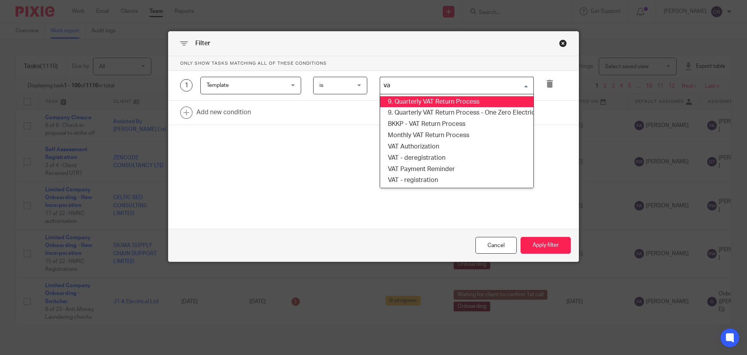
click at [422, 101] on li "9. Quarterly VAT Return Process" at bounding box center [456, 101] width 153 height 11
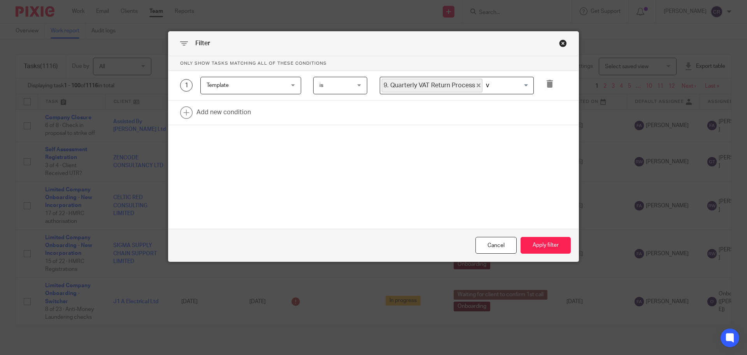
type input "va"
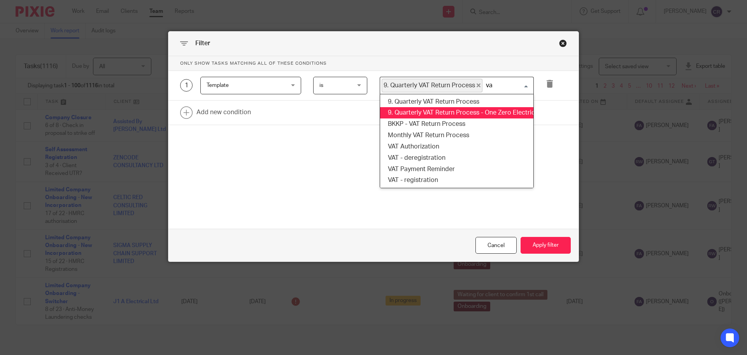
click at [439, 112] on li "9. Quarterly VAT Return Process - One Zero Electrical Ltd (cloned 14:30:14)" at bounding box center [456, 112] width 153 height 11
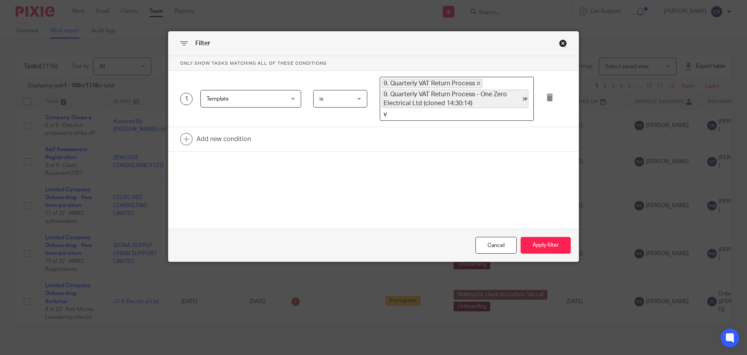
type input "va"
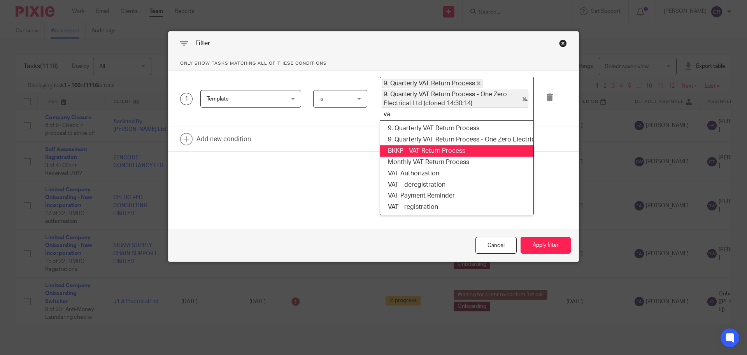
click at [424, 151] on li "BKKP - VAT Return Process" at bounding box center [456, 150] width 153 height 11
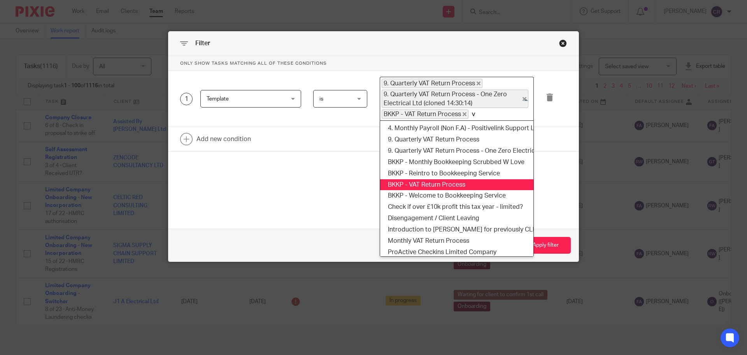
type input "va"
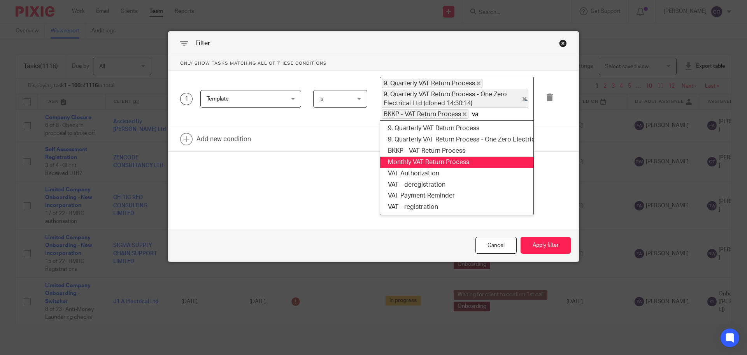
click at [426, 162] on li "Monthly VAT Return Process" at bounding box center [456, 161] width 153 height 11
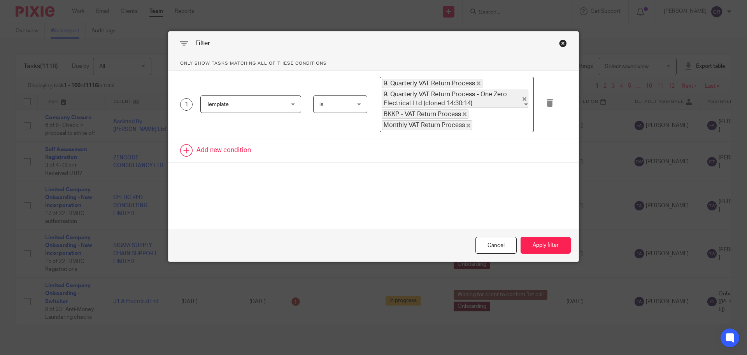
click at [243, 151] on link at bounding box center [374, 150] width 410 height 24
click at [243, 151] on div "Field" at bounding box center [244, 152] width 75 height 16
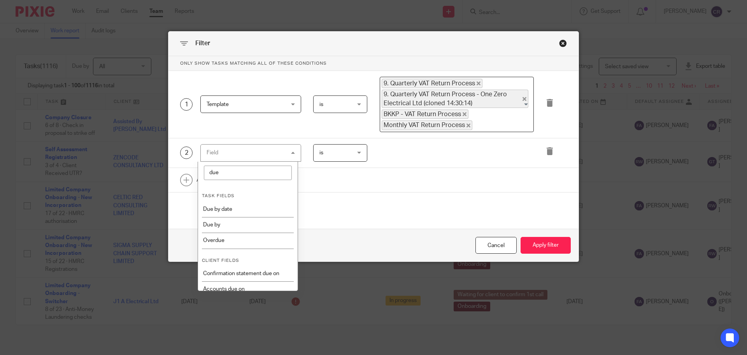
type input "due"
click at [229, 207] on li "Due by date" at bounding box center [248, 209] width 100 height 16
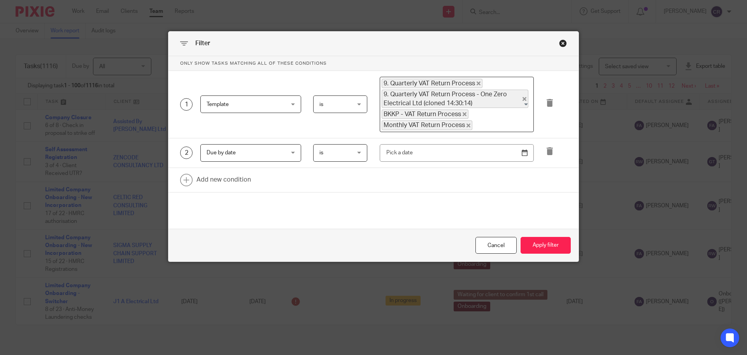
drag, startPoint x: 309, startPoint y: 154, endPoint x: 318, endPoint y: 153, distance: 9.0
click at [311, 154] on div "is is is is not before after between is" at bounding box center [334, 153] width 67 height 18
click at [319, 153] on span "is" at bounding box center [321, 152] width 4 height 5
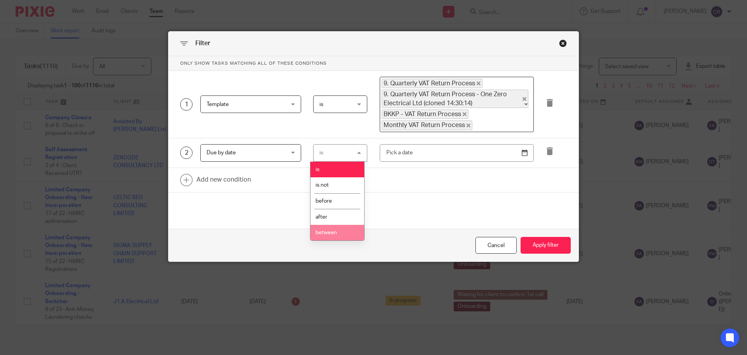
click at [330, 235] on li "between" at bounding box center [338, 233] width 54 height 16
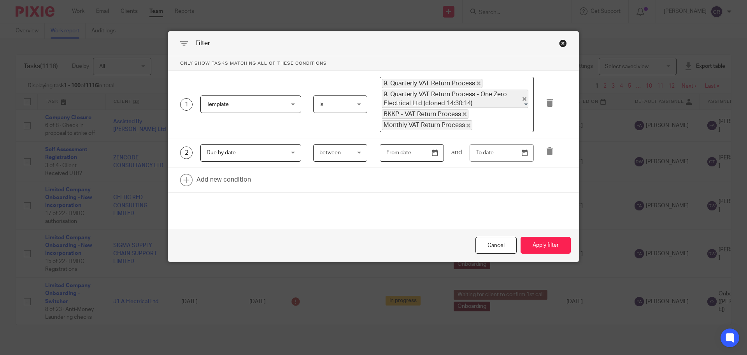
click at [432, 152] on input "text" at bounding box center [412, 153] width 64 height 18
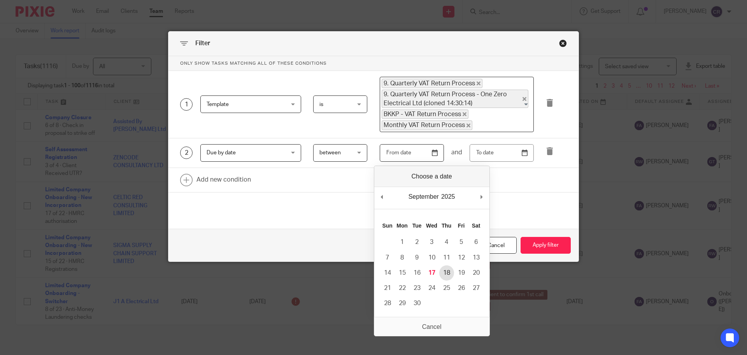
type input "[DATE]"
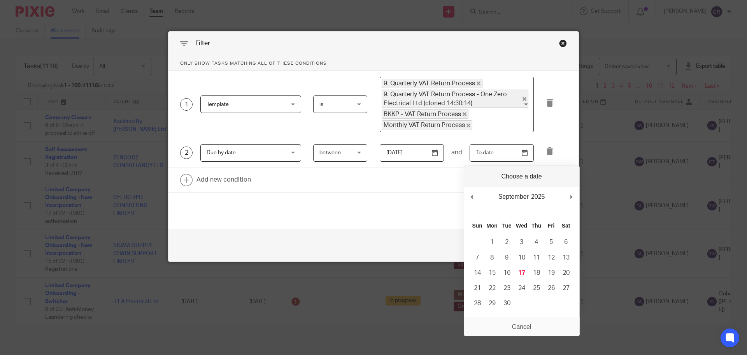
click at [522, 156] on input "Use the arrow keys to pick a date" at bounding box center [502, 153] width 64 height 18
type input "[DATE]"
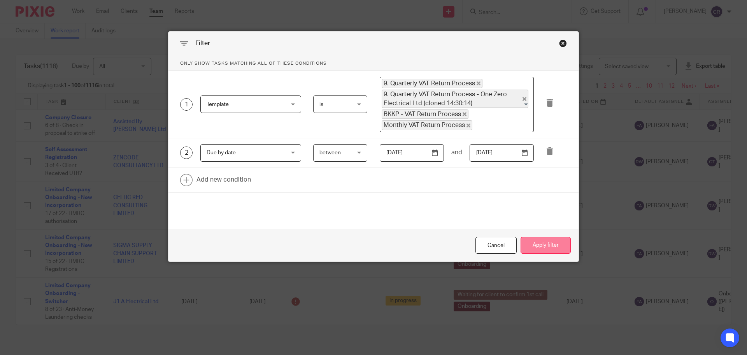
click at [541, 248] on button "Apply filter" at bounding box center [546, 245] width 50 height 17
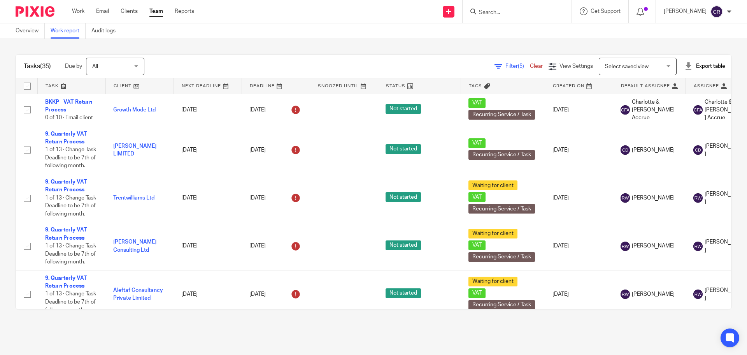
click at [506, 64] on span "Filter (5)" at bounding box center [518, 65] width 25 height 5
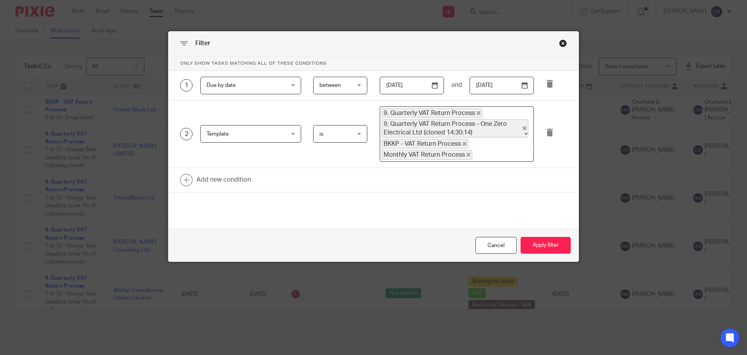
click at [546, 83] on icon at bounding box center [550, 84] width 8 height 8
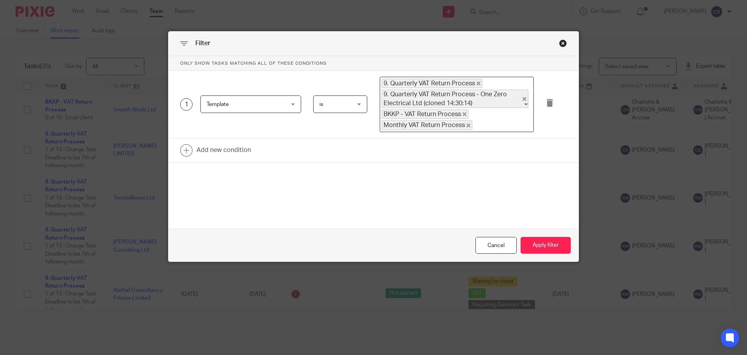
drag, startPoint x: 473, startPoint y: 82, endPoint x: 481, endPoint y: 86, distance: 8.4
click at [477, 82] on icon "Deselect 9. Quarterly VAT Return Process" at bounding box center [479, 83] width 4 height 4
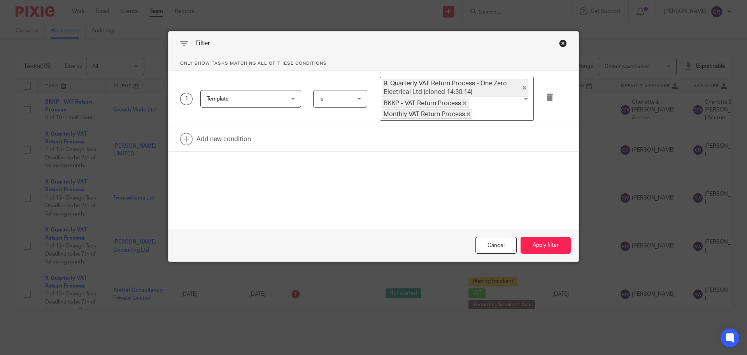
drag, startPoint x: 521, startPoint y: 87, endPoint x: 474, endPoint y: 104, distance: 50.0
click at [523, 87] on icon "Deselect 9. Quarterly VAT Return Process - One Zero Electrical Ltd (cloned 14:3…" at bounding box center [525, 88] width 4 height 4
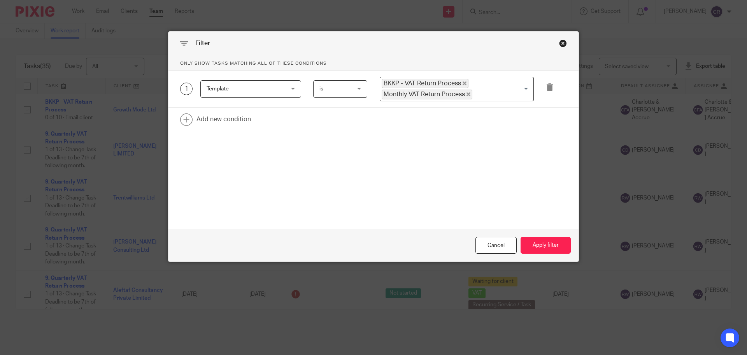
click at [463, 83] on icon "Deselect BKKP - VAT Return Process" at bounding box center [465, 83] width 4 height 4
click at [467, 84] on icon "Deselect Monthly VAT Return Process" at bounding box center [469, 85] width 4 height 4
click at [462, 84] on input "Search for option" at bounding box center [455, 86] width 148 height 14
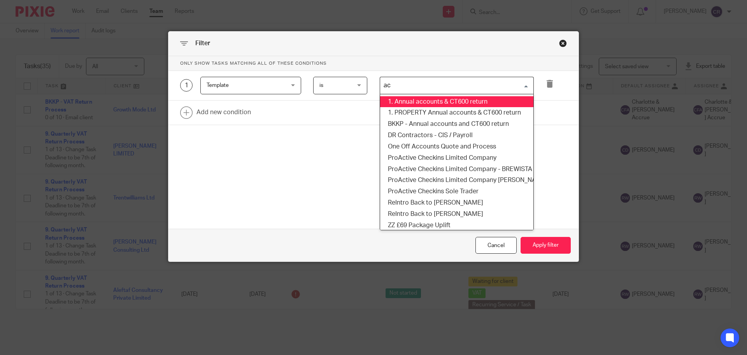
type input "acc"
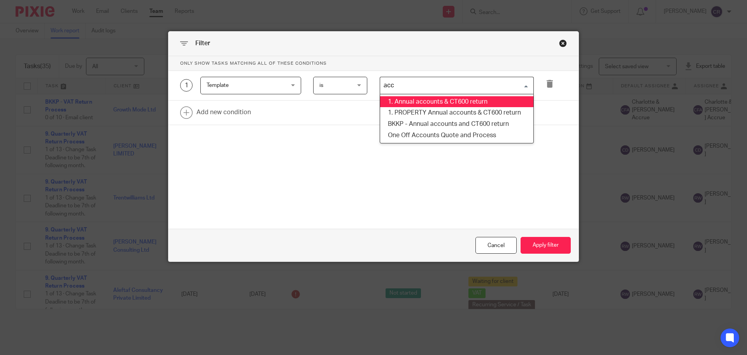
click at [462, 100] on li "1. Annual accounts & CT600 return" at bounding box center [456, 101] width 153 height 11
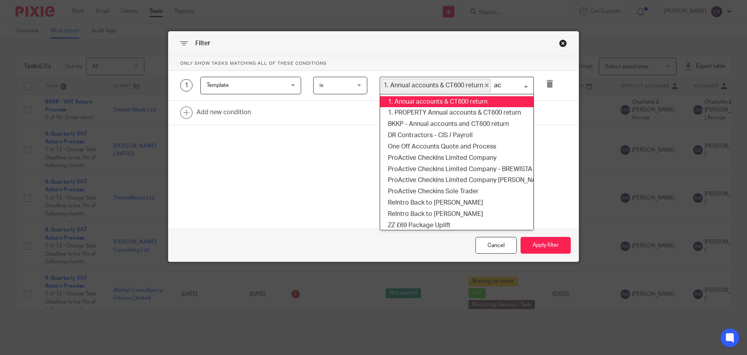
type input "acc"
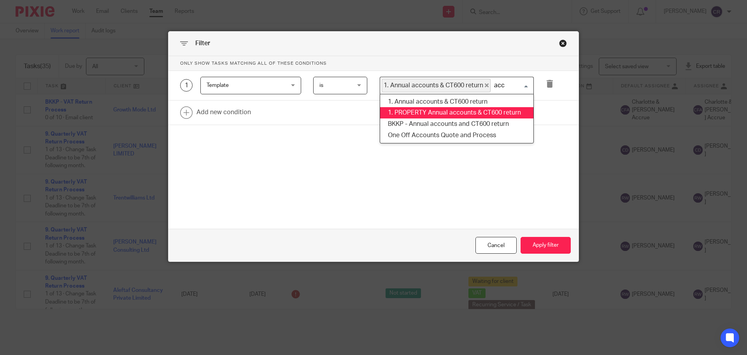
click at [460, 112] on li "1. PROPERTY Annual accounts & CT600 return" at bounding box center [456, 112] width 153 height 11
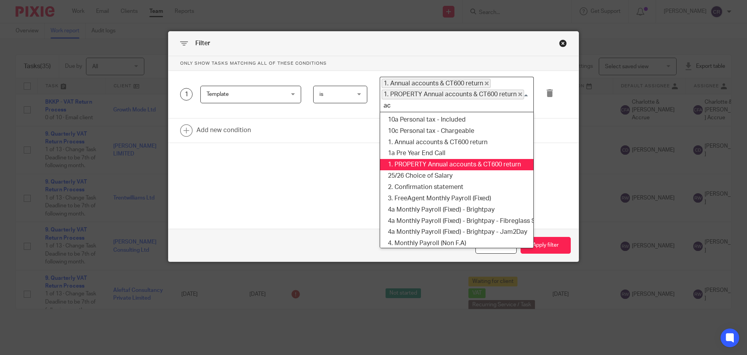
type input "acc"
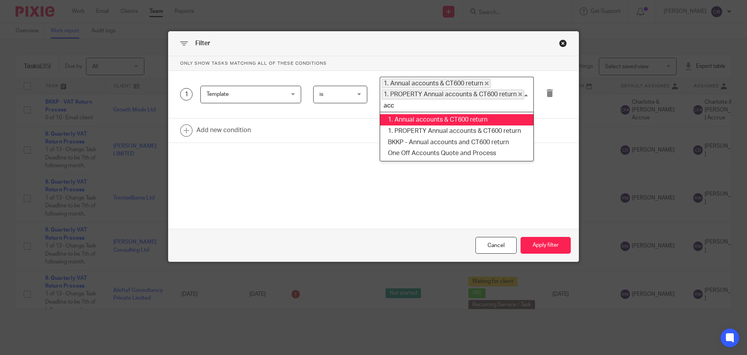
scroll to position [0, 10]
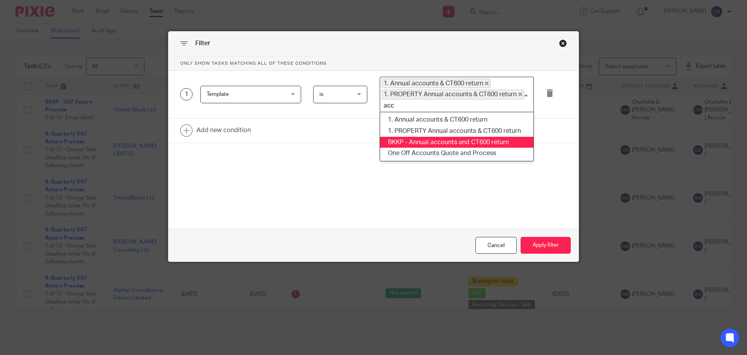
click at [451, 137] on li "BKKP - Annual accounts and CT600 return" at bounding box center [456, 142] width 153 height 11
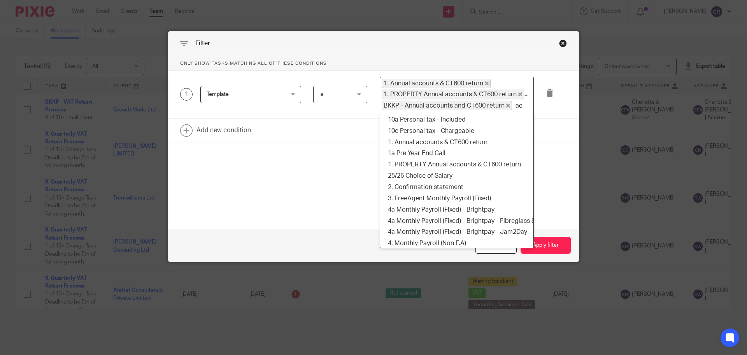
scroll to position [2, 0]
type input "acc"
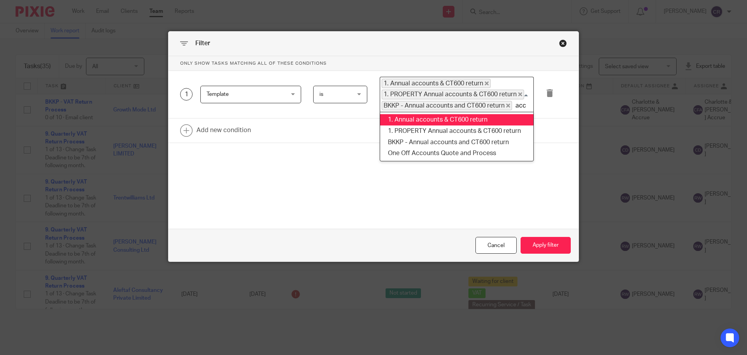
scroll to position [0, 0]
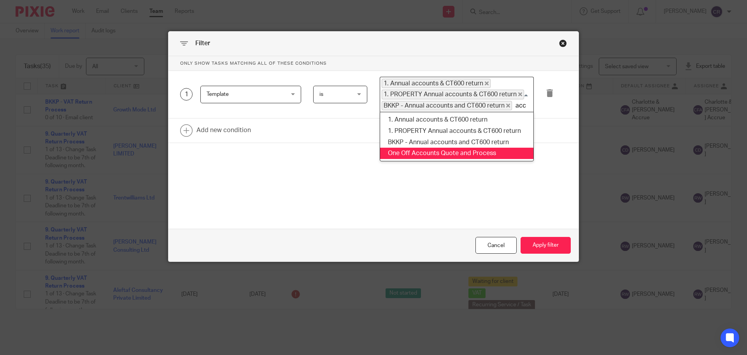
click at [446, 147] on li "One Off Accounts Quote and Process" at bounding box center [456, 152] width 153 height 11
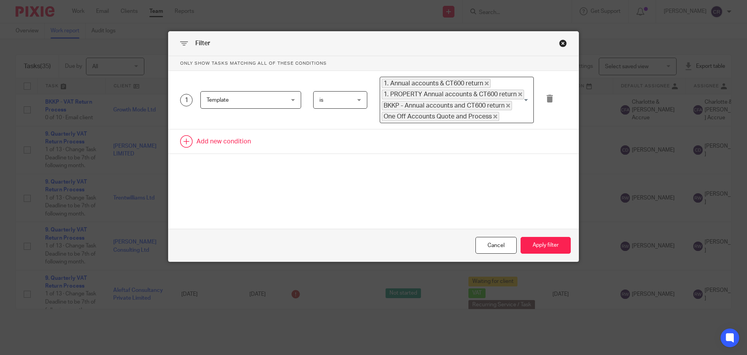
click at [235, 144] on link at bounding box center [374, 141] width 410 height 24
drag, startPoint x: 246, startPoint y: 146, endPoint x: 250, endPoint y: 146, distance: 4.4
click at [246, 146] on div "Field" at bounding box center [244, 143] width 75 height 16
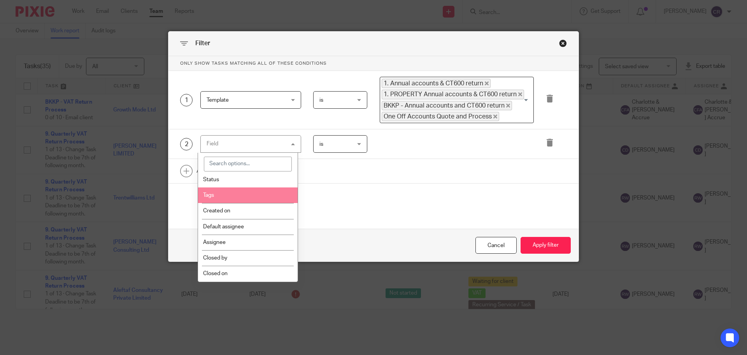
scroll to position [39, 0]
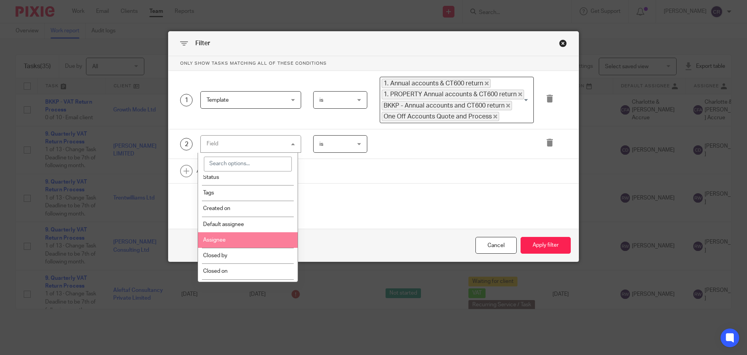
click at [269, 239] on li "Assignee" at bounding box center [248, 240] width 100 height 16
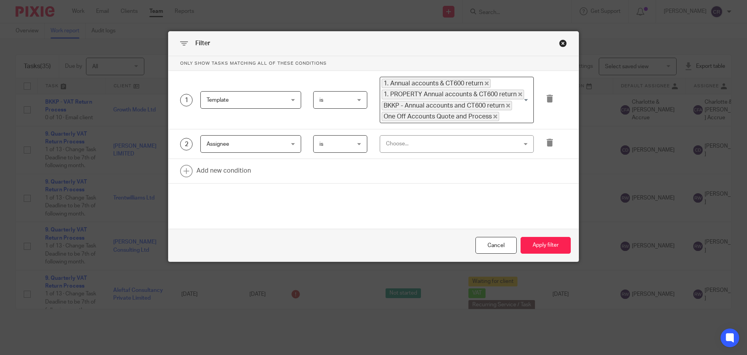
click at [352, 145] on span "is" at bounding box center [338, 143] width 38 height 16
click at [408, 142] on div "Choose..." at bounding box center [445, 143] width 118 height 16
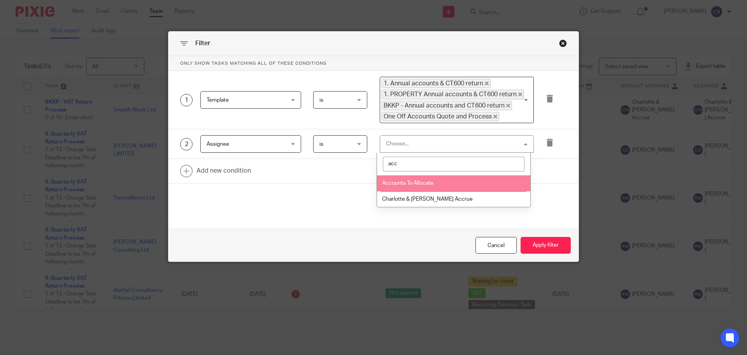
type input "acc"
drag, startPoint x: 418, startPoint y: 184, endPoint x: 309, endPoint y: 176, distance: 108.9
click at [418, 184] on span "Accounts To Allocate" at bounding box center [407, 182] width 51 height 5
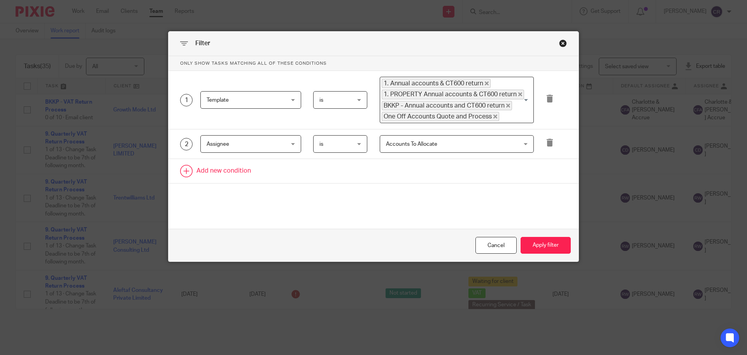
click at [225, 169] on link at bounding box center [374, 171] width 410 height 24
click at [243, 178] on div "Field" at bounding box center [244, 173] width 75 height 16
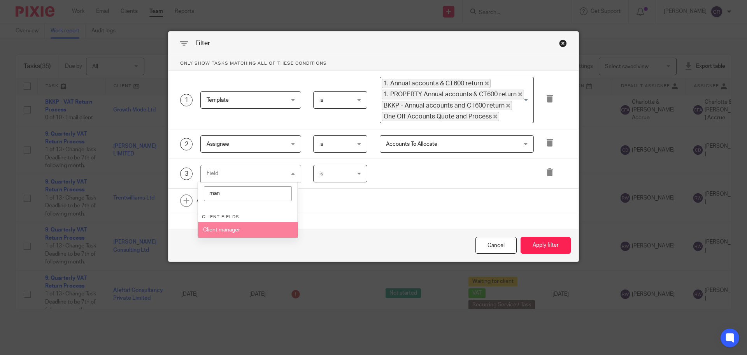
type input "man"
drag, startPoint x: 245, startPoint y: 227, endPoint x: 363, endPoint y: 174, distance: 129.6
click at [250, 226] on li "Client manager" at bounding box center [248, 230] width 100 height 16
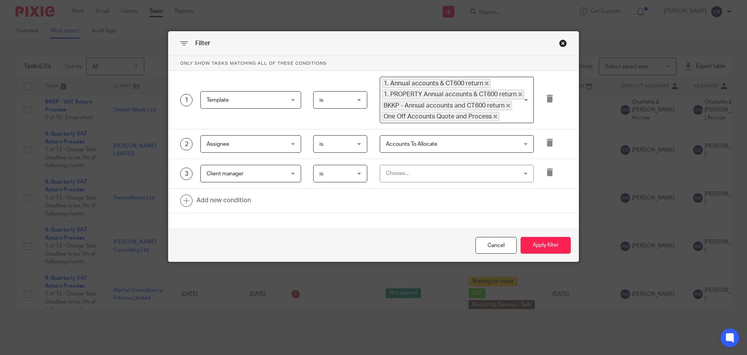
click at [426, 178] on div "Choose..." at bounding box center [445, 173] width 118 height 16
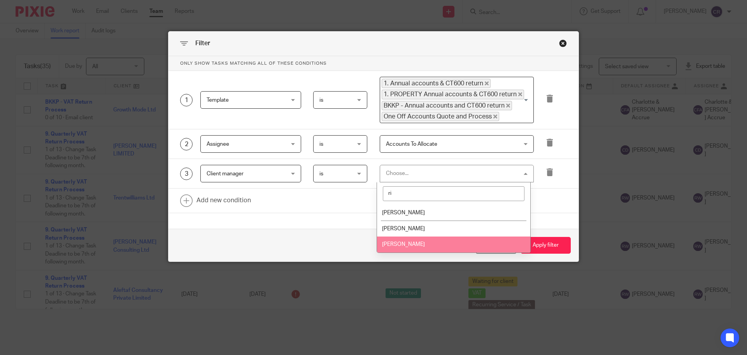
type input "ri"
drag, startPoint x: 421, startPoint y: 248, endPoint x: 487, endPoint y: 248, distance: 66.5
click at [422, 248] on li "[PERSON_NAME]" at bounding box center [453, 244] width 153 height 16
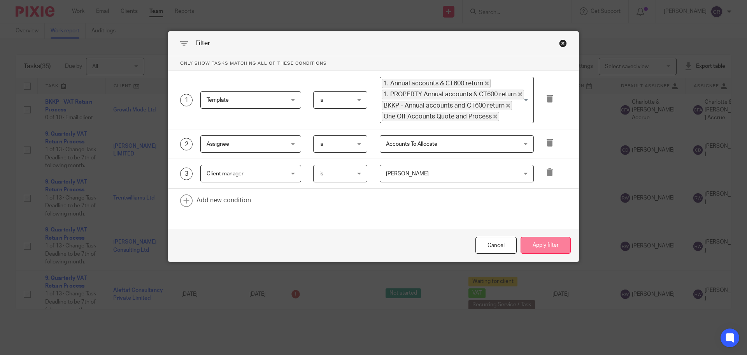
click at [543, 247] on button "Apply filter" at bounding box center [546, 245] width 50 height 17
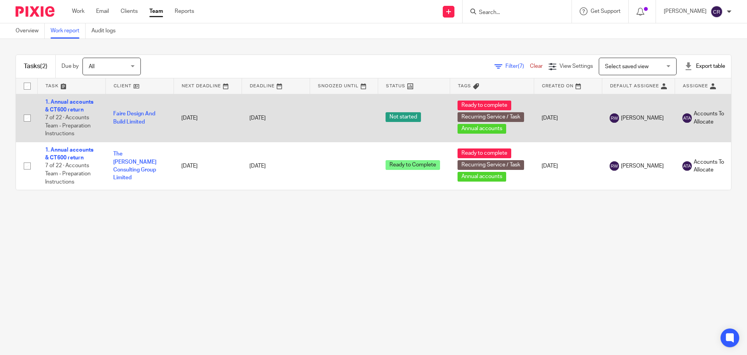
click at [28, 120] on input "checkbox" at bounding box center [27, 118] width 15 height 15
checkbox input "true"
drag, startPoint x: 26, startPoint y: 167, endPoint x: 140, endPoint y: 134, distance: 119.5
click at [26, 167] on input "checkbox" at bounding box center [27, 165] width 15 height 15
checkbox input "true"
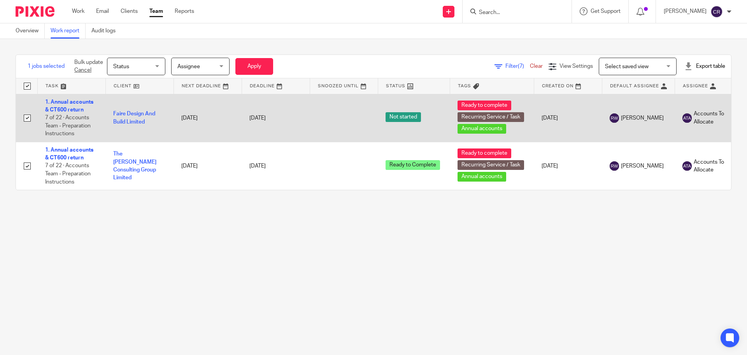
checkbox input "true"
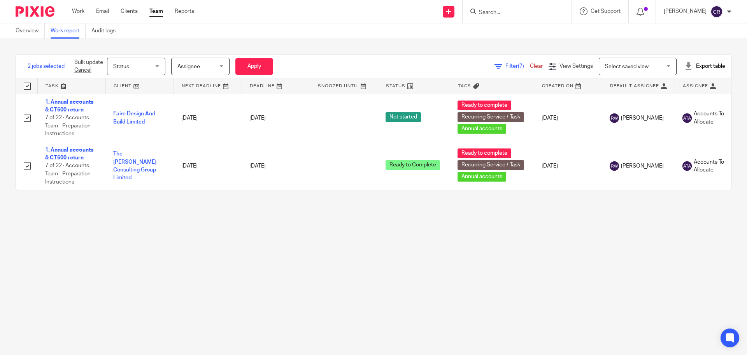
click at [145, 66] on span "Status" at bounding box center [133, 66] width 41 height 16
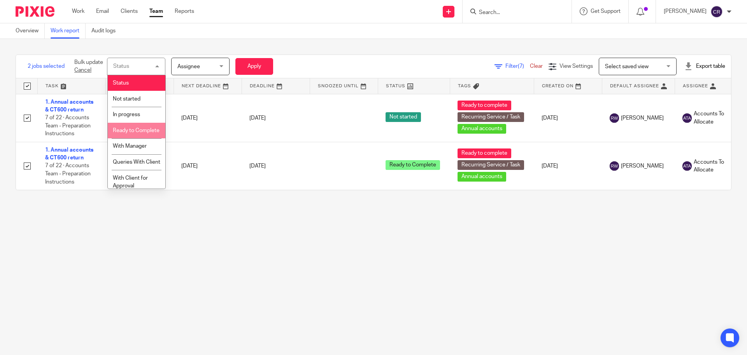
click at [135, 133] on span "Ready to Complete" at bounding box center [136, 130] width 47 height 5
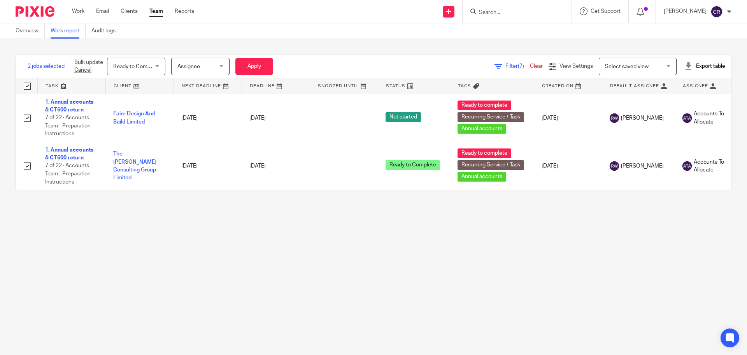
click at [196, 63] on span "Assignee" at bounding box center [197, 66] width 41 height 16
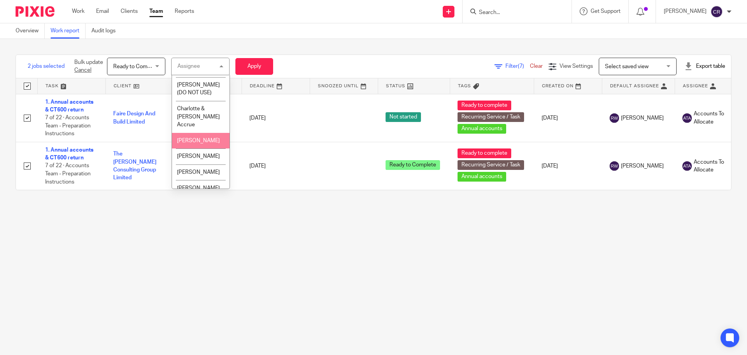
scroll to position [39, 0]
click at [206, 155] on li "[PERSON_NAME]" at bounding box center [201, 155] width 58 height 16
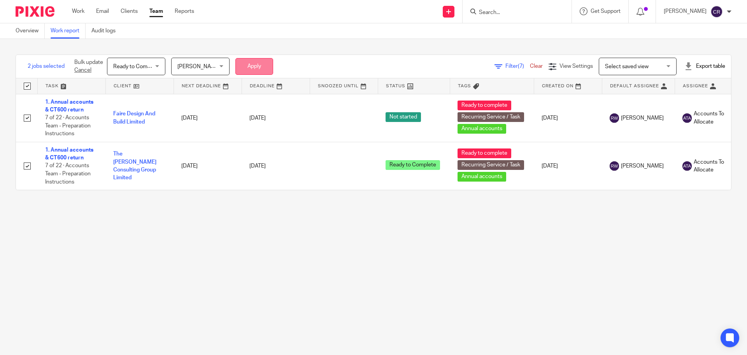
click at [248, 62] on button "Apply" at bounding box center [254, 66] width 38 height 17
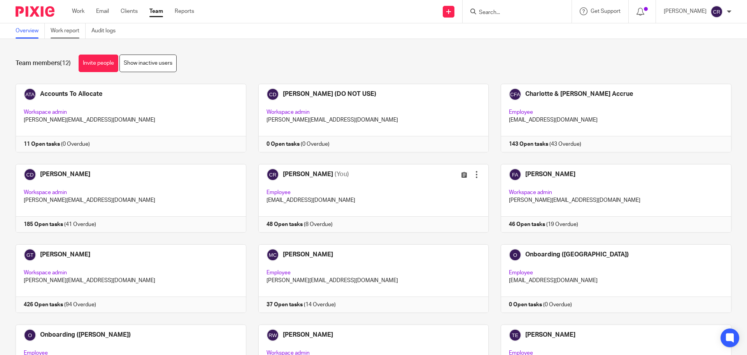
click at [74, 34] on link "Work report" at bounding box center [68, 30] width 35 height 15
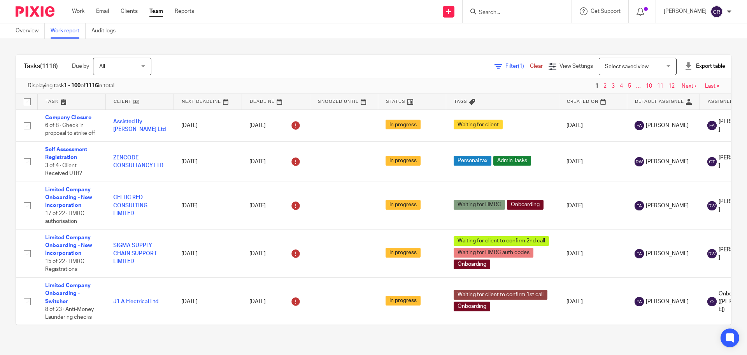
click at [506, 66] on span "Filter (1)" at bounding box center [518, 65] width 25 height 5
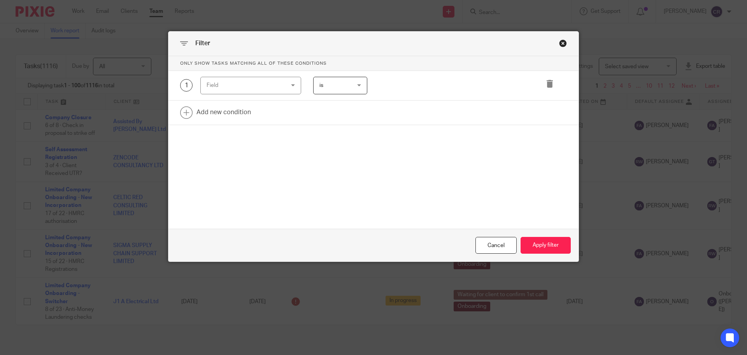
click at [257, 93] on div "Field" at bounding box center [244, 85] width 75 height 16
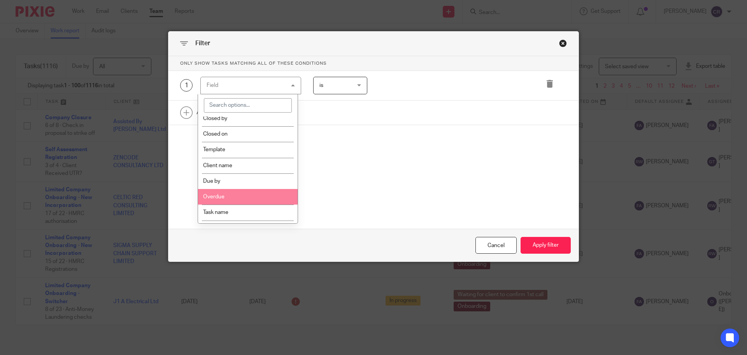
scroll to position [117, 0]
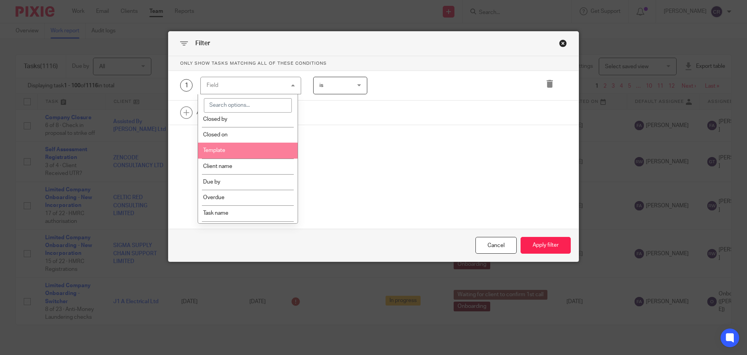
click at [265, 151] on li "Template" at bounding box center [248, 150] width 100 height 16
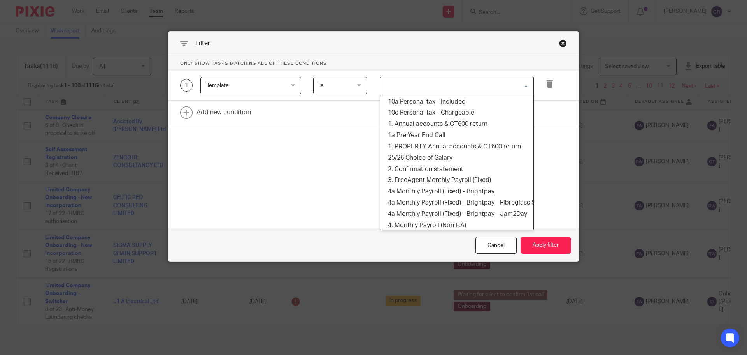
click at [409, 84] on input "Search for option" at bounding box center [455, 86] width 148 height 14
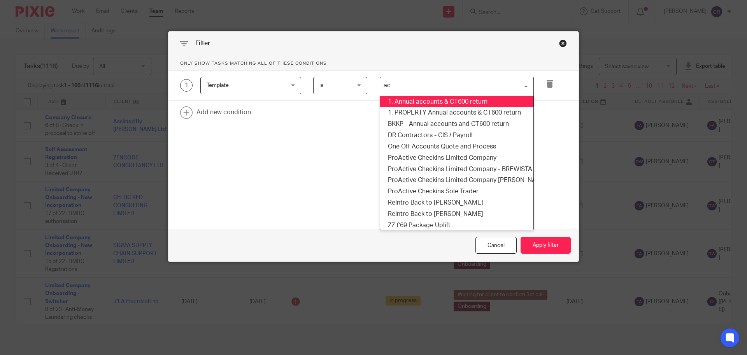
type input "acc"
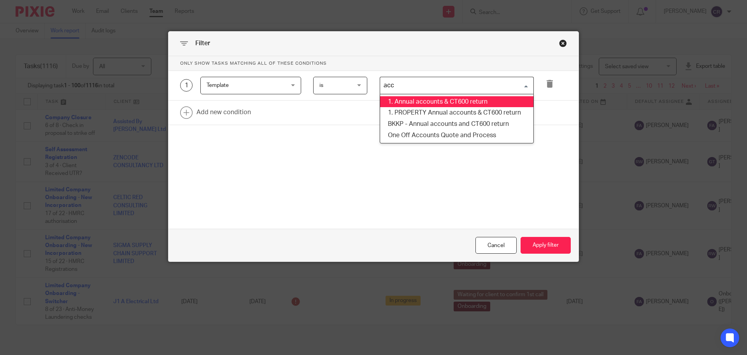
click at [428, 98] on li "1. Annual accounts & CT600 return" at bounding box center [456, 101] width 153 height 11
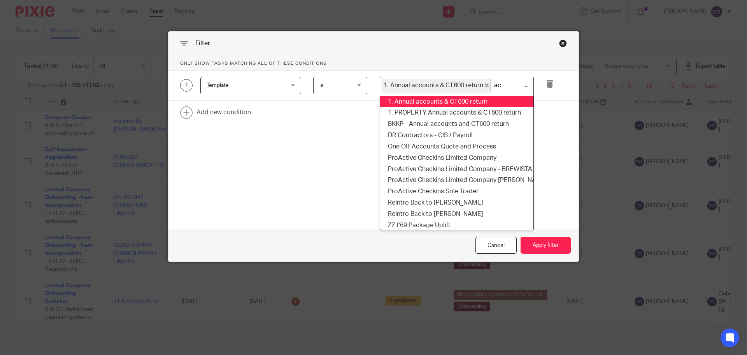
type input "acc"
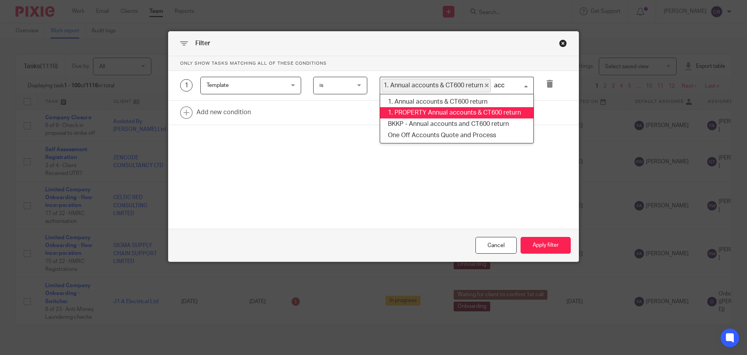
click at [427, 110] on li "1. PROPERTY Annual accounts & CT600 return" at bounding box center [456, 112] width 153 height 11
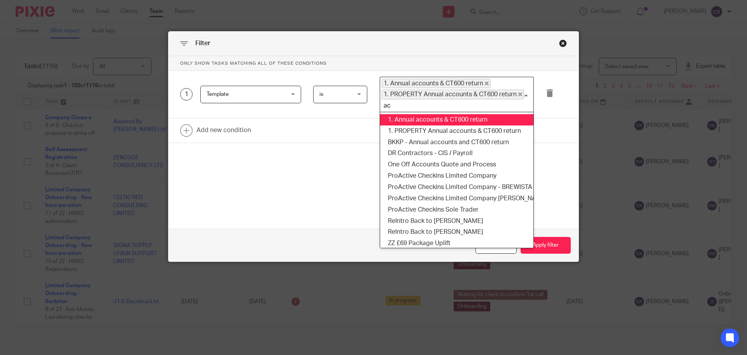
type input "acc"
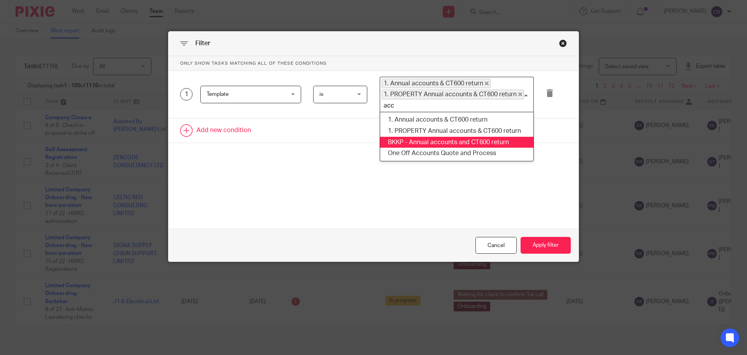
click at [420, 137] on li "BKKP - Annual accounts and CT600 return" at bounding box center [456, 142] width 153 height 11
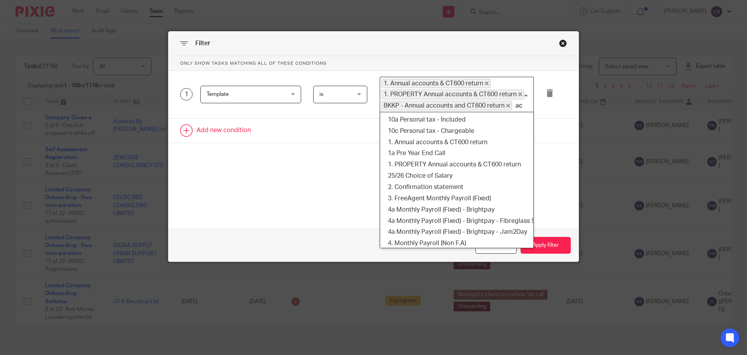
scroll to position [2, 0]
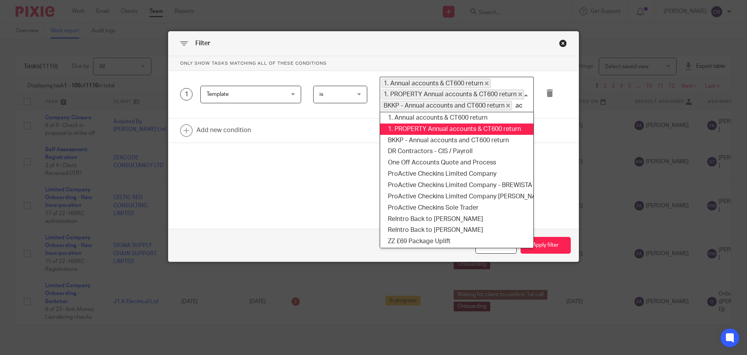
type input "acc"
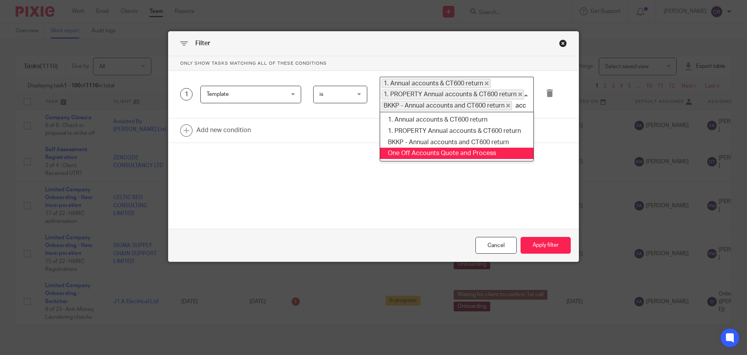
drag, startPoint x: 417, startPoint y: 154, endPoint x: 410, endPoint y: 156, distance: 6.9
click at [416, 154] on li "One Off Accounts Quote and Process" at bounding box center [456, 152] width 153 height 11
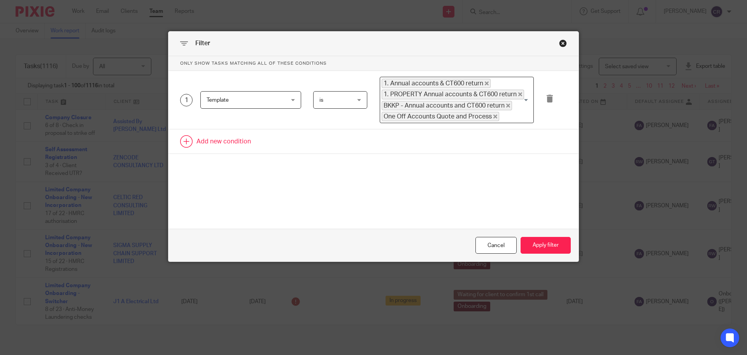
click at [231, 139] on link at bounding box center [374, 141] width 410 height 24
click at [242, 144] on div "Field" at bounding box center [244, 143] width 75 height 16
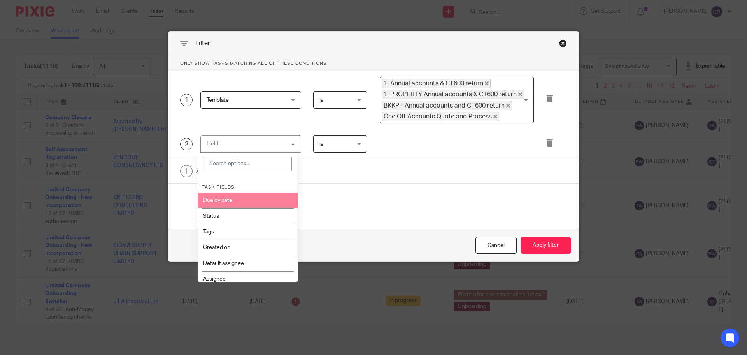
click at [242, 205] on li "Due by date" at bounding box center [248, 200] width 100 height 16
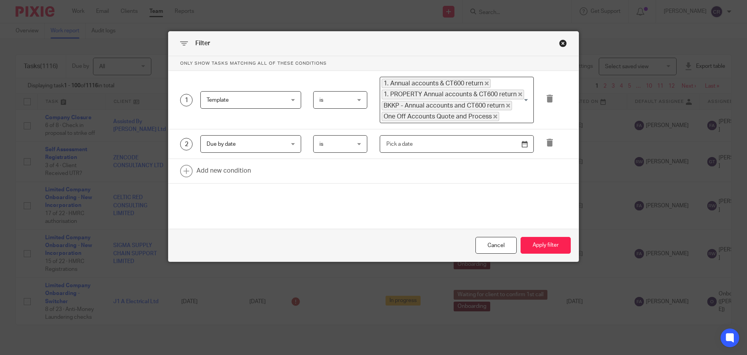
drag, startPoint x: 394, startPoint y: 150, endPoint x: 411, endPoint y: 151, distance: 16.8
click at [394, 150] on input "text" at bounding box center [457, 144] width 154 height 18
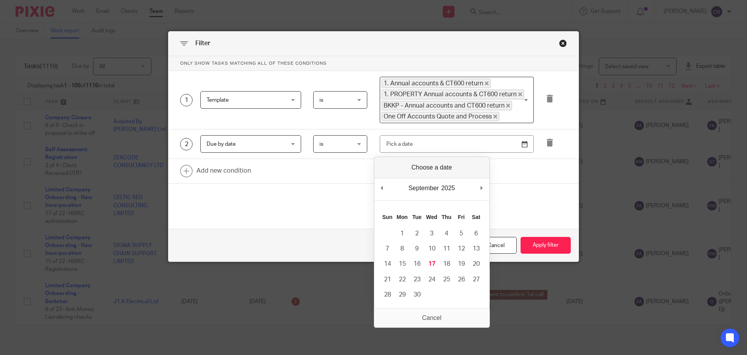
click at [336, 146] on span "is" at bounding box center [338, 143] width 38 height 16
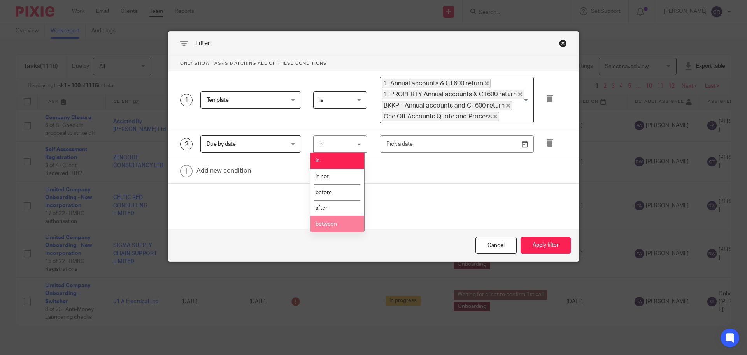
click at [327, 225] on span "between" at bounding box center [326, 223] width 21 height 5
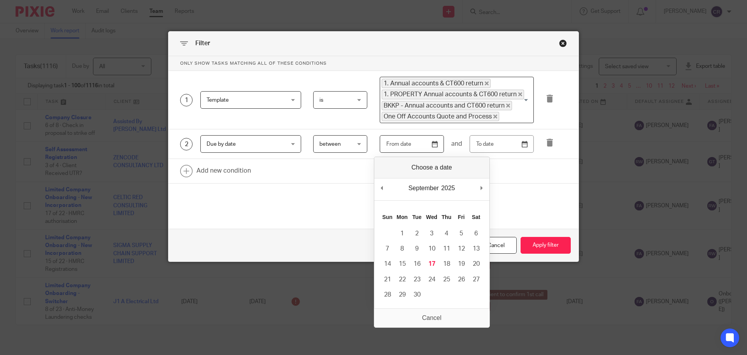
drag, startPoint x: 427, startPoint y: 141, endPoint x: 428, endPoint y: 146, distance: 4.4
click at [427, 142] on input "Use the arrow keys to pick a date" at bounding box center [412, 144] width 64 height 18
type input "[DATE]"
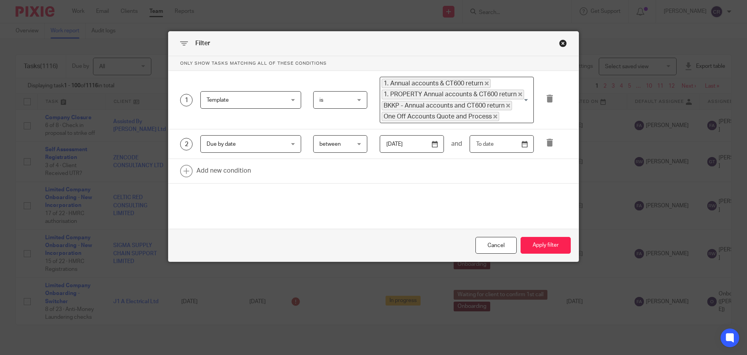
click at [526, 145] on input "text" at bounding box center [502, 144] width 64 height 18
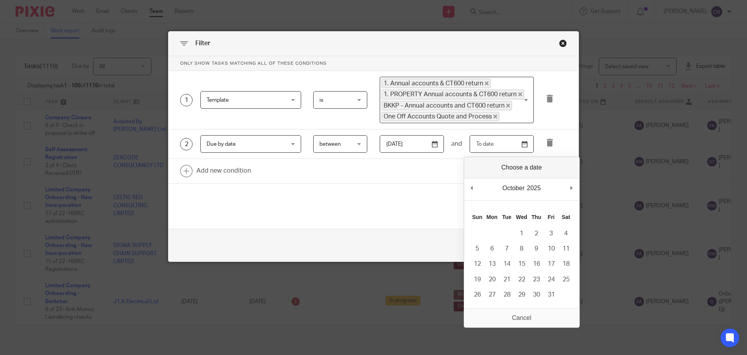
drag, startPoint x: 575, startPoint y: 187, endPoint x: 563, endPoint y: 218, distance: 33.5
type input "2025-10-30"
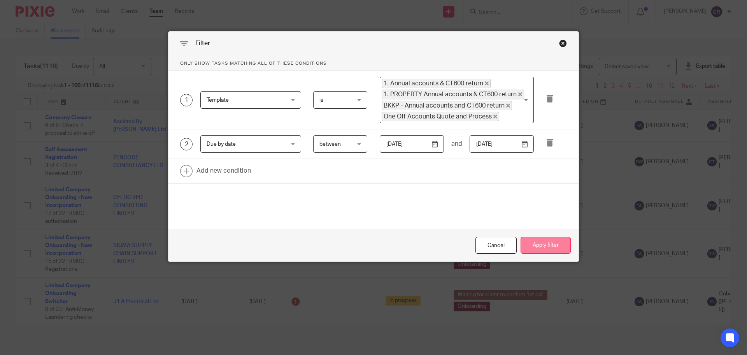
click at [533, 243] on button "Apply filter" at bounding box center [546, 245] width 50 height 17
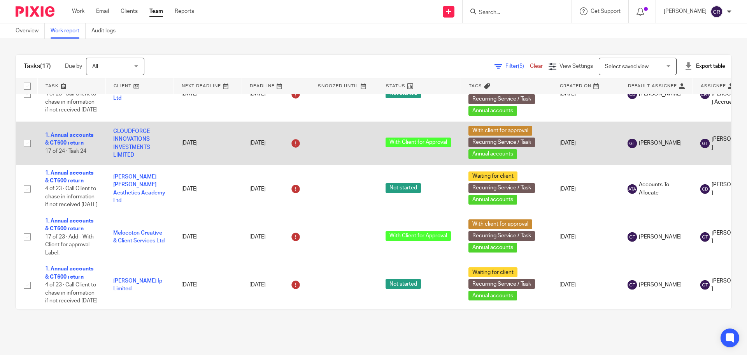
scroll to position [693, 0]
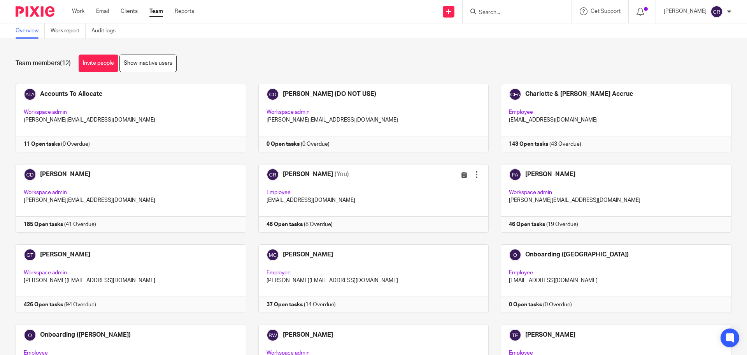
drag, startPoint x: 65, startPoint y: 30, endPoint x: 170, endPoint y: 37, distance: 105.7
click at [65, 30] on link "Work report" at bounding box center [68, 30] width 35 height 15
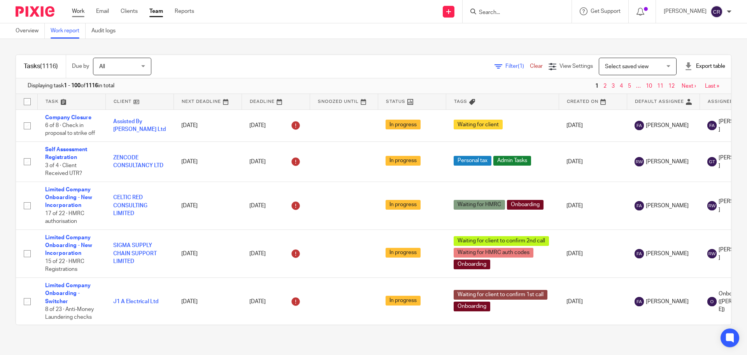
click at [74, 13] on link "Work" at bounding box center [78, 11] width 12 height 8
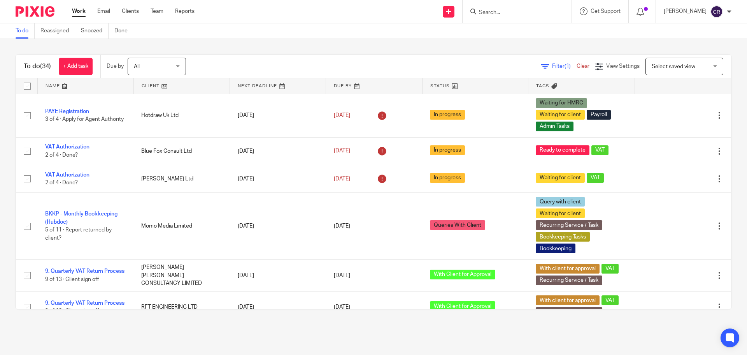
click at [552, 64] on span "Filter (1)" at bounding box center [564, 65] width 25 height 5
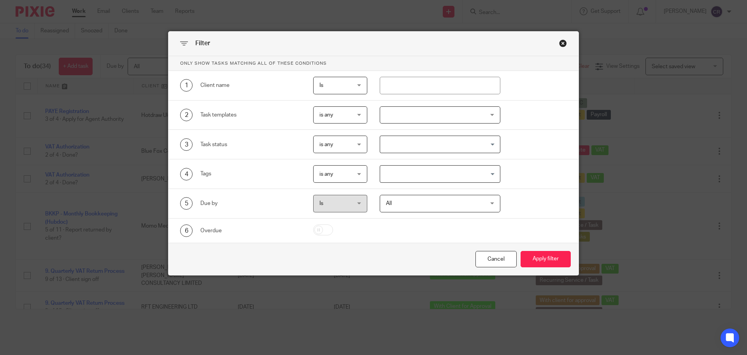
click at [564, 44] on div "Close this dialog window" at bounding box center [563, 43] width 8 height 8
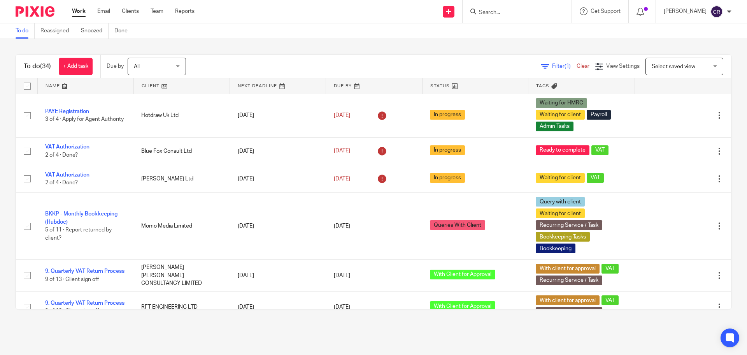
click at [652, 62] on span "Select saved view" at bounding box center [680, 66] width 57 height 16
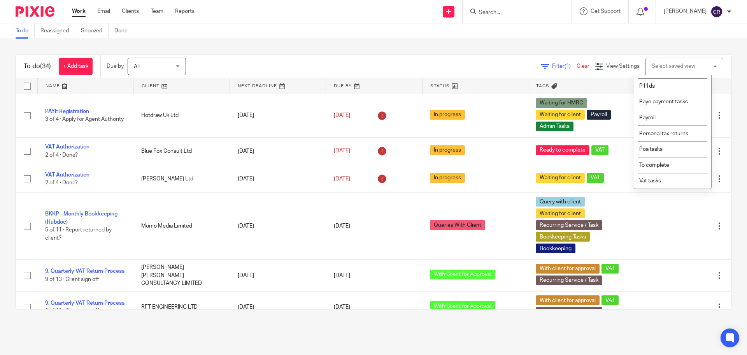
scroll to position [131, 0]
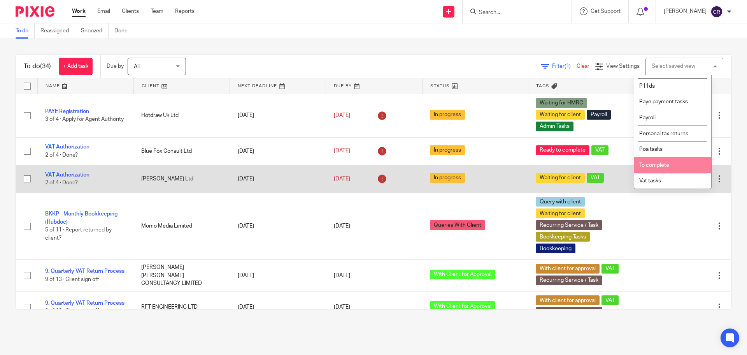
click at [665, 169] on li "To complete" at bounding box center [672, 165] width 77 height 16
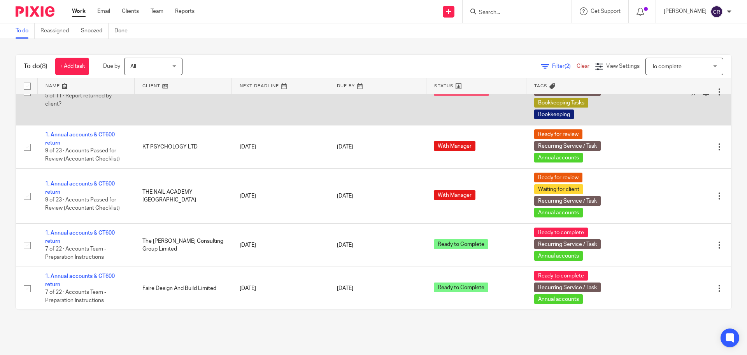
scroll to position [135, 0]
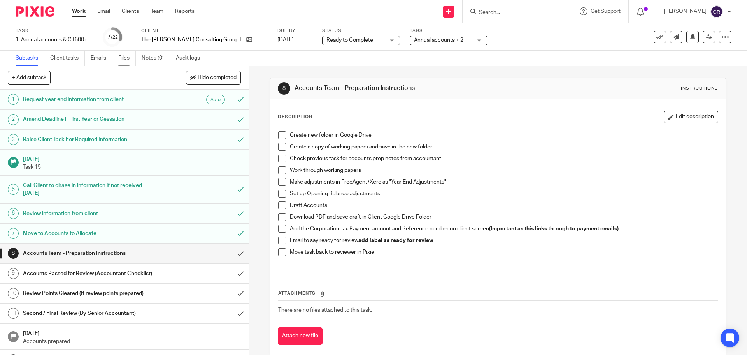
click at [132, 56] on link "Files" at bounding box center [127, 58] width 18 height 15
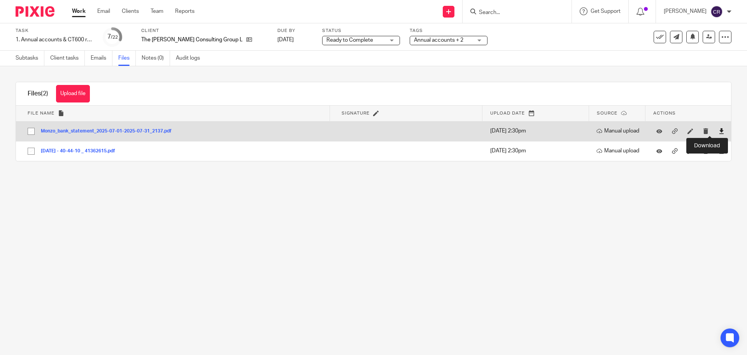
click at [719, 130] on icon at bounding box center [722, 131] width 6 height 6
drag, startPoint x: 712, startPoint y: 149, endPoint x: 694, endPoint y: 131, distance: 25.3
click at [719, 149] on icon at bounding box center [722, 151] width 6 height 6
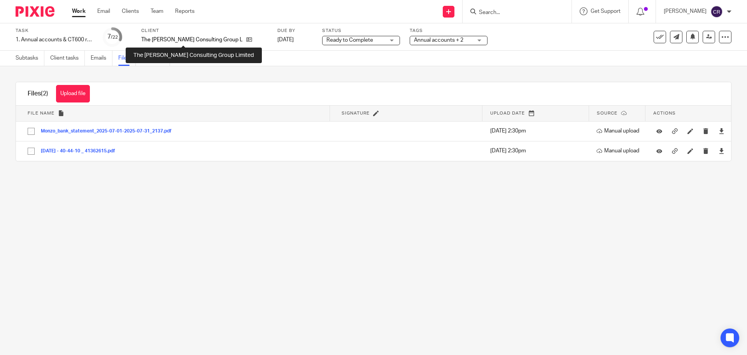
click at [171, 36] on div "Client The [PERSON_NAME] Consulting Group Limited" at bounding box center [204, 37] width 126 height 19
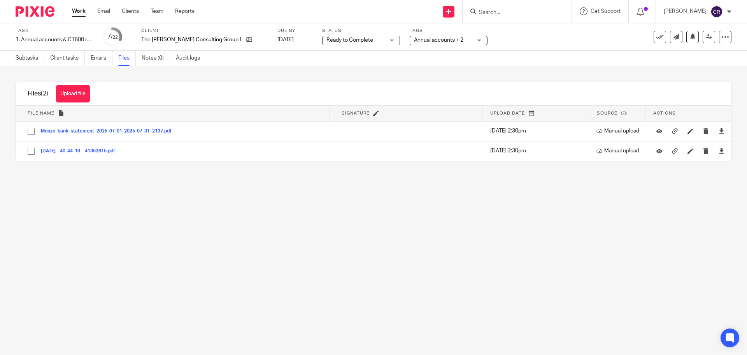
click at [168, 38] on p "The [PERSON_NAME] Consulting Group Limited" at bounding box center [191, 40] width 101 height 8
copy div "The [PERSON_NAME] Consulting Group Limited"
click at [24, 55] on link "Subtasks" at bounding box center [30, 58] width 29 height 15
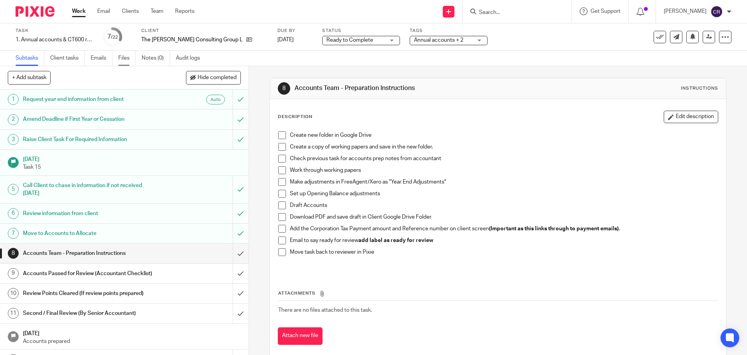
click at [122, 56] on link "Files" at bounding box center [127, 58] width 18 height 15
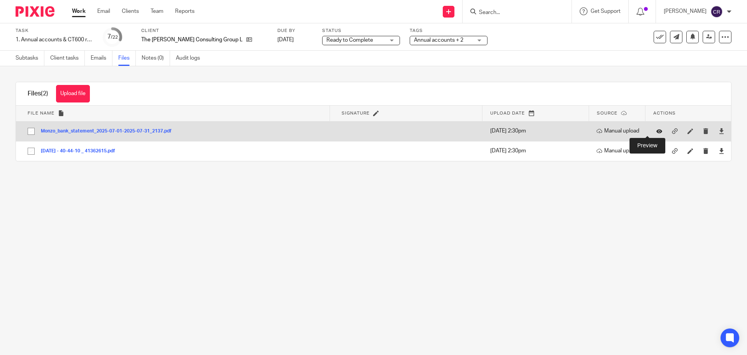
click at [656, 132] on icon at bounding box center [659, 131] width 6 height 6
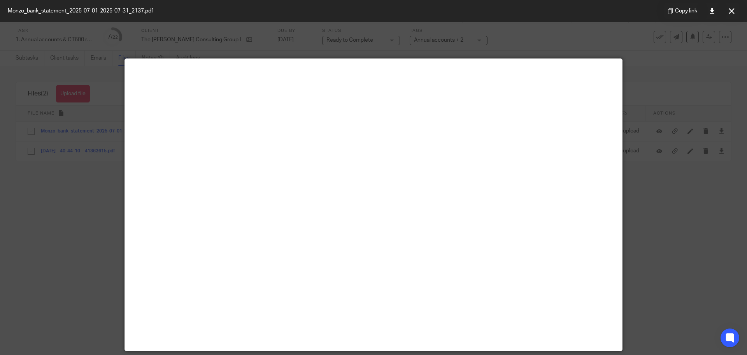
click at [739, 10] on button at bounding box center [732, 11] width 16 height 16
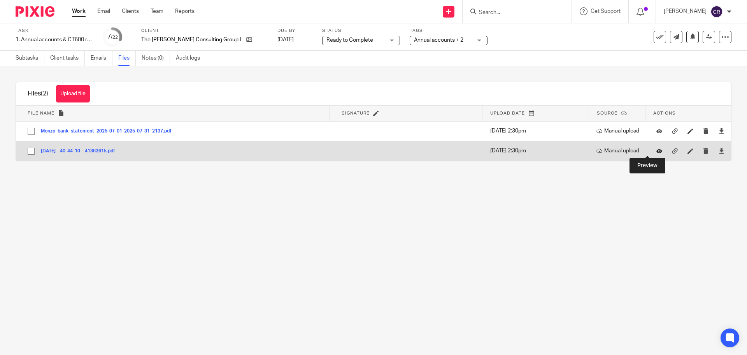
click at [656, 150] on icon at bounding box center [659, 151] width 6 height 6
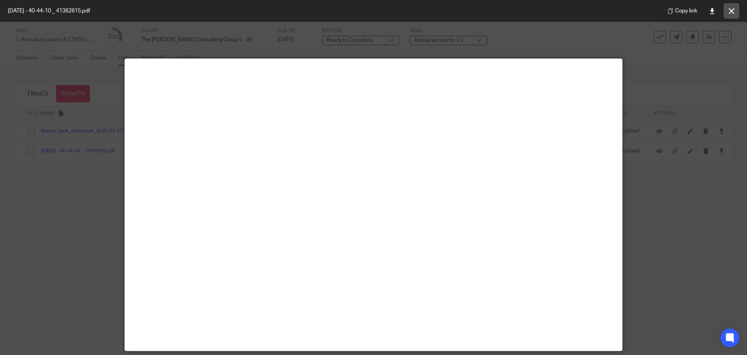
click at [731, 12] on icon at bounding box center [732, 11] width 6 height 6
